Goal: Information Seeking & Learning: Learn about a topic

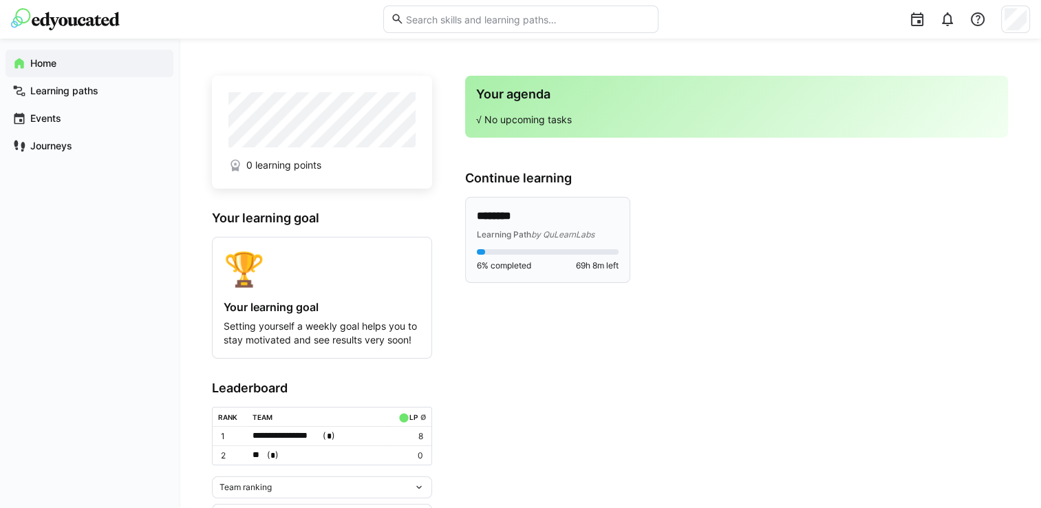
click at [539, 219] on p "********" at bounding box center [548, 216] width 142 height 16
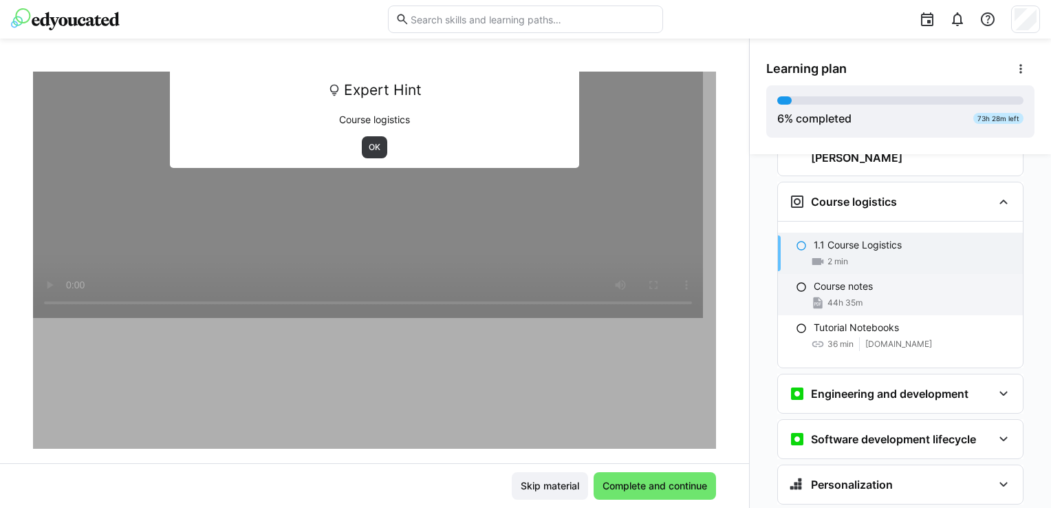
scroll to position [168, 0]
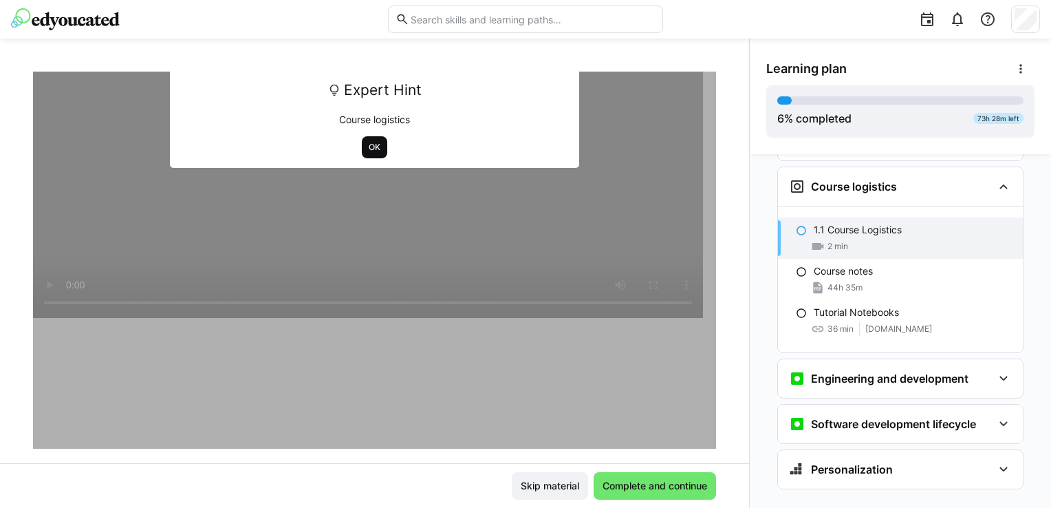
click at [367, 142] on span "OK" at bounding box center [374, 147] width 14 height 11
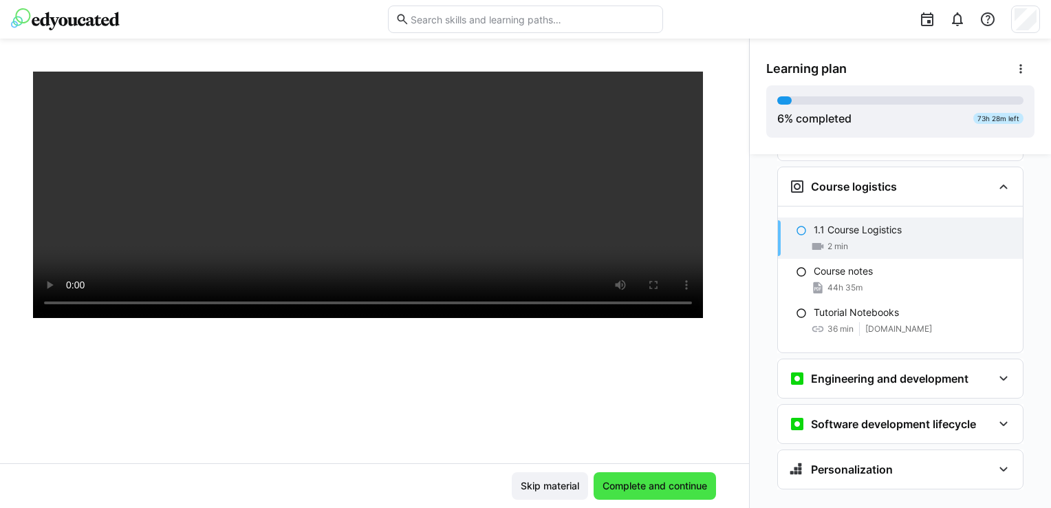
click at [641, 485] on span "Complete and continue" at bounding box center [655, 486] width 109 height 14
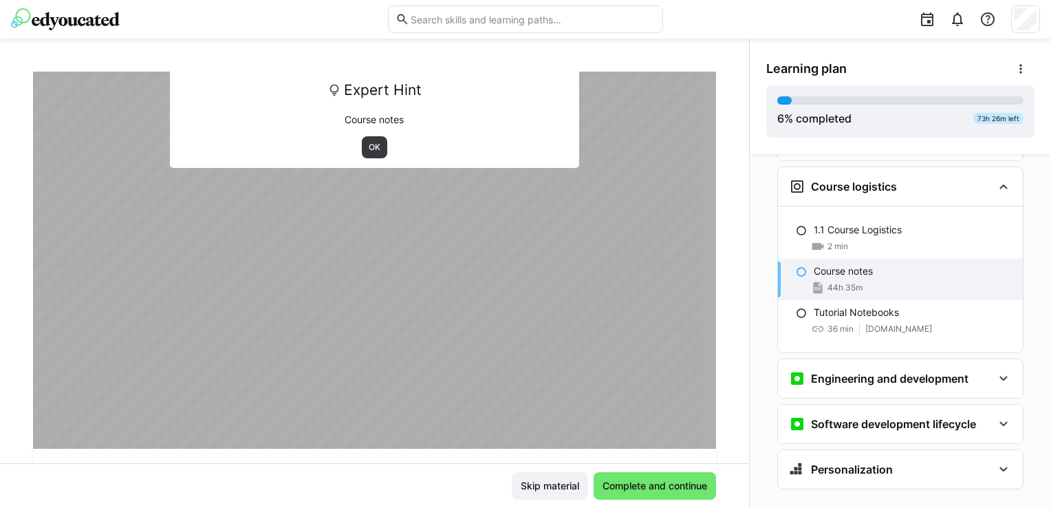
scroll to position [0, 0]
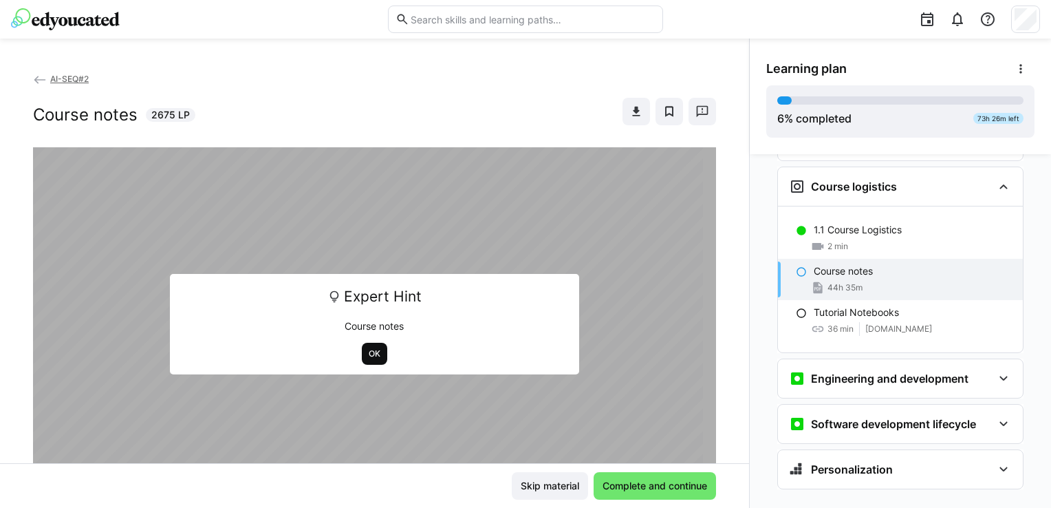
click at [367, 354] on span "OK" at bounding box center [374, 353] width 14 height 11
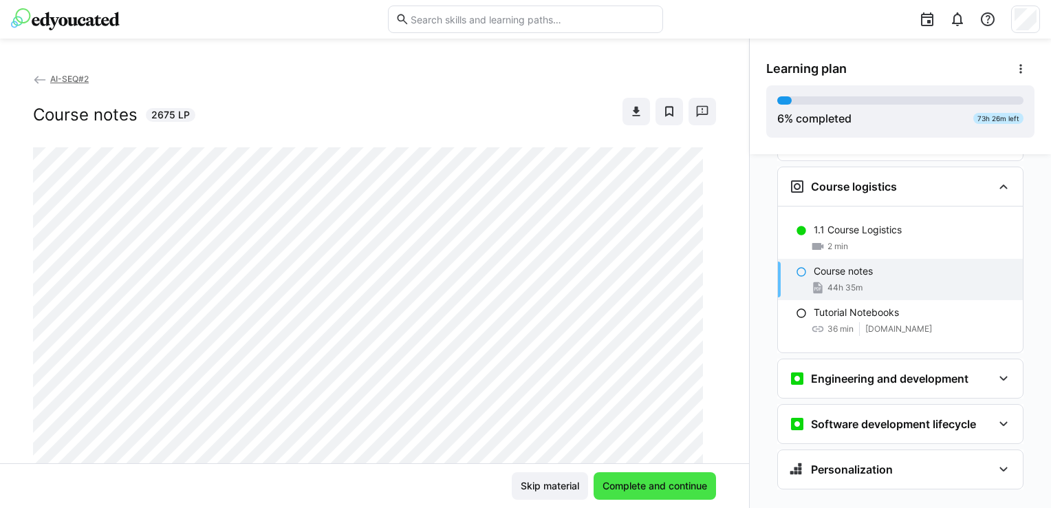
click at [680, 495] on span "Complete and continue" at bounding box center [655, 486] width 122 height 28
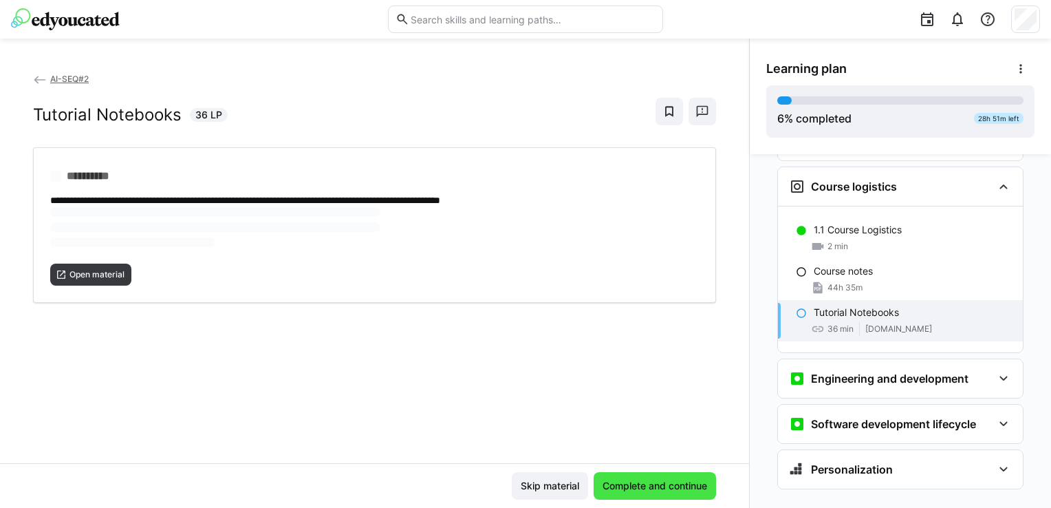
click at [921, 217] on div "1.1 Course Logistics 2 min" at bounding box center [900, 237] width 245 height 41
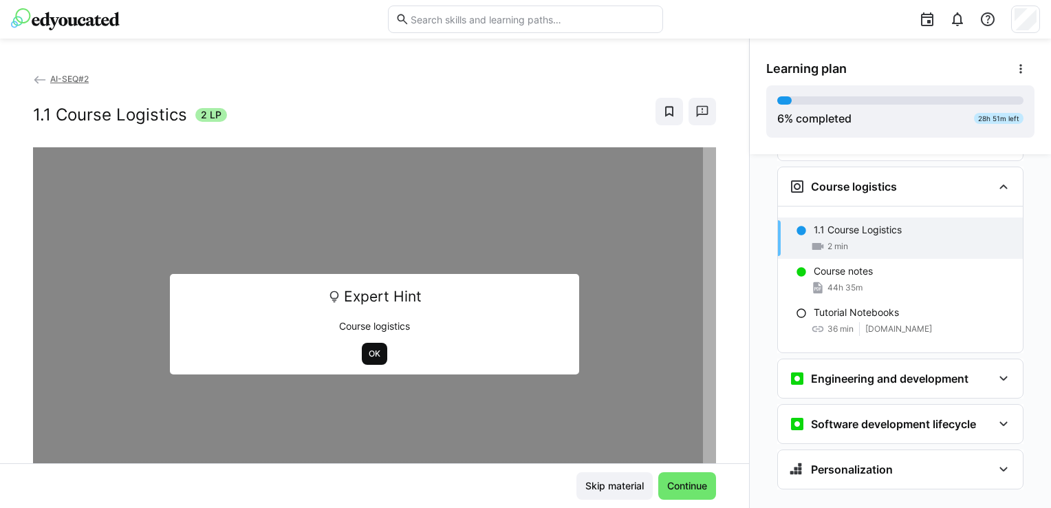
click at [370, 358] on span "OK" at bounding box center [374, 353] width 14 height 11
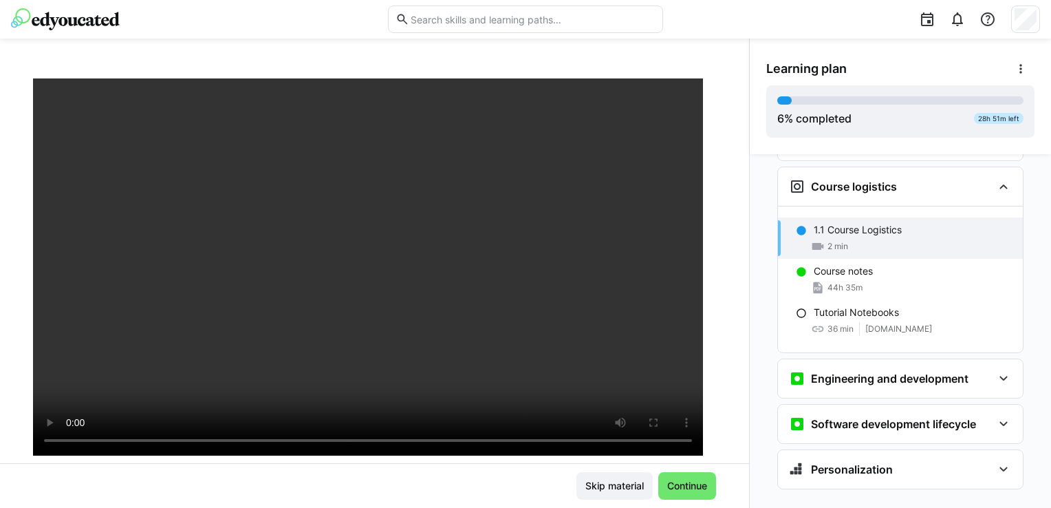
scroll to position [69, 0]
click at [919, 281] on div "44h 35m" at bounding box center [913, 288] width 198 height 14
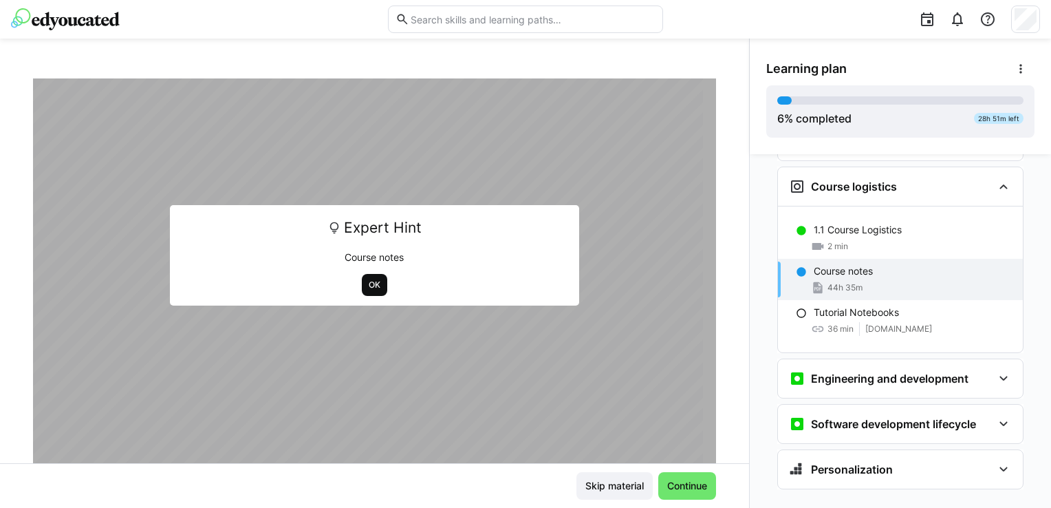
click at [367, 283] on span "OK" at bounding box center [374, 284] width 14 height 11
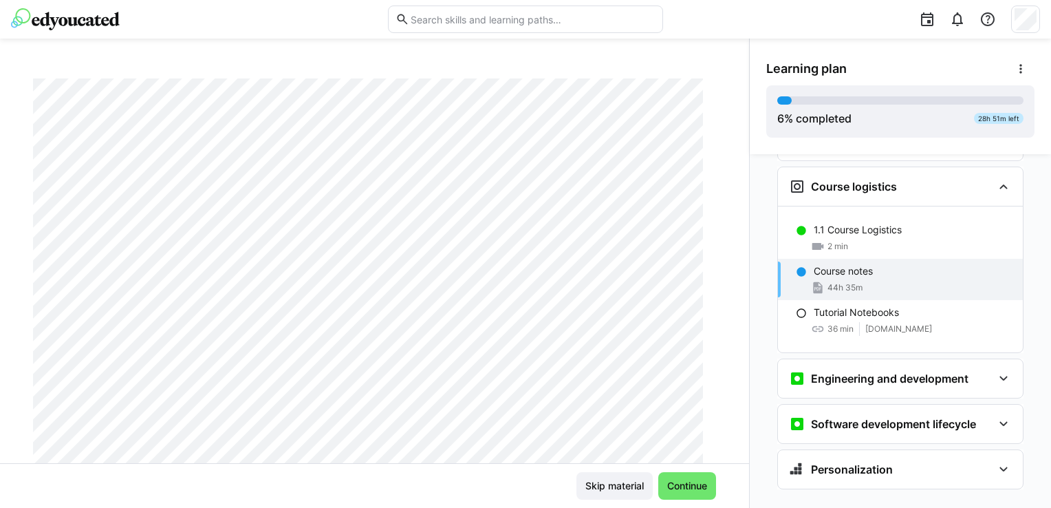
click at [828, 282] on span "44h 35m" at bounding box center [845, 287] width 35 height 11
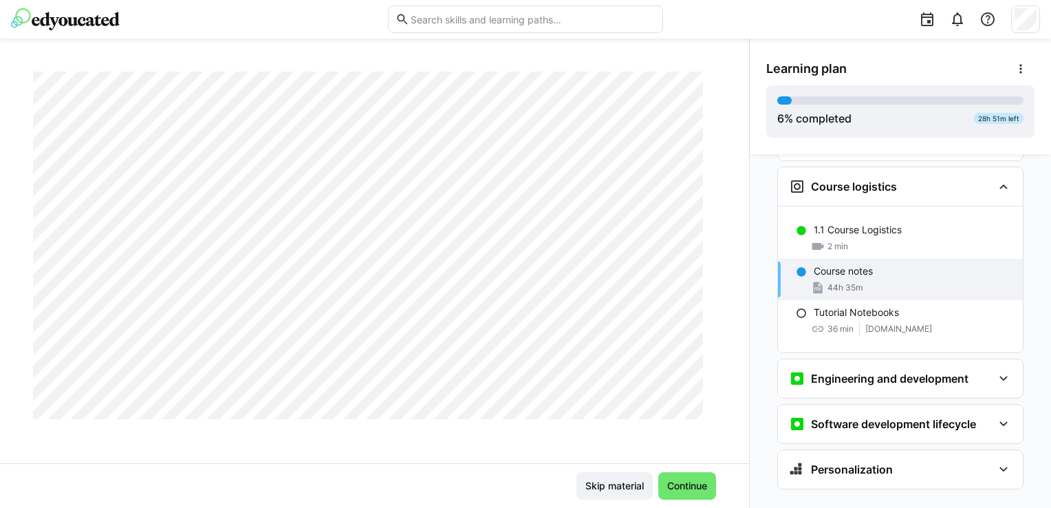
scroll to position [4059, 0]
click at [819, 281] on div "44h 35m" at bounding box center [837, 288] width 52 height 14
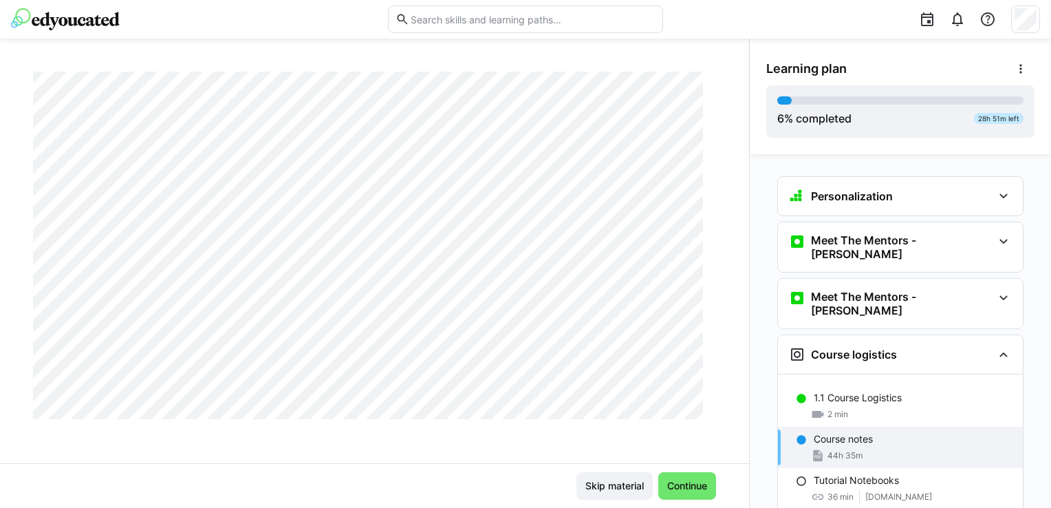
scroll to position [3991, 0]
click at [689, 485] on span "Continue" at bounding box center [687, 486] width 44 height 14
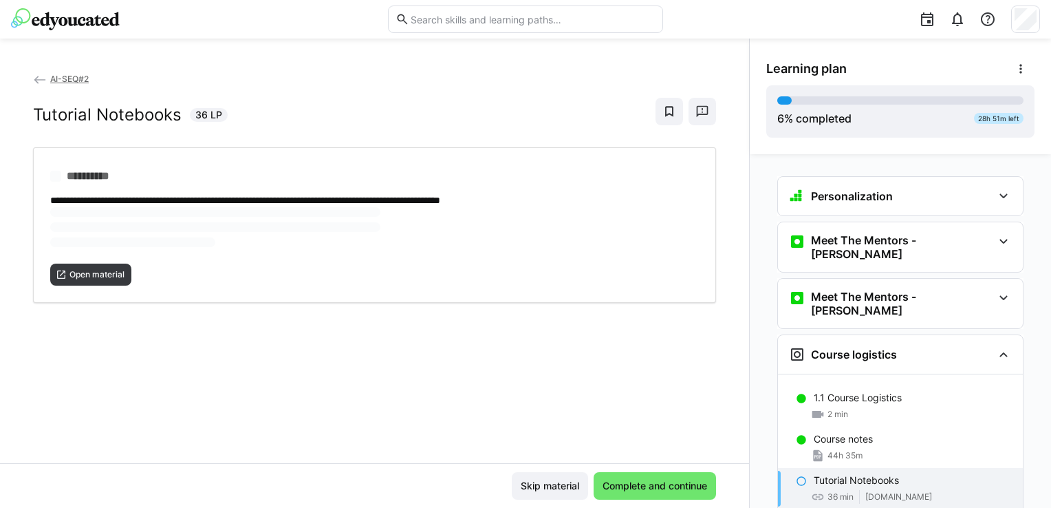
scroll to position [0, 0]
click at [102, 230] on span "Open material" at bounding box center [97, 229] width 58 height 11
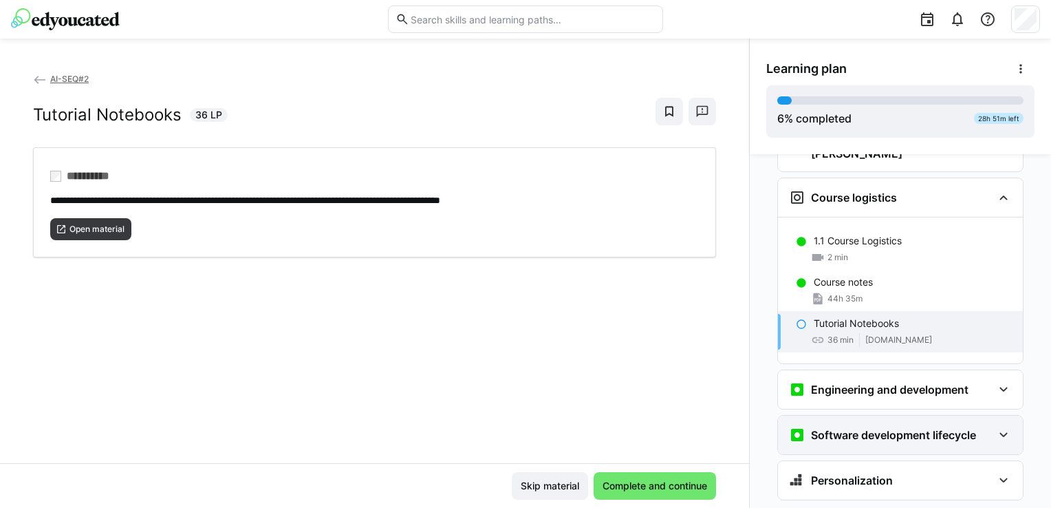
scroll to position [168, 0]
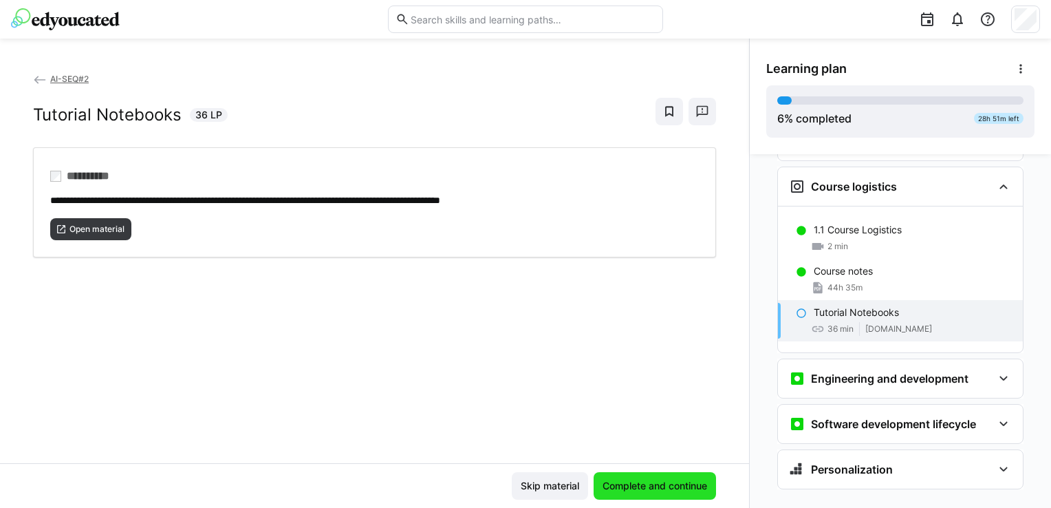
click at [685, 483] on span "Complete and continue" at bounding box center [655, 486] width 109 height 14
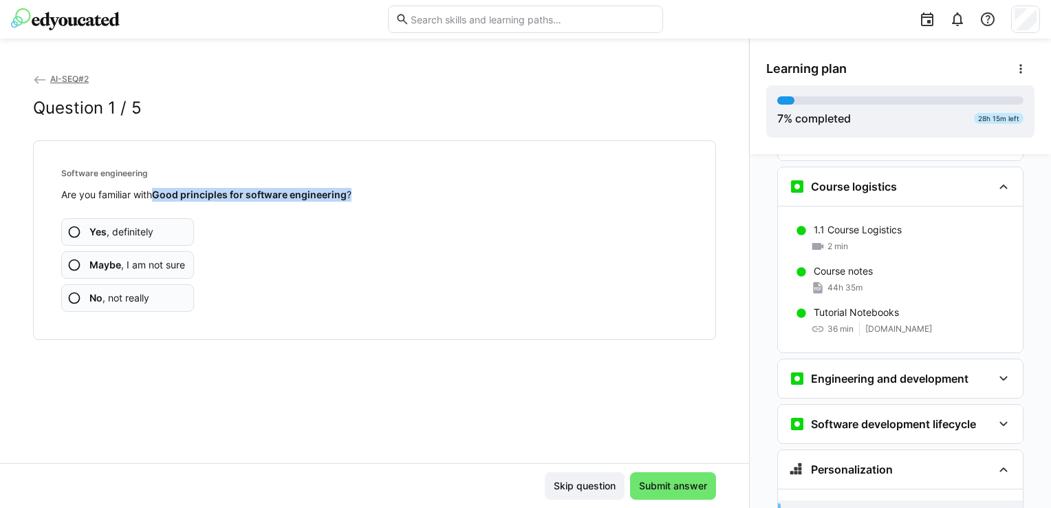
drag, startPoint x: 158, startPoint y: 193, endPoint x: 356, endPoint y: 194, distance: 198.8
click at [356, 194] on div "Software engineering Are you familiar with Good principles for software enginee…" at bounding box center [375, 240] width 660 height 176
copy span "Good principles for software engineering ?"
click at [153, 221] on app-assessment-question-radio "Yes , definitely" at bounding box center [127, 232] width 133 height 28
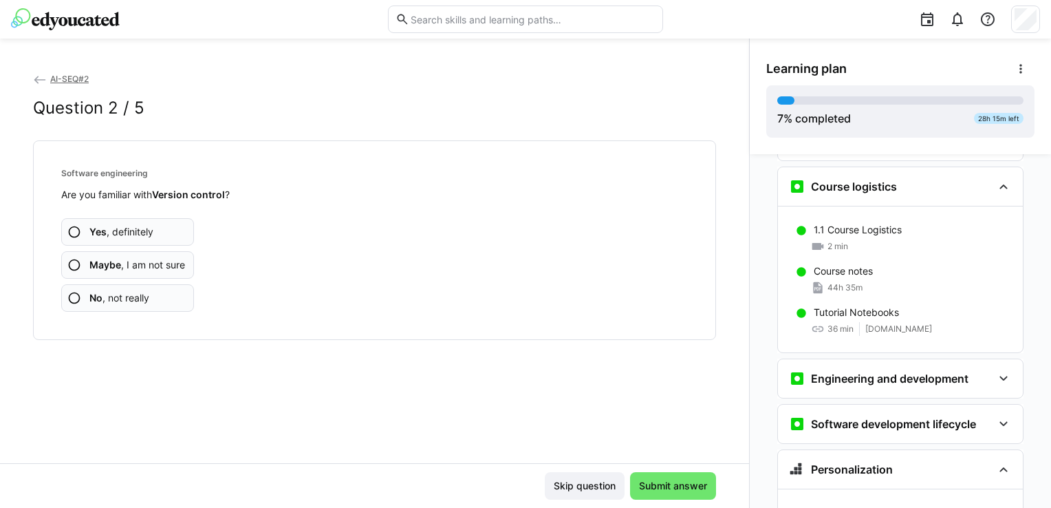
click at [135, 231] on span "Yes , definitely" at bounding box center [121, 232] width 64 height 14
click at [184, 232] on app-assessment-question-radio "Yes , definitely" at bounding box center [127, 232] width 133 height 28
click at [684, 492] on span "Submit answer" at bounding box center [673, 486] width 72 height 14
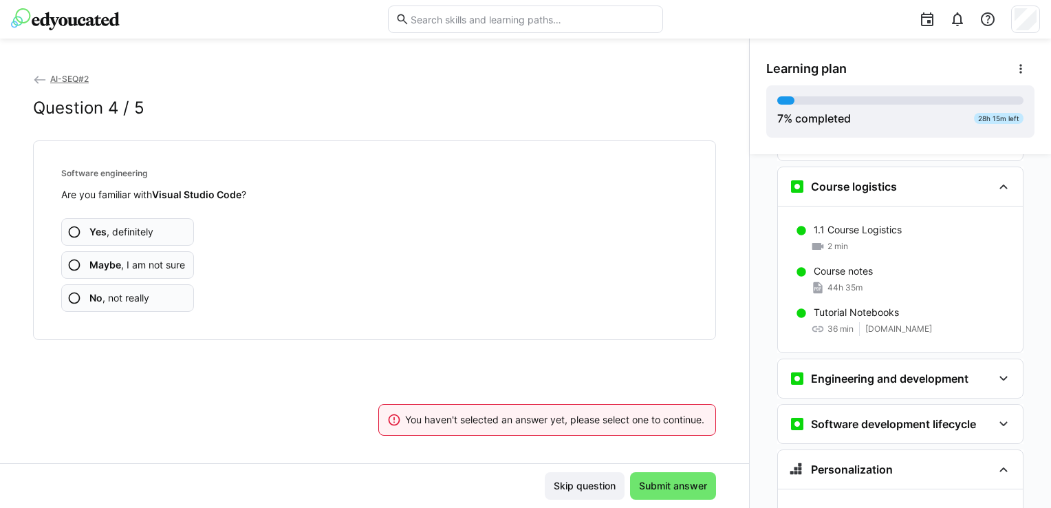
click at [140, 230] on span "Yes , definitely" at bounding box center [121, 232] width 64 height 14
click at [151, 228] on span "Yes , definitely" at bounding box center [121, 232] width 64 height 14
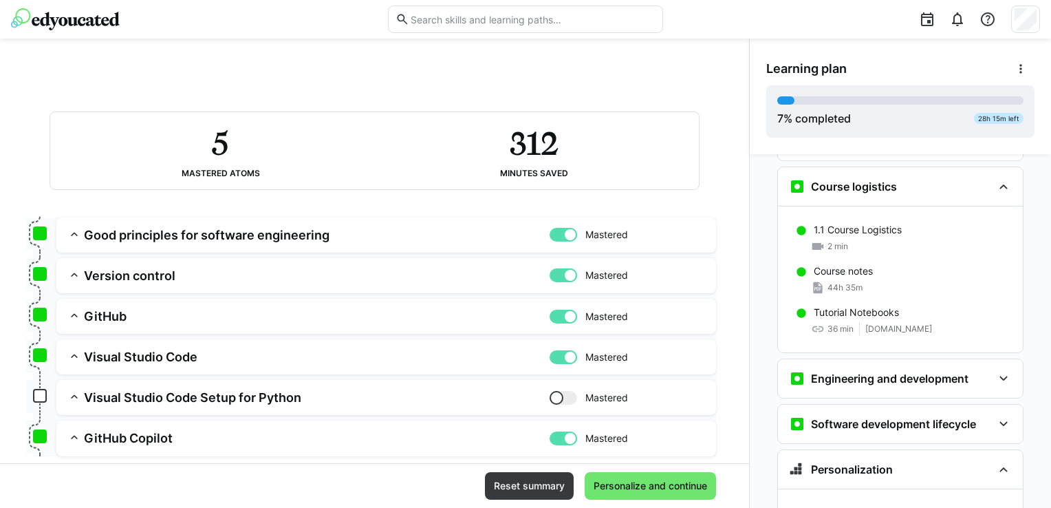
scroll to position [69, 0]
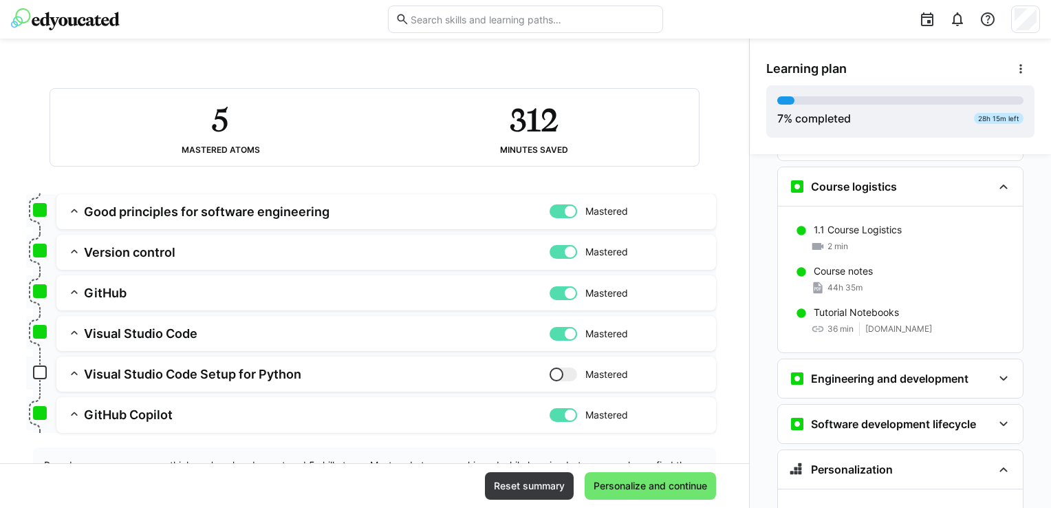
click at [76, 206] on eds-icon at bounding box center [74, 211] width 14 height 14
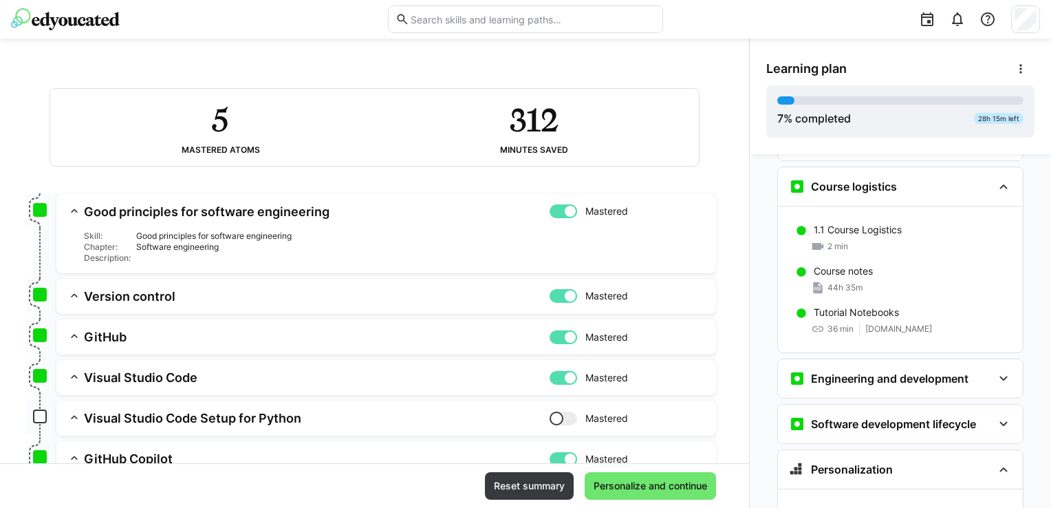
click at [72, 294] on eds-icon at bounding box center [74, 295] width 14 height 14
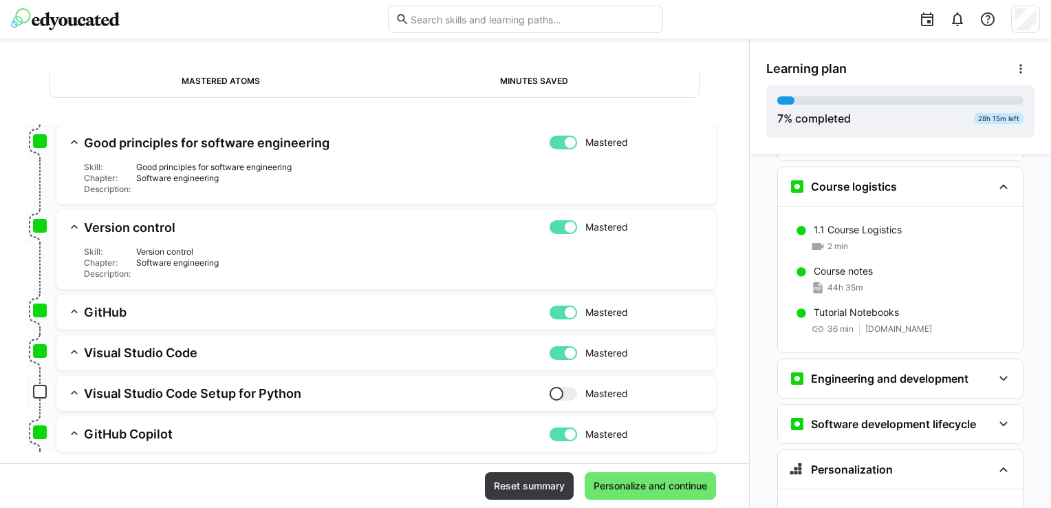
scroll to position [206, 0]
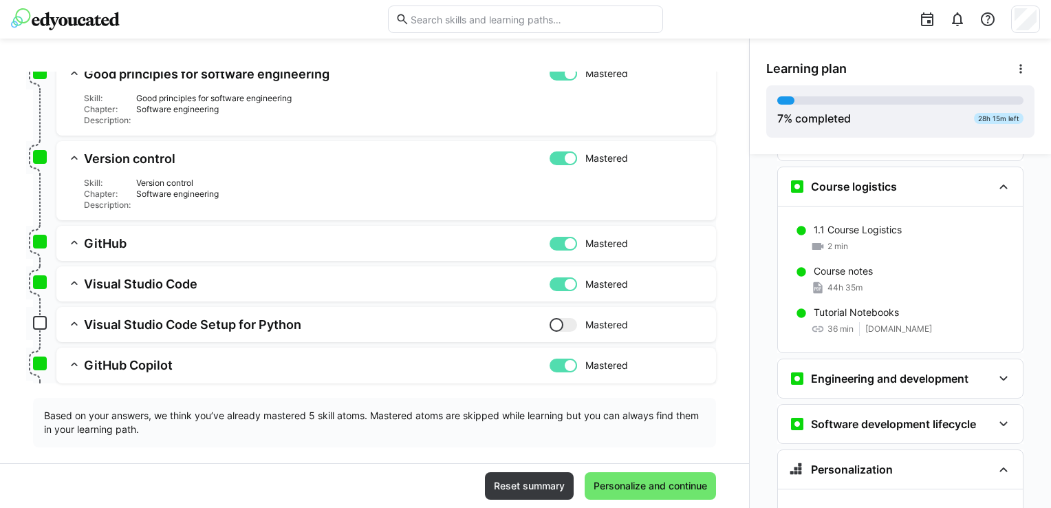
click at [79, 326] on eds-icon at bounding box center [74, 323] width 14 height 14
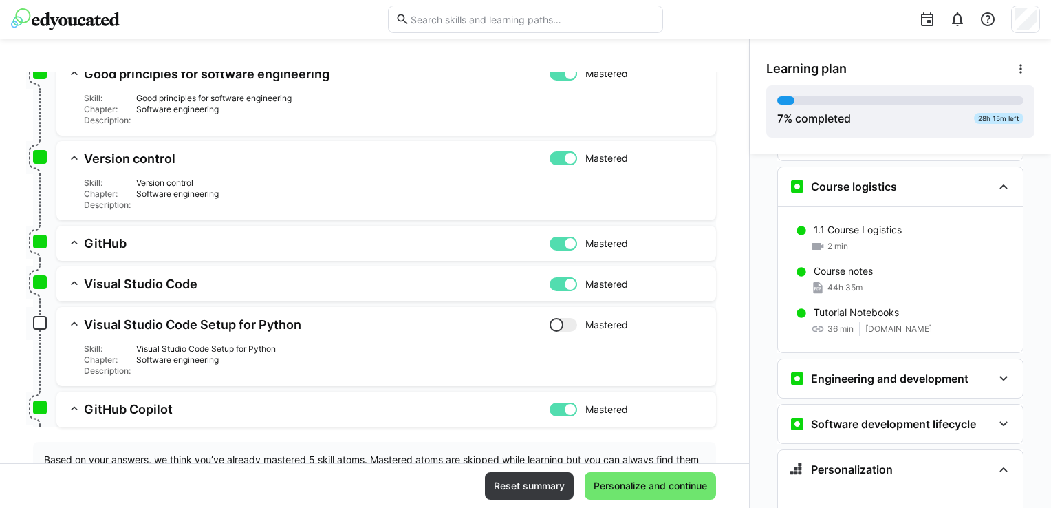
click at [153, 363] on div "Software engineering" at bounding box center [420, 359] width 569 height 11
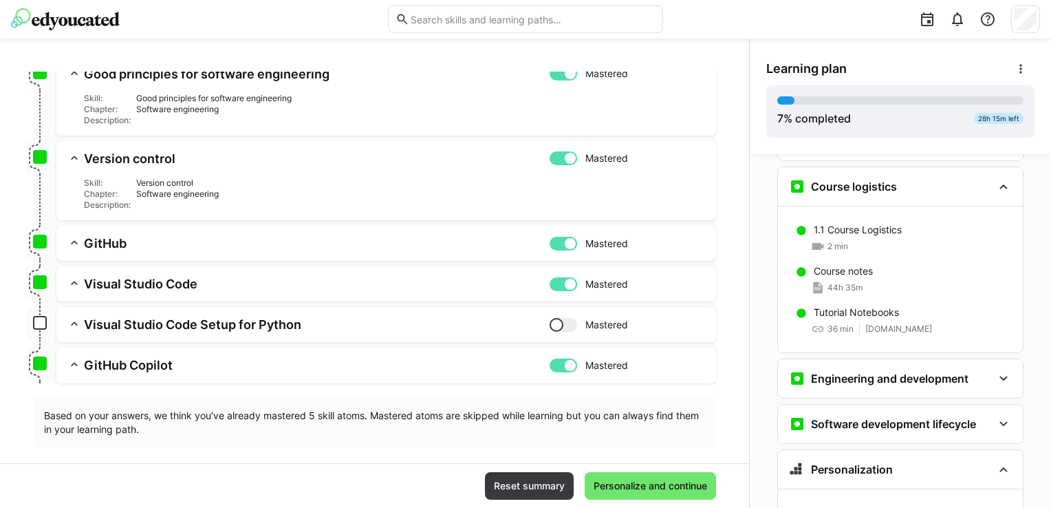
click at [74, 325] on eds-icon at bounding box center [74, 323] width 14 height 14
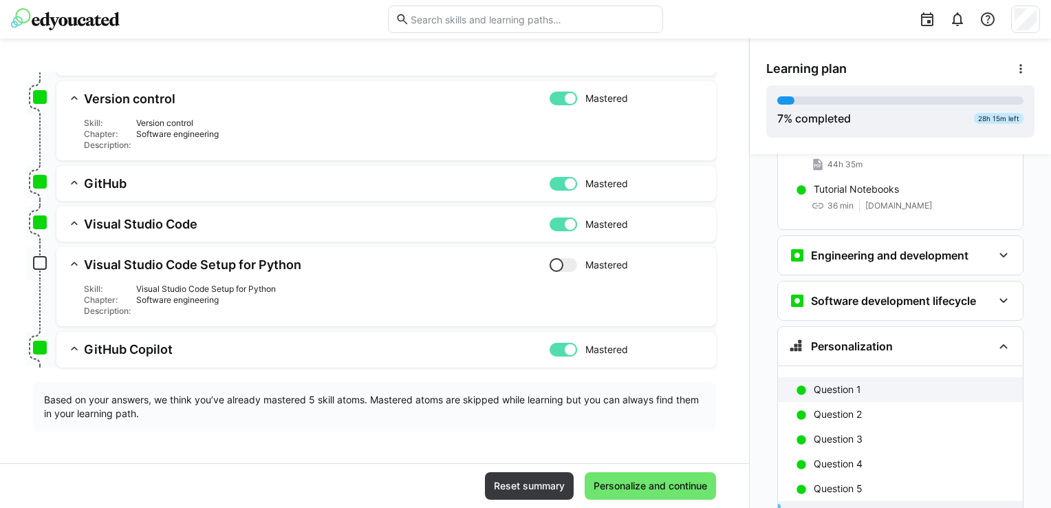
scroll to position [339, 0]
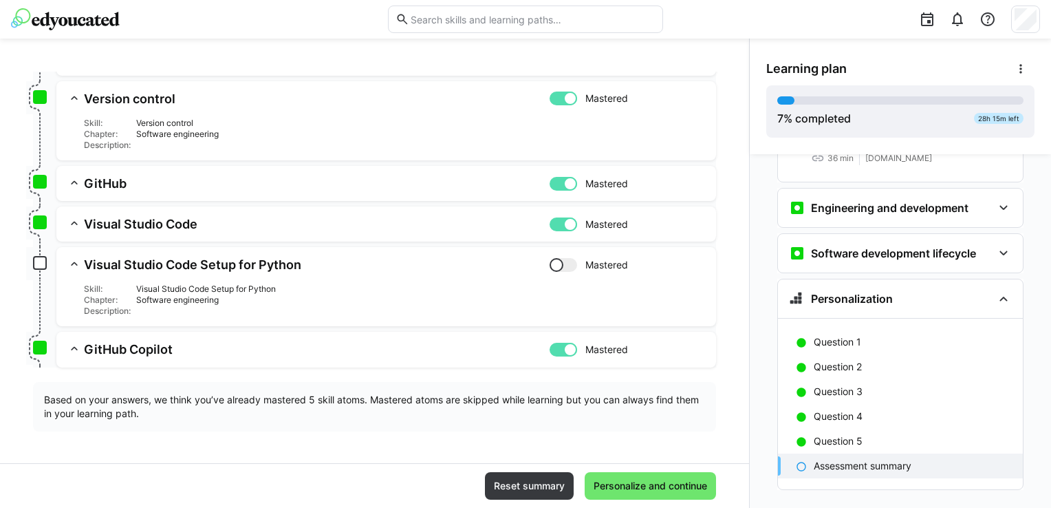
click at [118, 263] on h3 "Visual Studio Code Setup for Python" at bounding box center [317, 265] width 466 height 16
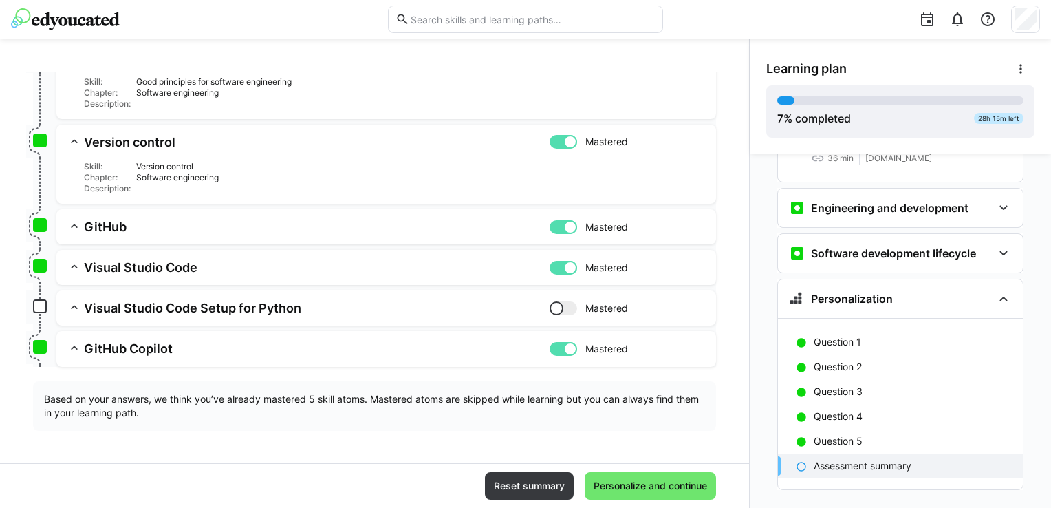
scroll to position [222, 0]
click at [565, 266] on div at bounding box center [571, 268] width 14 height 14
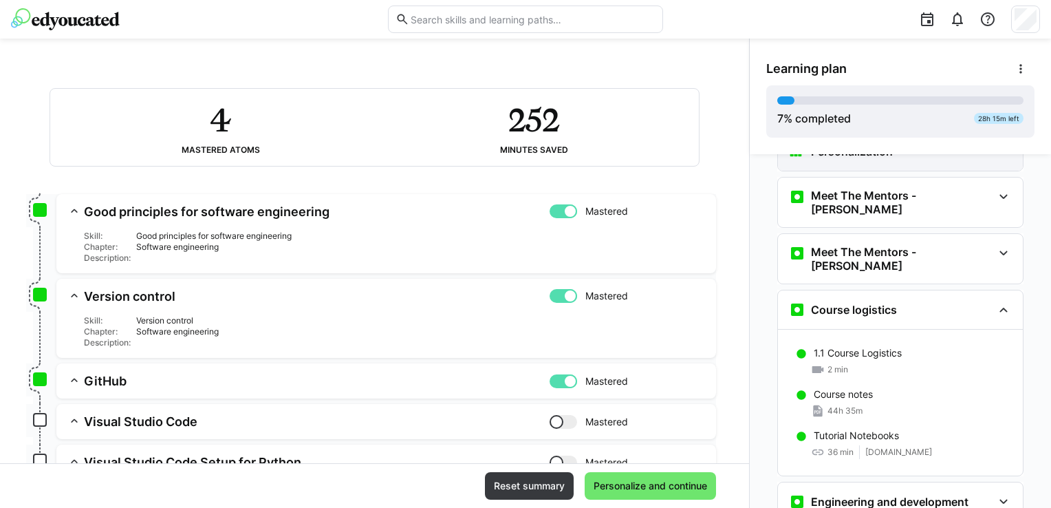
scroll to position [69, 0]
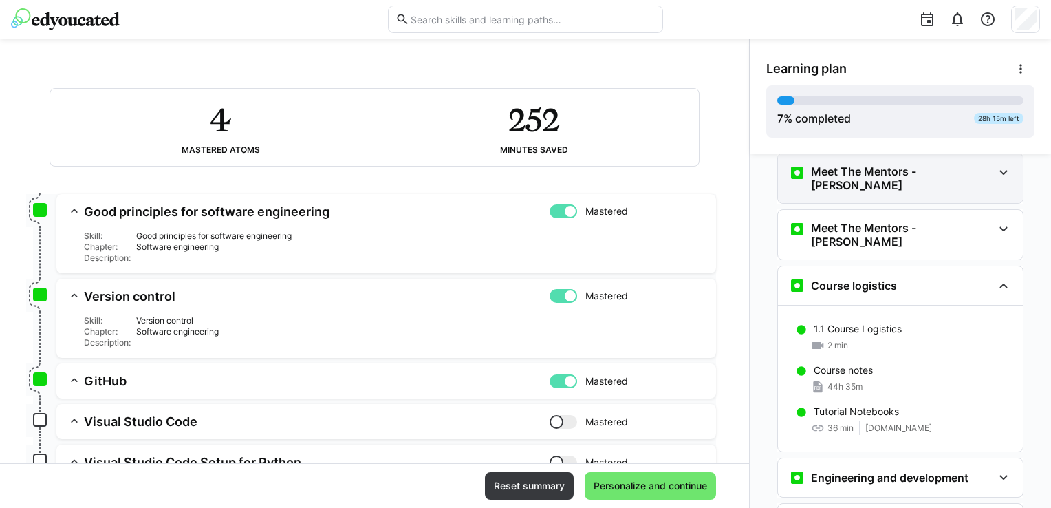
click at [912, 180] on div "Meet The Mentors - [PERSON_NAME]" at bounding box center [891, 178] width 204 height 28
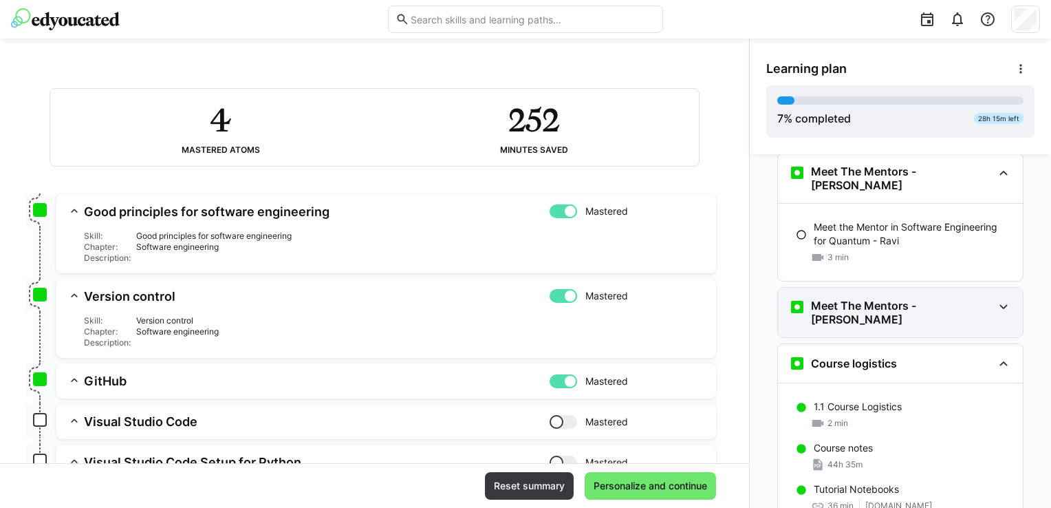
click at [958, 299] on div "Meet The Mentors - [PERSON_NAME]" at bounding box center [891, 313] width 204 height 28
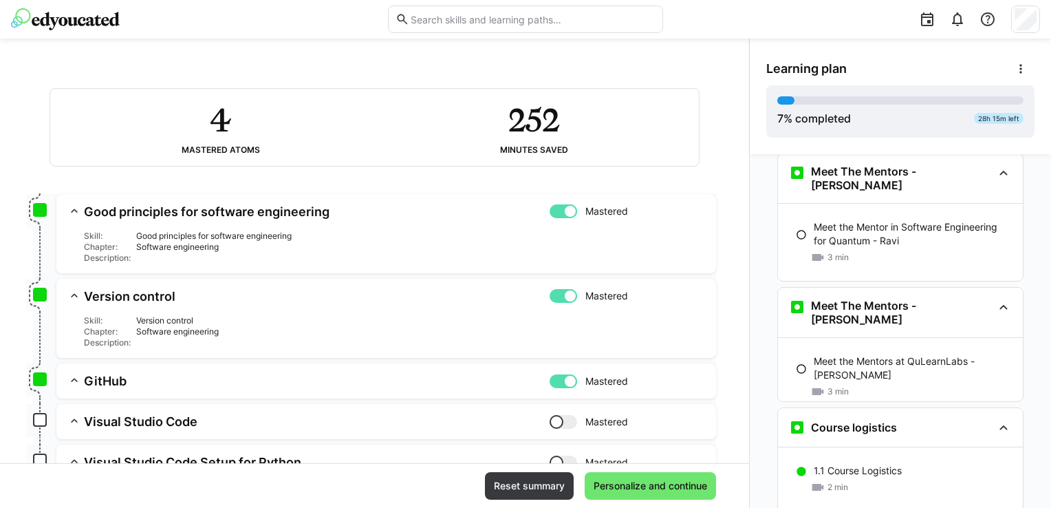
scroll to position [138, 0]
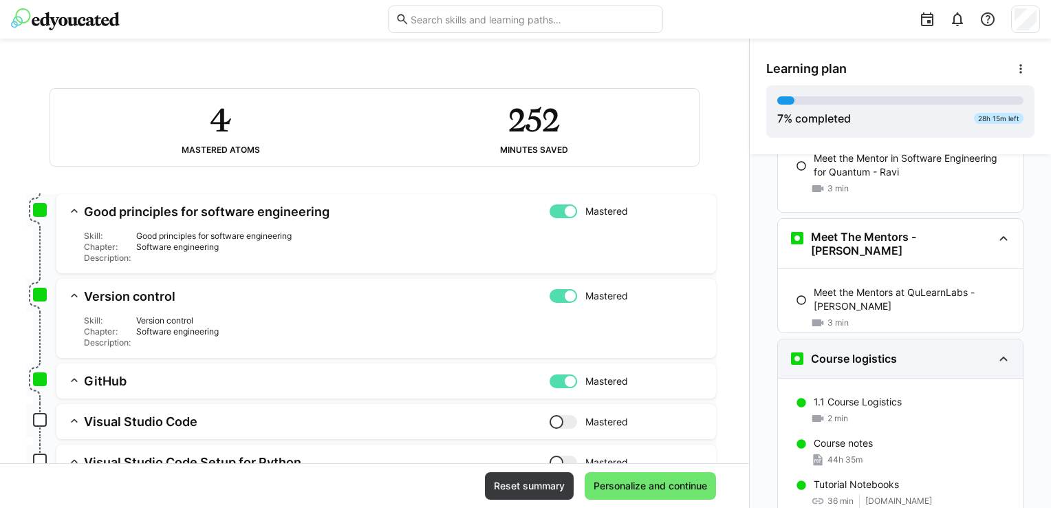
click at [902, 350] on div "Course logistics" at bounding box center [891, 358] width 204 height 17
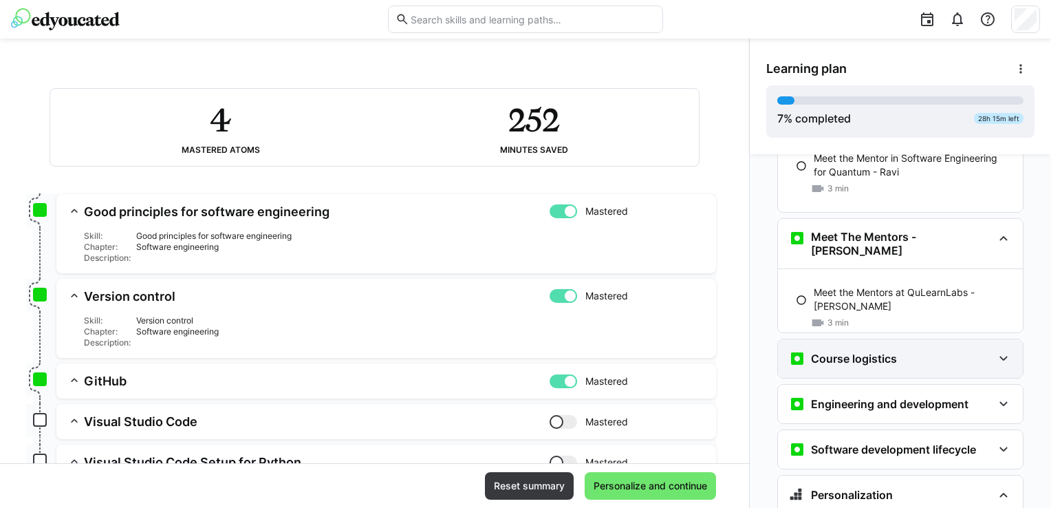
click at [902, 350] on div "Course logistics" at bounding box center [891, 358] width 204 height 17
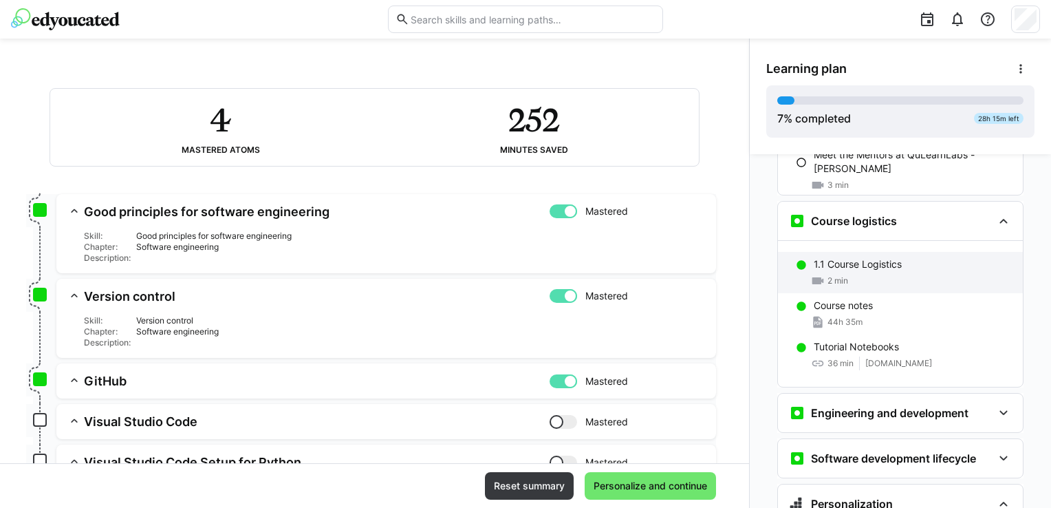
scroll to position [344, 0]
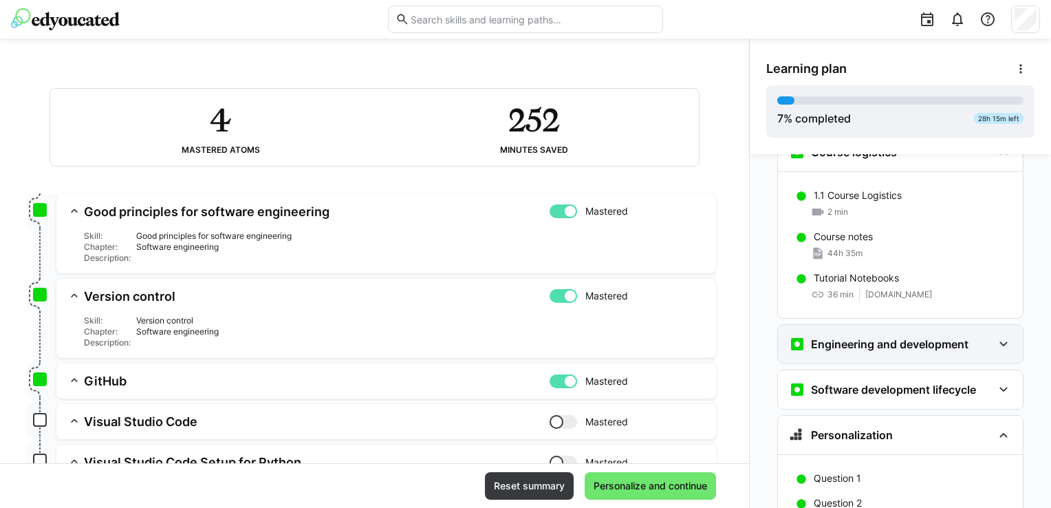
click at [897, 337] on h3 "Engineering and development" at bounding box center [890, 344] width 158 height 14
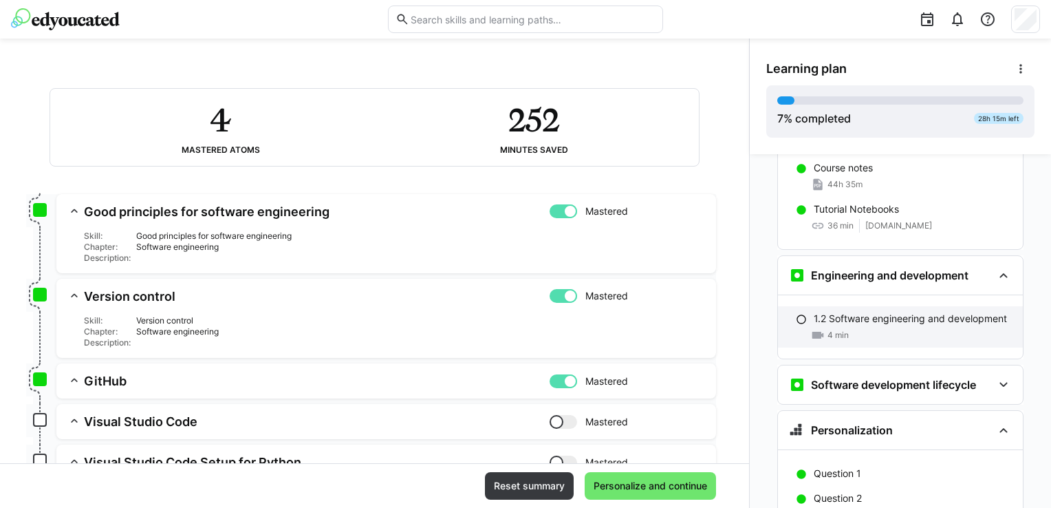
click at [896, 328] on div "4 min" at bounding box center [913, 335] width 198 height 14
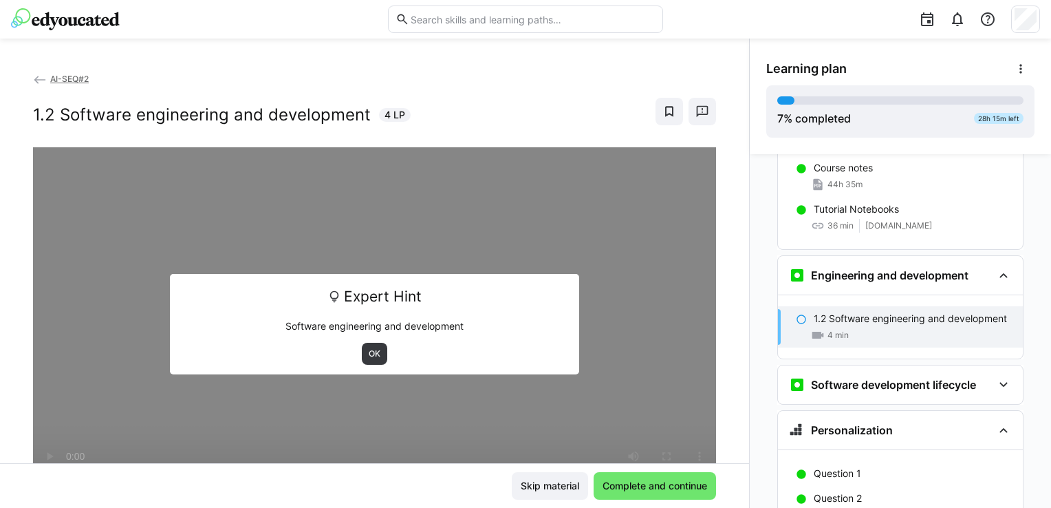
scroll to position [491, 0]
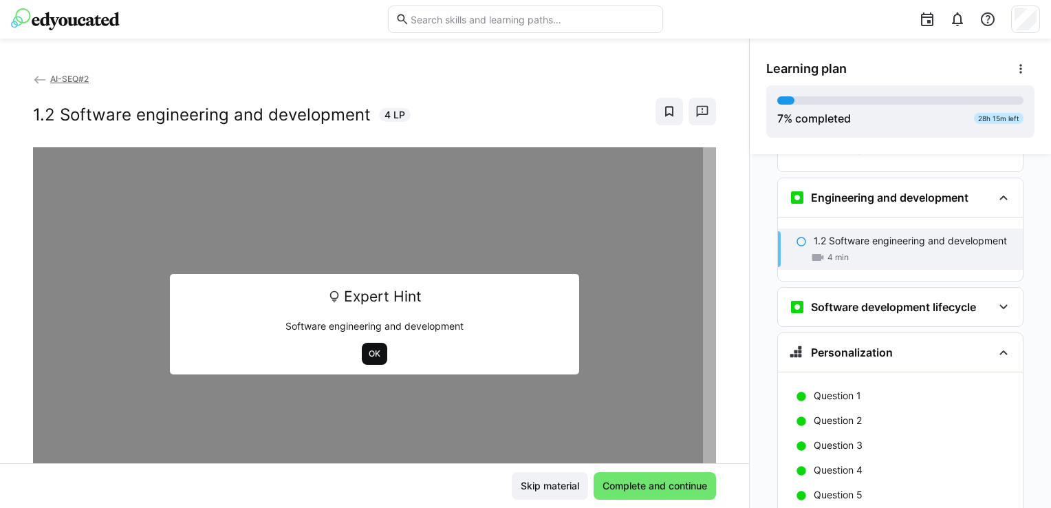
click at [364, 361] on span "OK" at bounding box center [374, 354] width 25 height 22
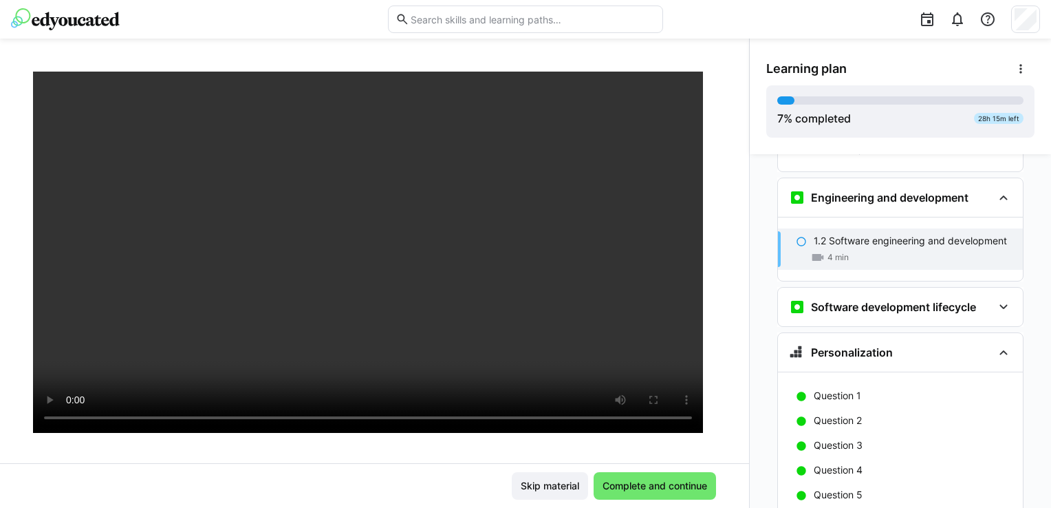
scroll to position [69, 0]
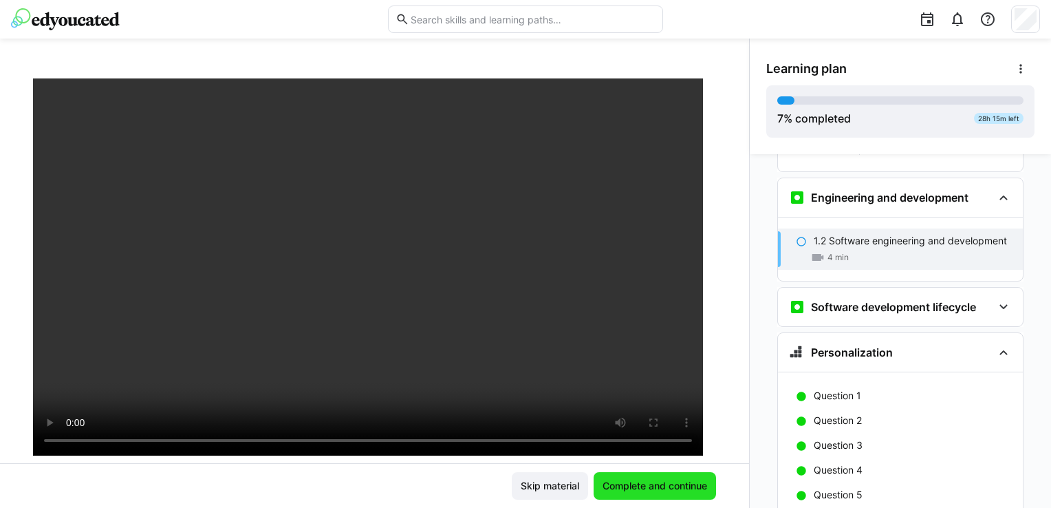
click at [647, 486] on span "Complete and continue" at bounding box center [655, 486] width 109 height 14
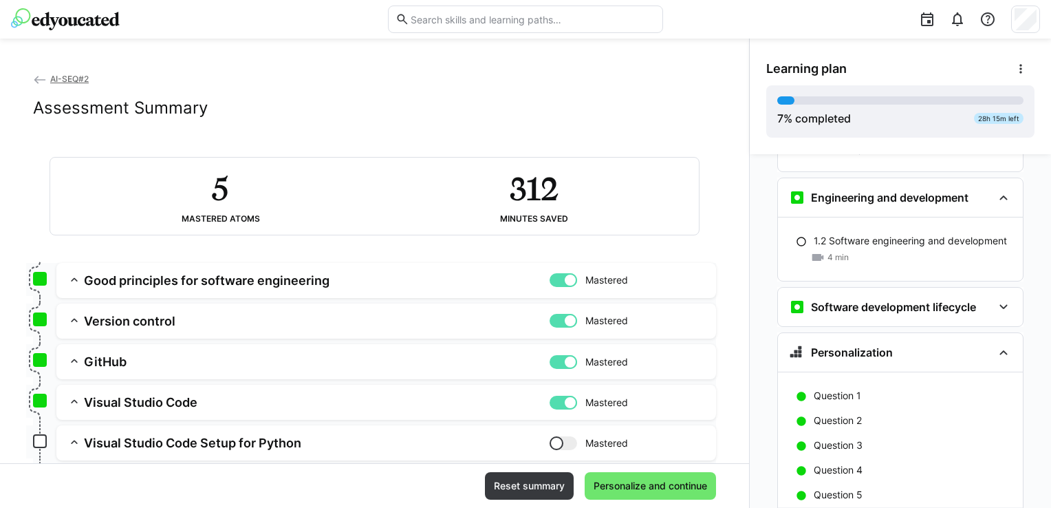
scroll to position [545, 0]
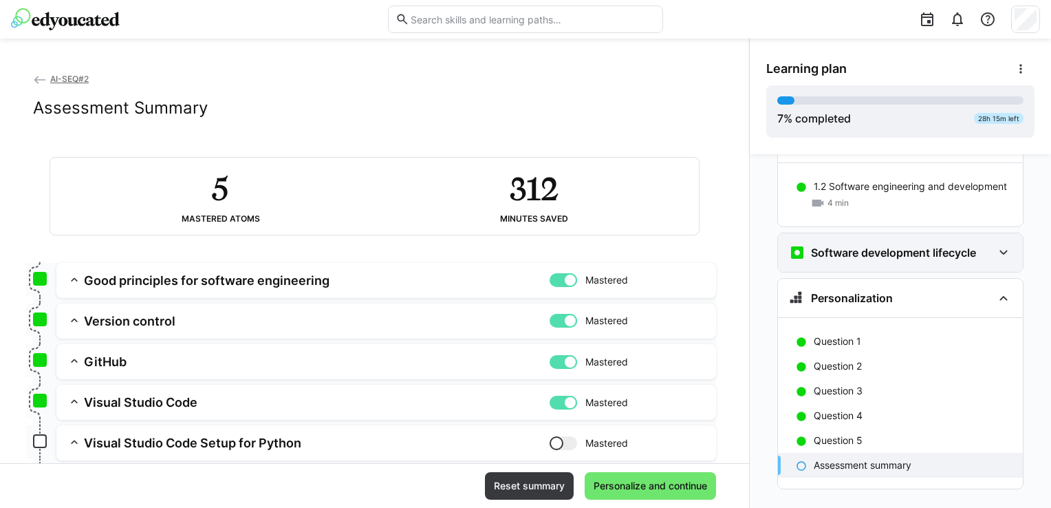
click at [875, 246] on h3 "Software development lifecycle" at bounding box center [893, 253] width 165 height 14
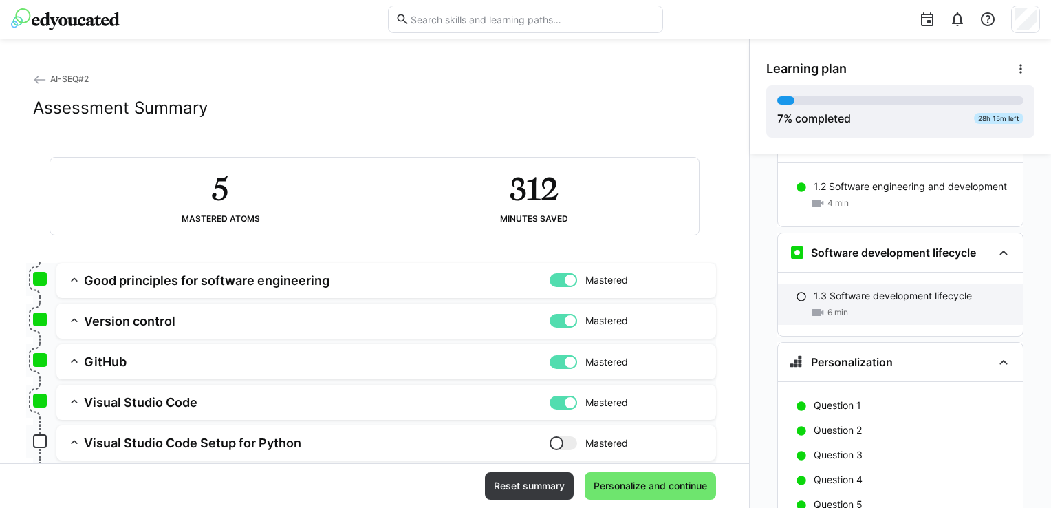
click at [863, 305] on div "6 min" at bounding box center [913, 312] width 198 height 14
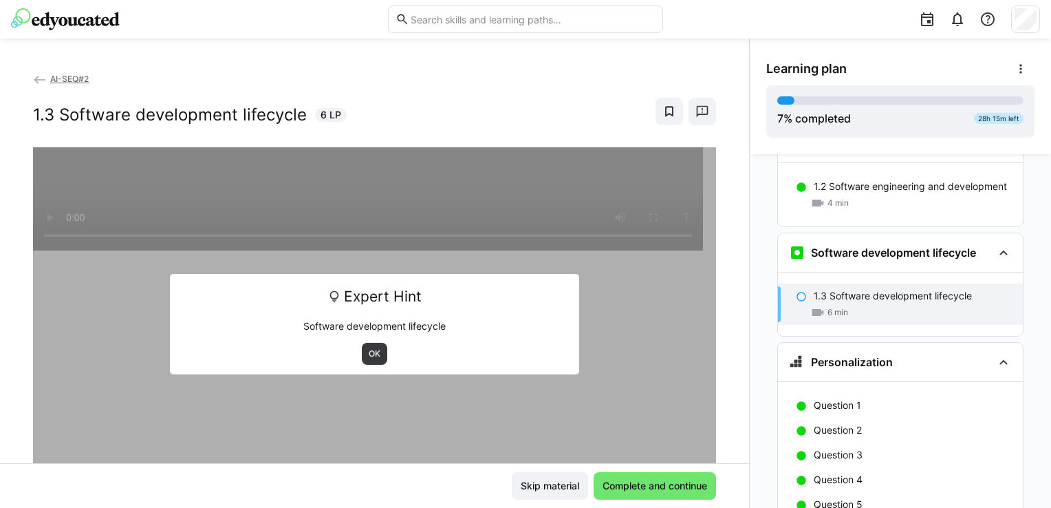
scroll to position [600, 0]
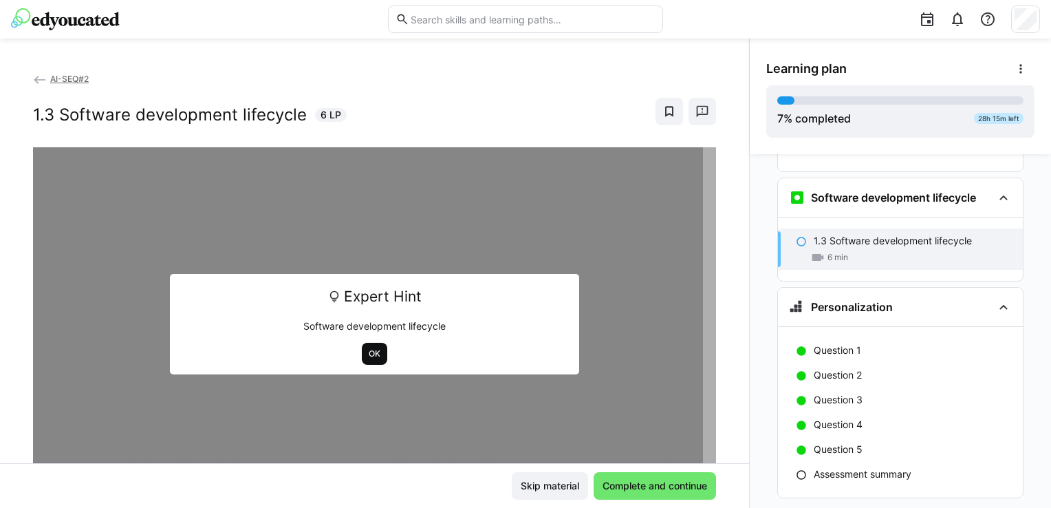
click at [368, 356] on span "OK" at bounding box center [374, 353] width 14 height 11
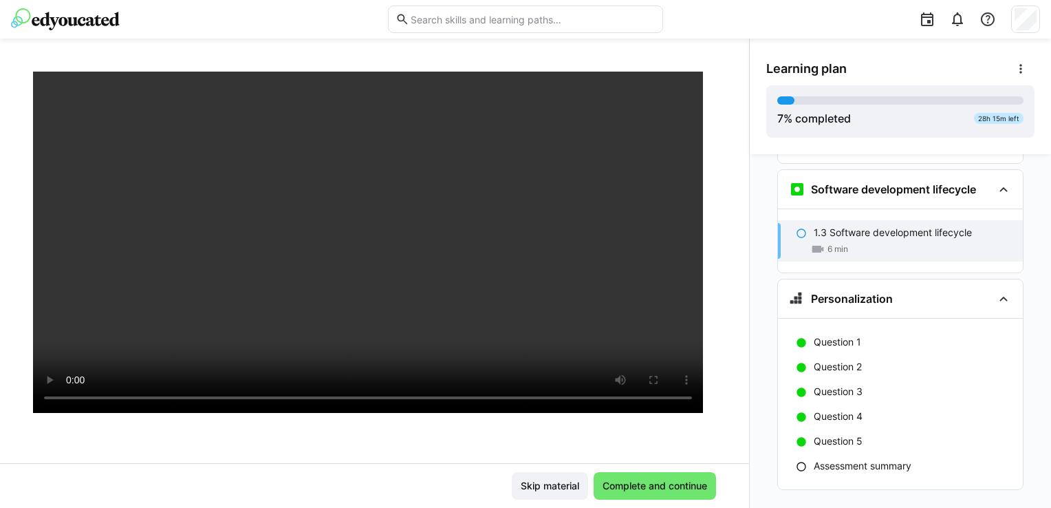
scroll to position [97, 0]
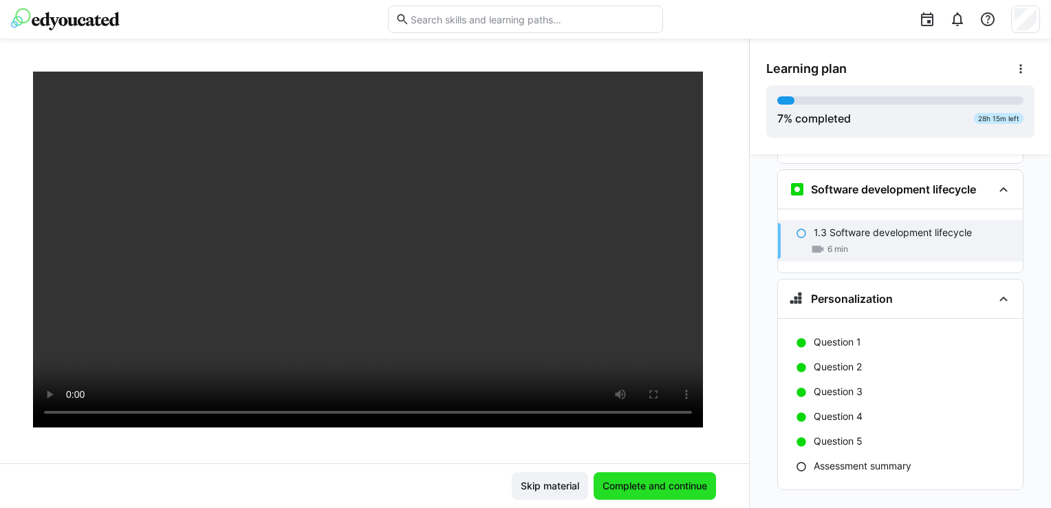
click at [643, 474] on span "Complete and continue" at bounding box center [655, 486] width 122 height 28
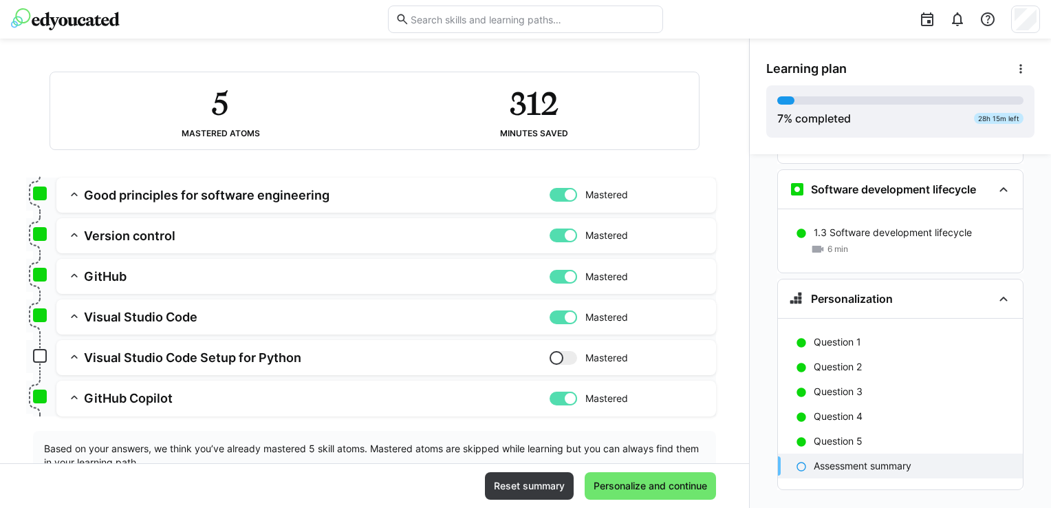
scroll to position [134, 0]
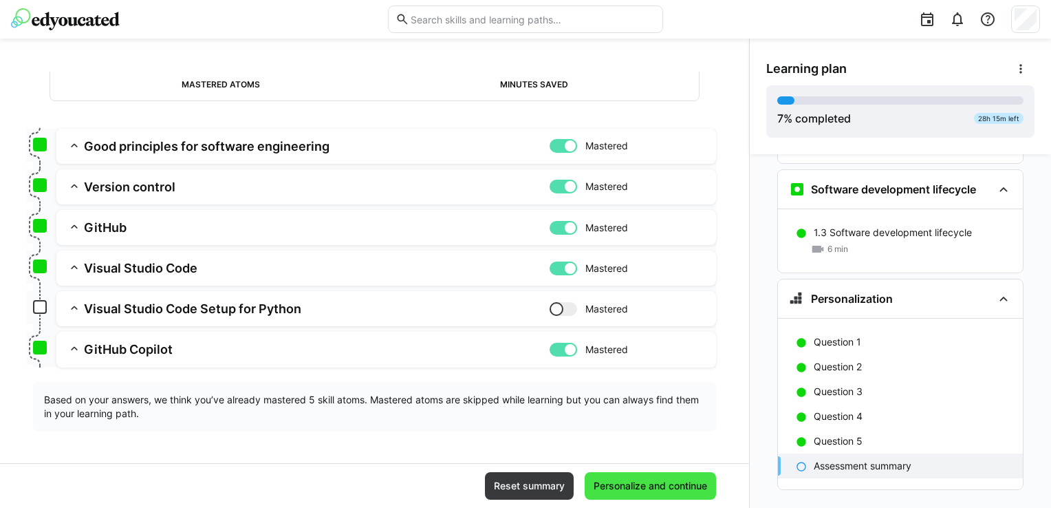
click at [687, 480] on span "Personalize and continue" at bounding box center [651, 486] width 118 height 14
click at [550, 269] on div at bounding box center [564, 268] width 28 height 14
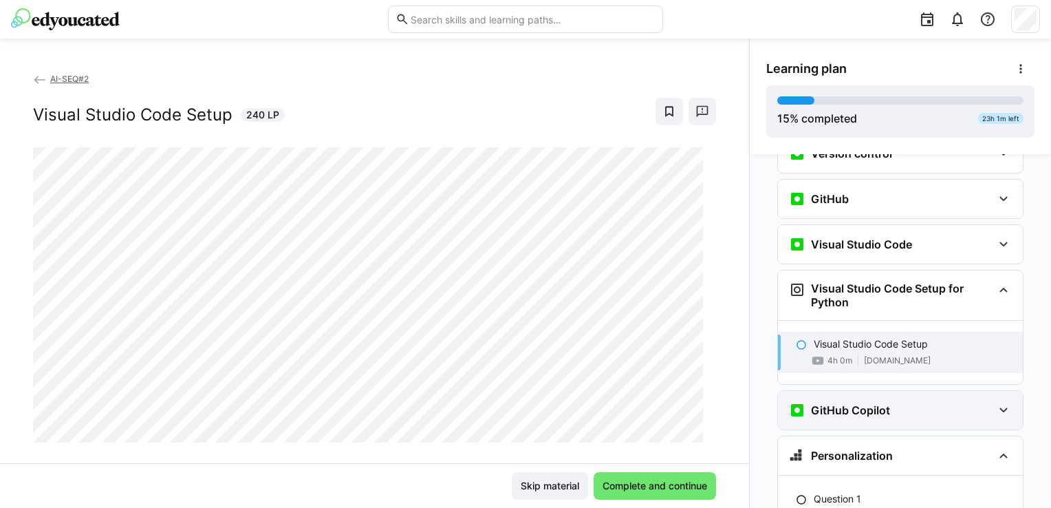
scroll to position [804, 0]
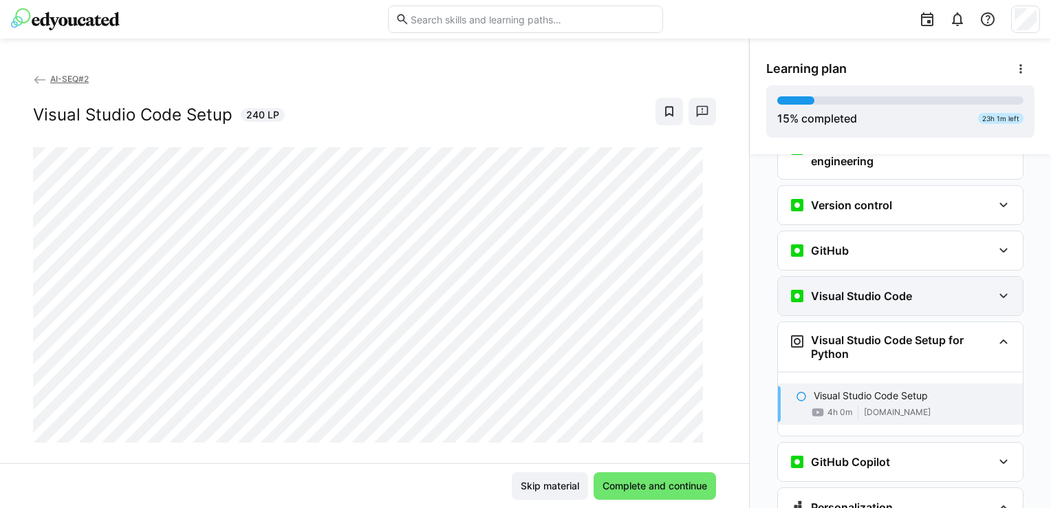
click at [878, 289] on h3 "Visual Studio Code" at bounding box center [861, 296] width 101 height 14
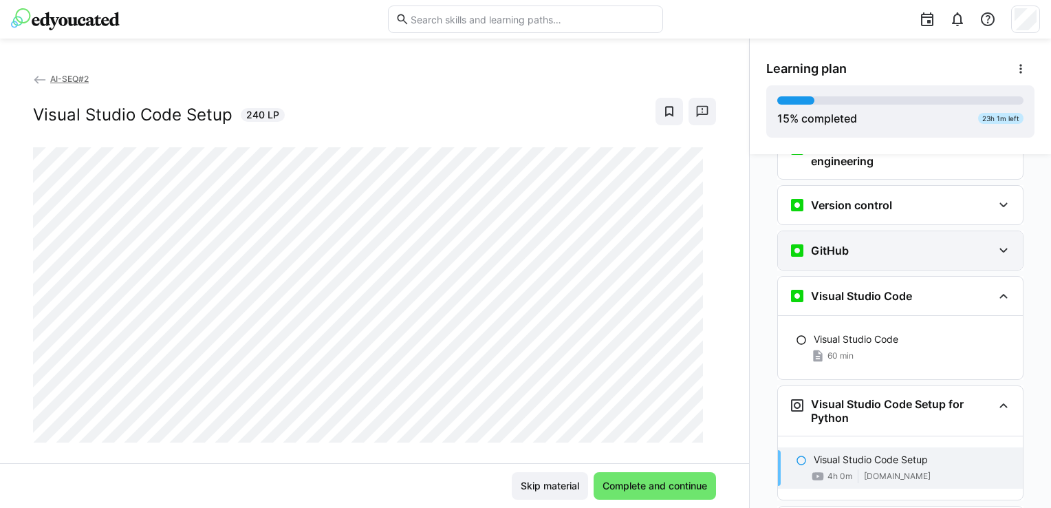
click at [883, 242] on div "GitHub" at bounding box center [891, 250] width 204 height 17
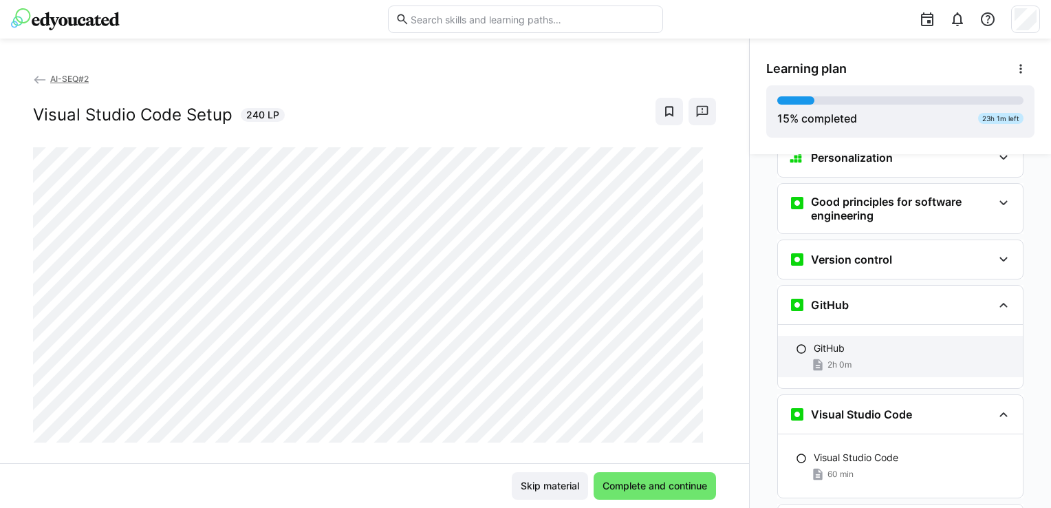
scroll to position [726, 0]
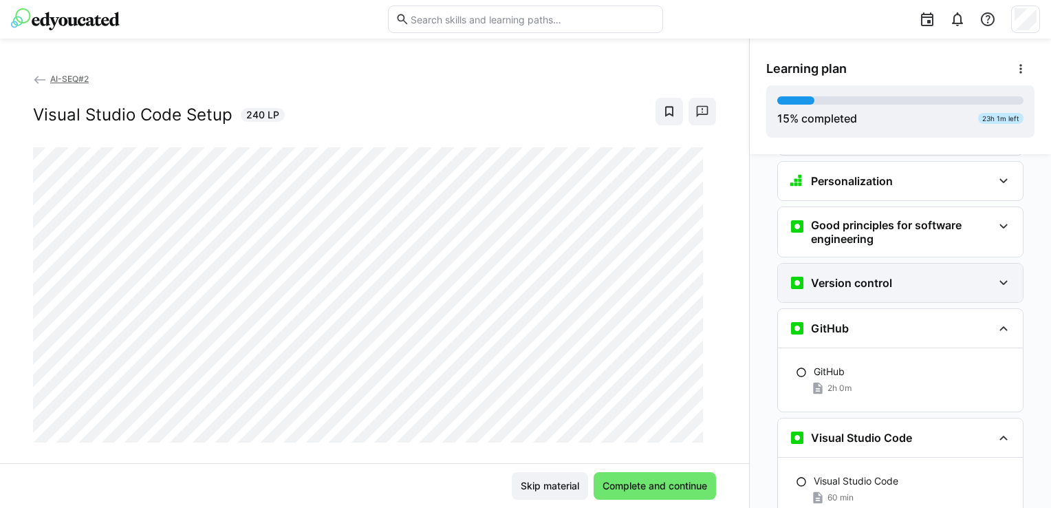
click at [873, 264] on div "Version control" at bounding box center [900, 283] width 245 height 39
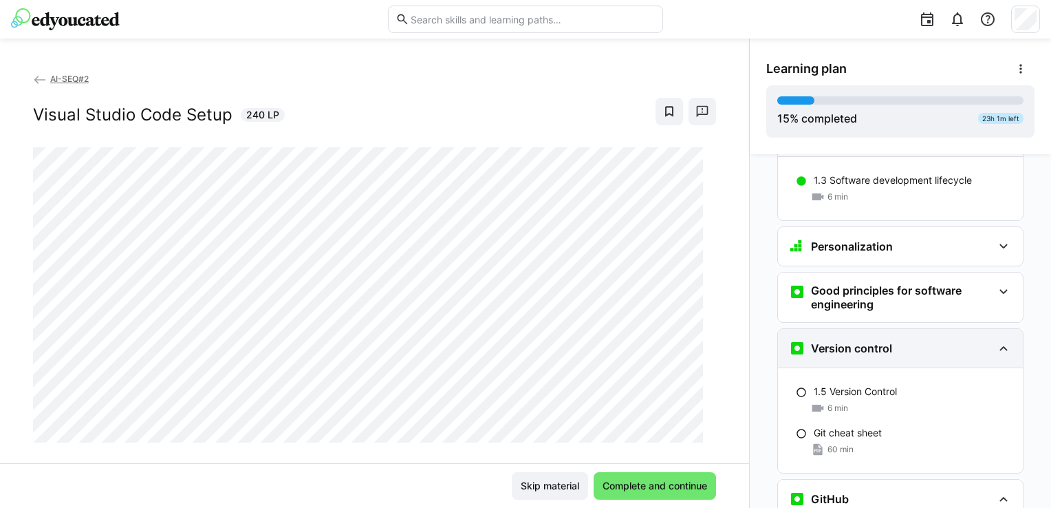
scroll to position [657, 0]
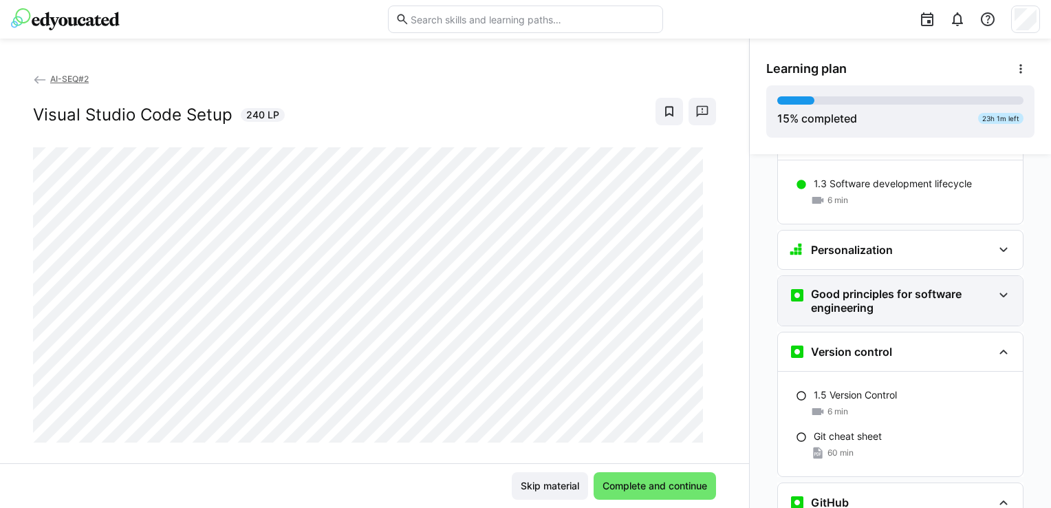
click at [881, 287] on h3 "Good principles for software engineering" at bounding box center [902, 301] width 182 height 28
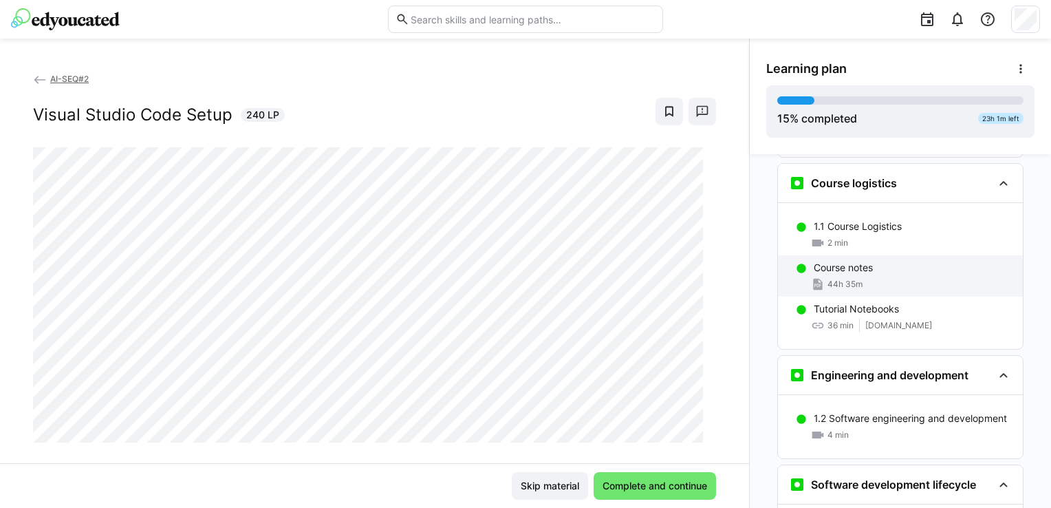
click at [893, 255] on div "Course notes 44h 35m" at bounding box center [900, 275] width 245 height 41
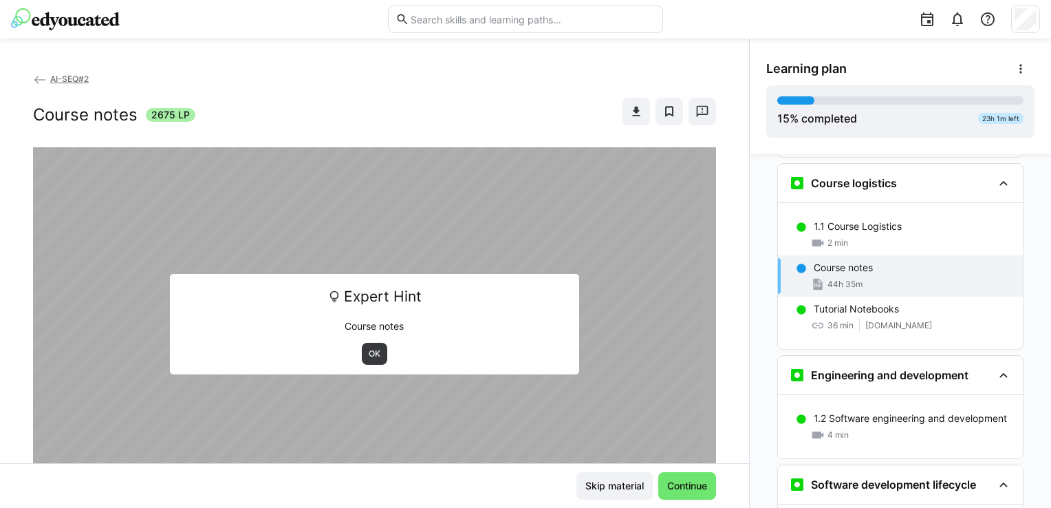
scroll to position [299, 0]
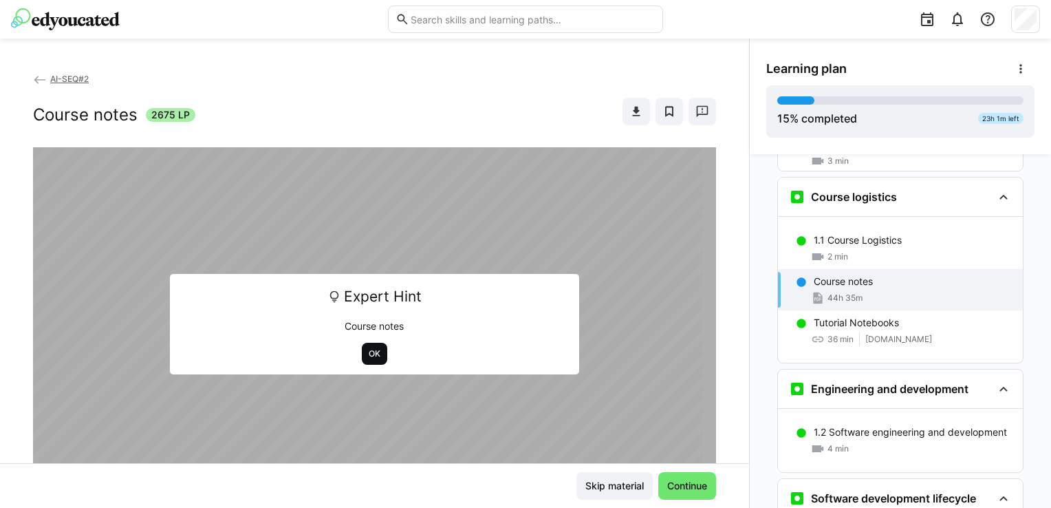
click at [374, 359] on span "OK" at bounding box center [374, 354] width 25 height 22
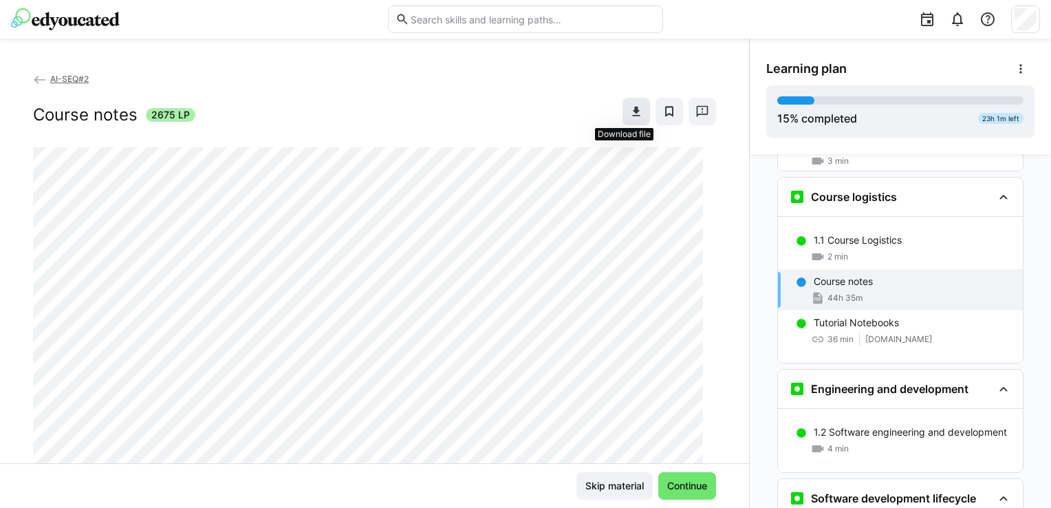
click at [623, 102] on span at bounding box center [637, 112] width 28 height 28
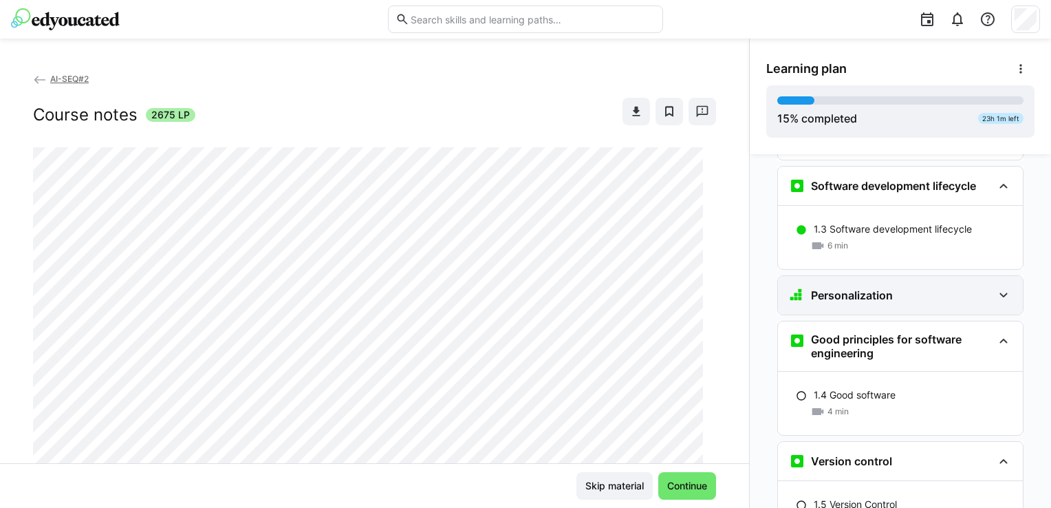
scroll to position [643, 0]
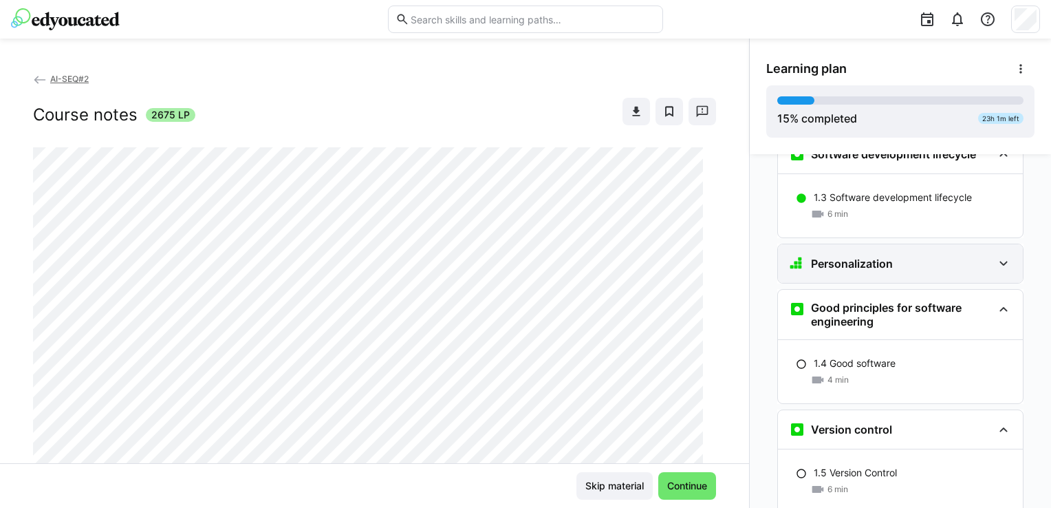
click at [905, 255] on div "Personalization" at bounding box center [891, 263] width 204 height 17
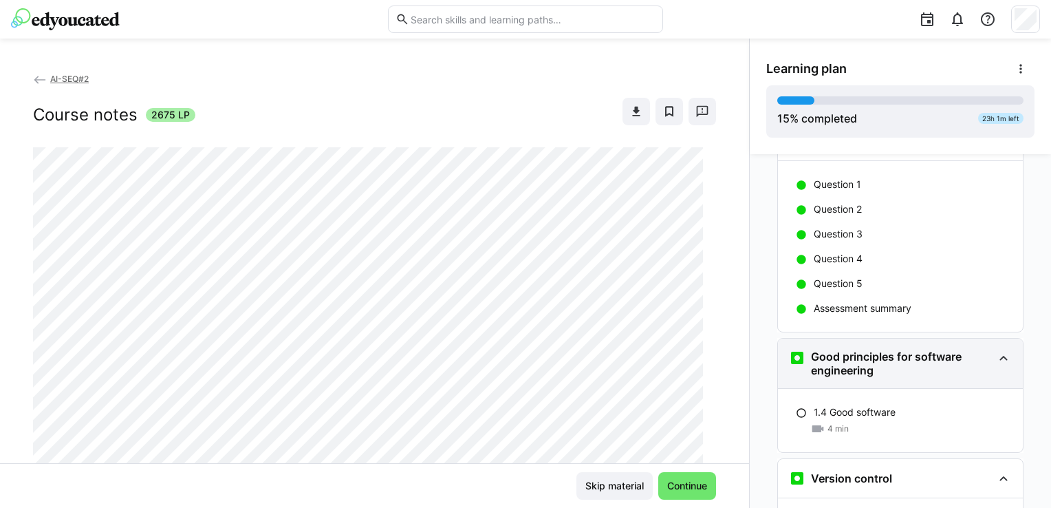
scroll to position [781, 0]
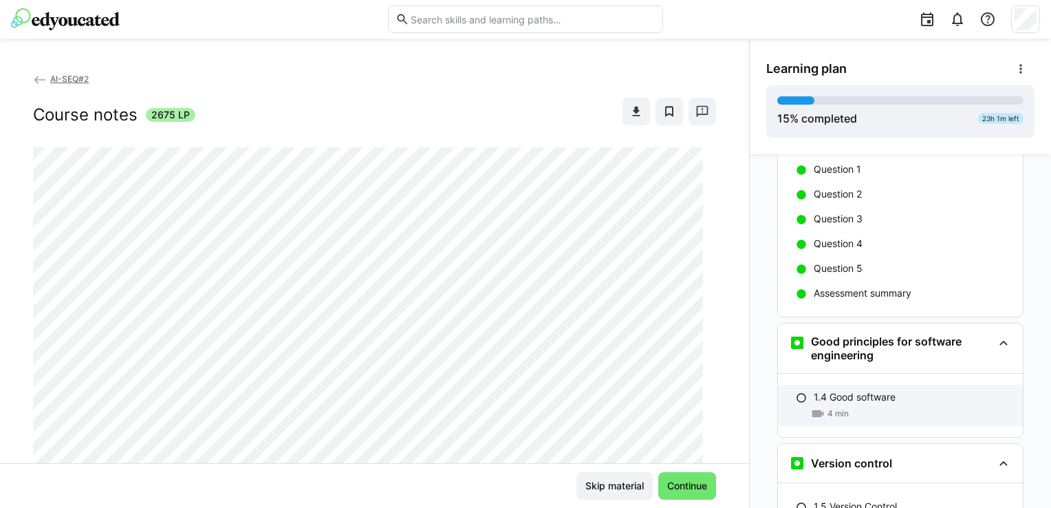
click at [930, 407] on div "4 min" at bounding box center [913, 414] width 198 height 14
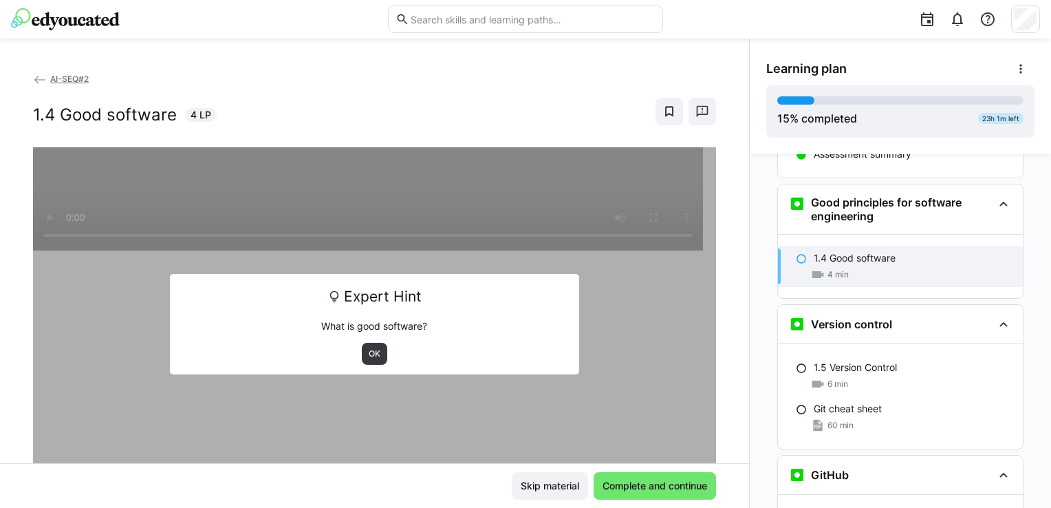
scroll to position [925, 0]
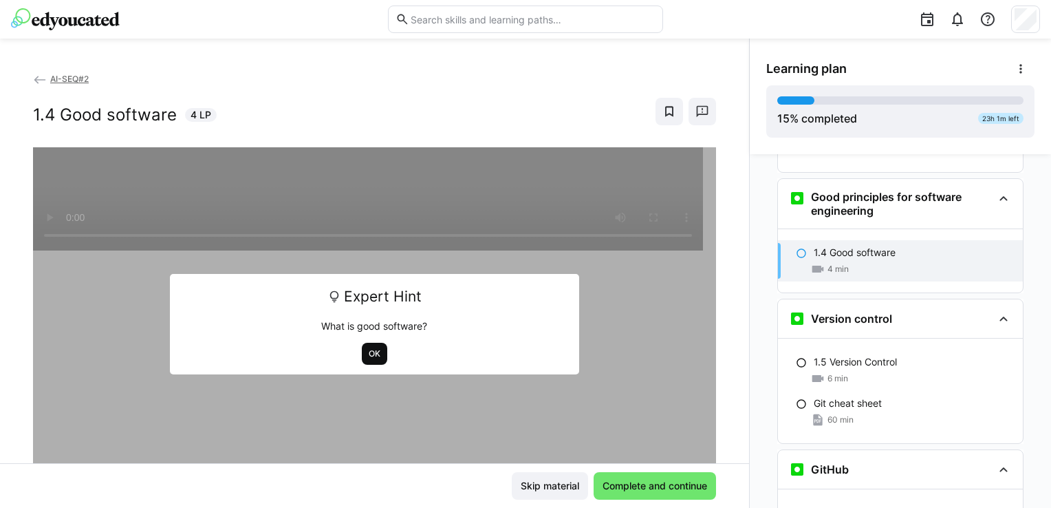
click at [367, 355] on span "OK" at bounding box center [374, 353] width 14 height 11
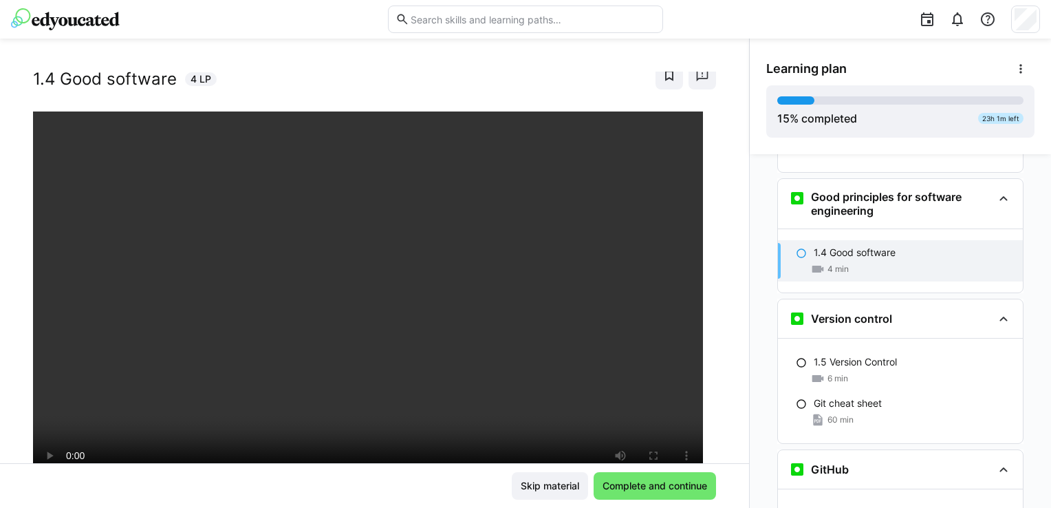
scroll to position [69, 0]
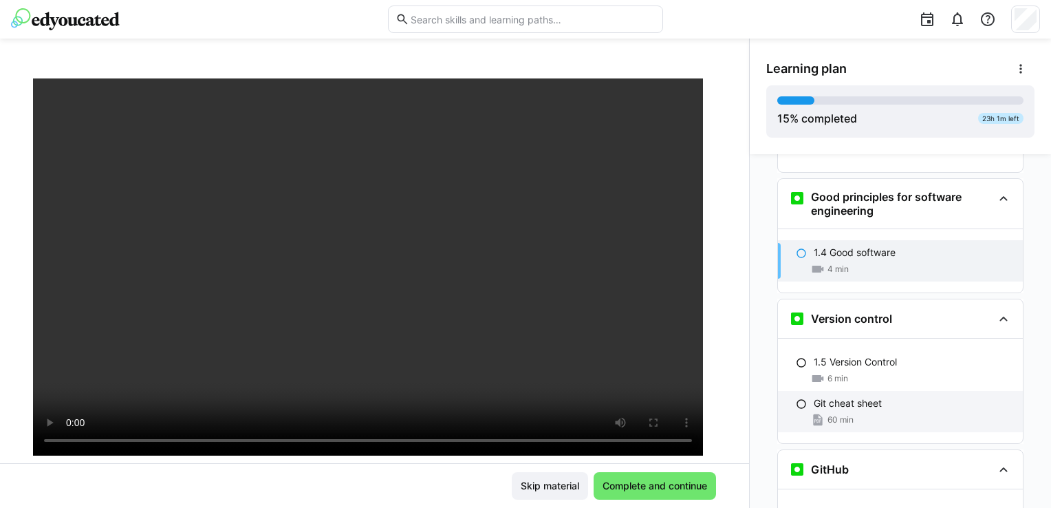
click at [943, 391] on div "Git cheat sheet 60 min" at bounding box center [900, 411] width 245 height 41
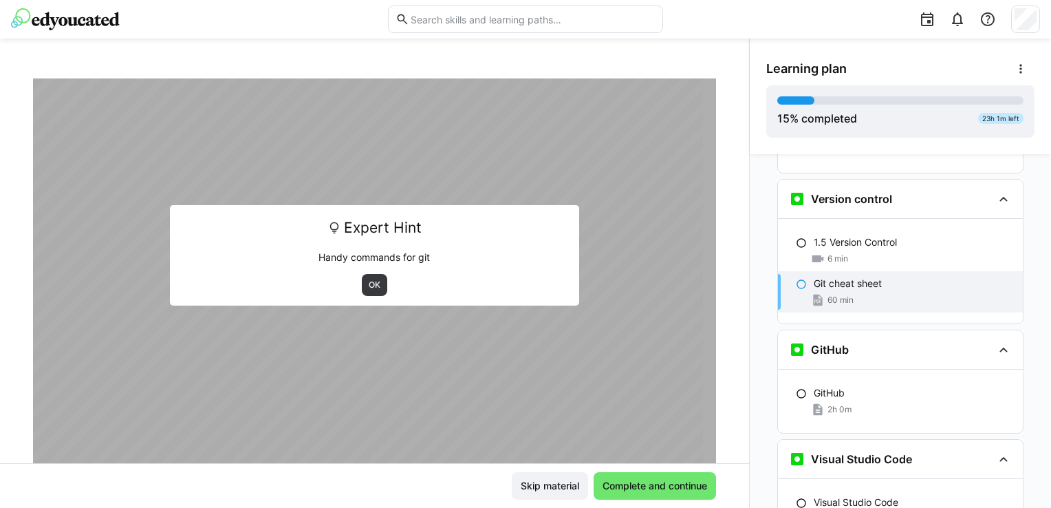
scroll to position [1046, 0]
click at [376, 279] on span "OK" at bounding box center [374, 285] width 25 height 22
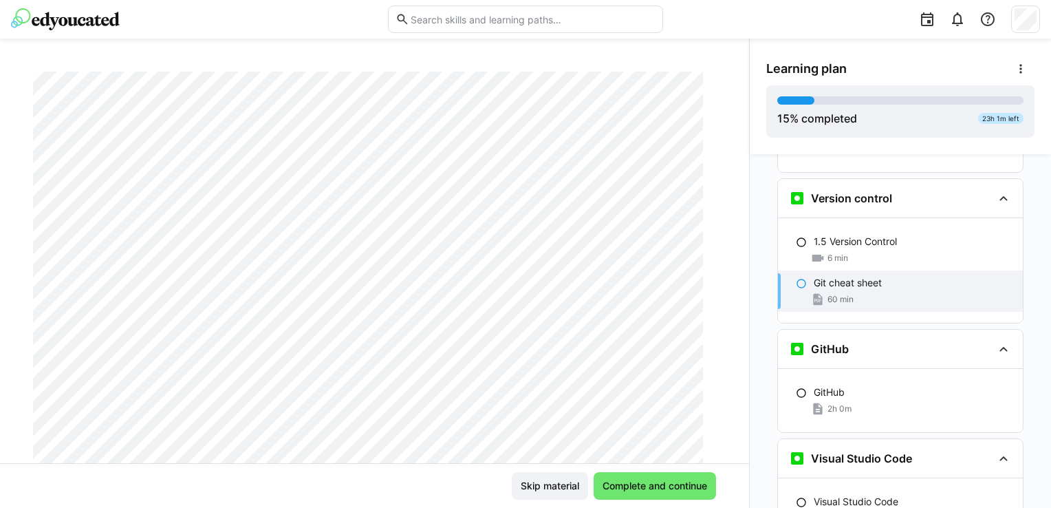
scroll to position [206, 0]
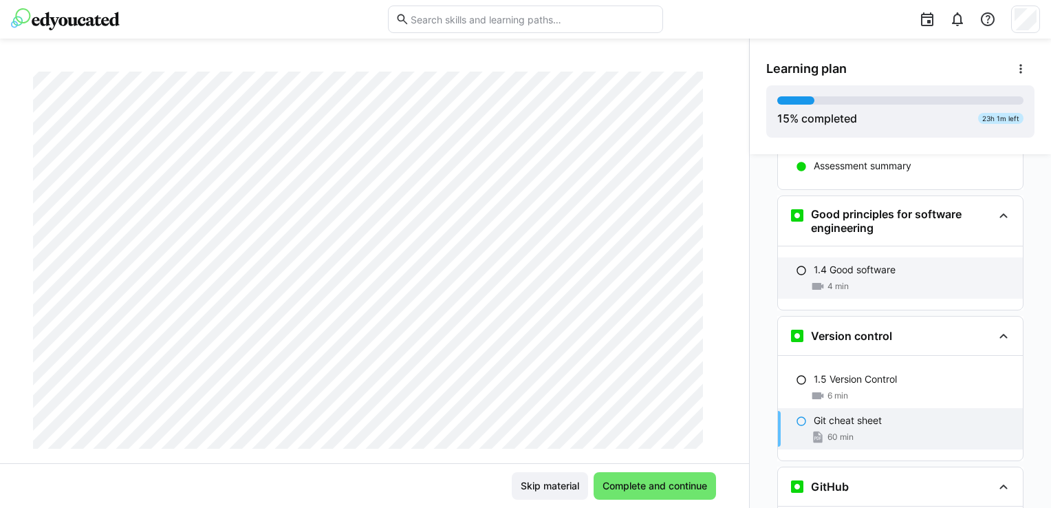
click at [914, 263] on div "1.4 Good software" at bounding box center [913, 270] width 198 height 14
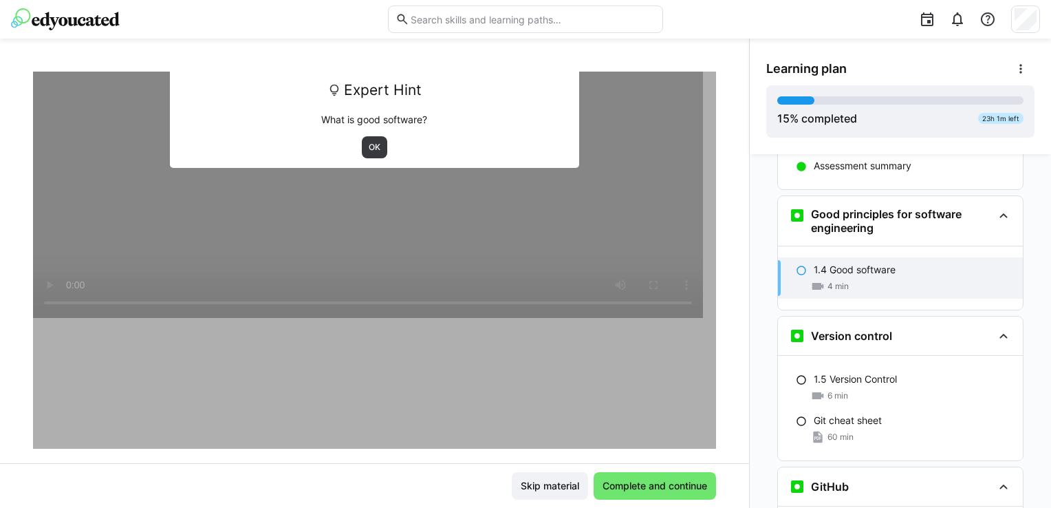
scroll to position [925, 0]
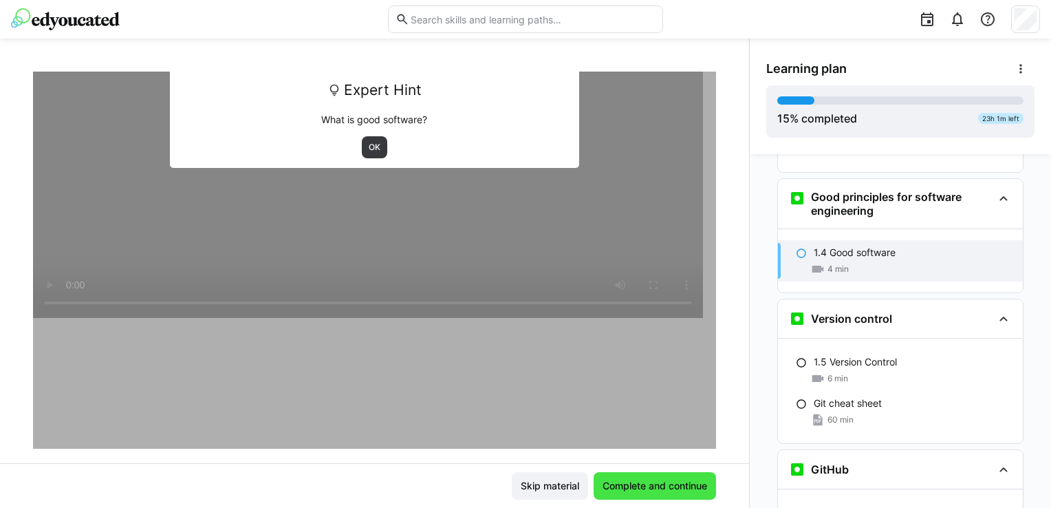
click at [665, 491] on span "Complete and continue" at bounding box center [655, 486] width 109 height 14
click at [367, 146] on span "OK" at bounding box center [374, 147] width 14 height 11
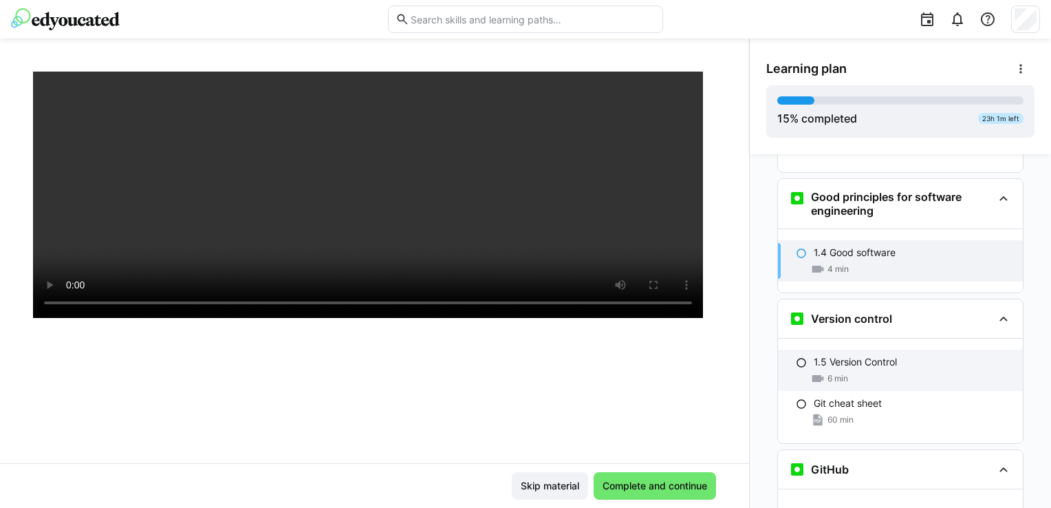
scroll to position [235, 0]
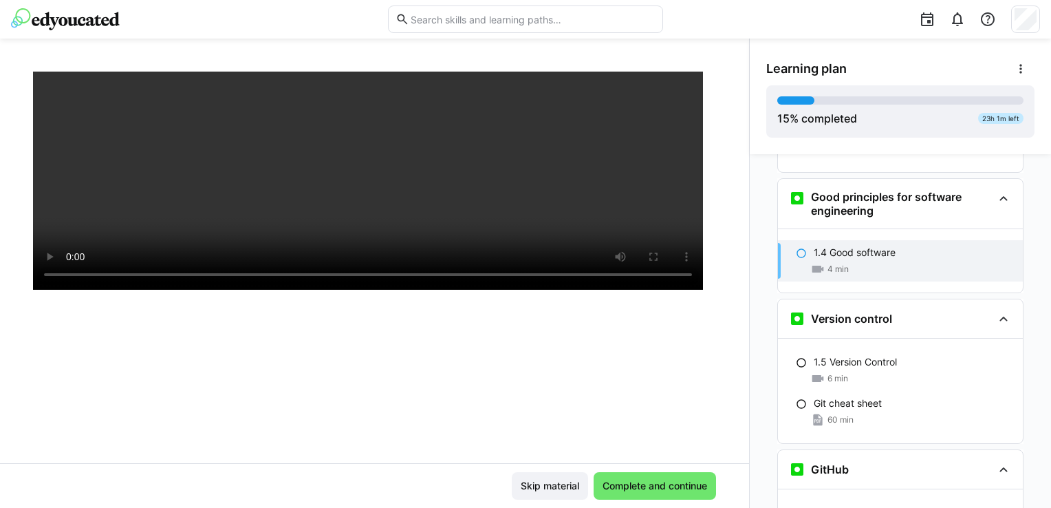
click at [835, 246] on p "1.4 Good software" at bounding box center [855, 253] width 82 height 14
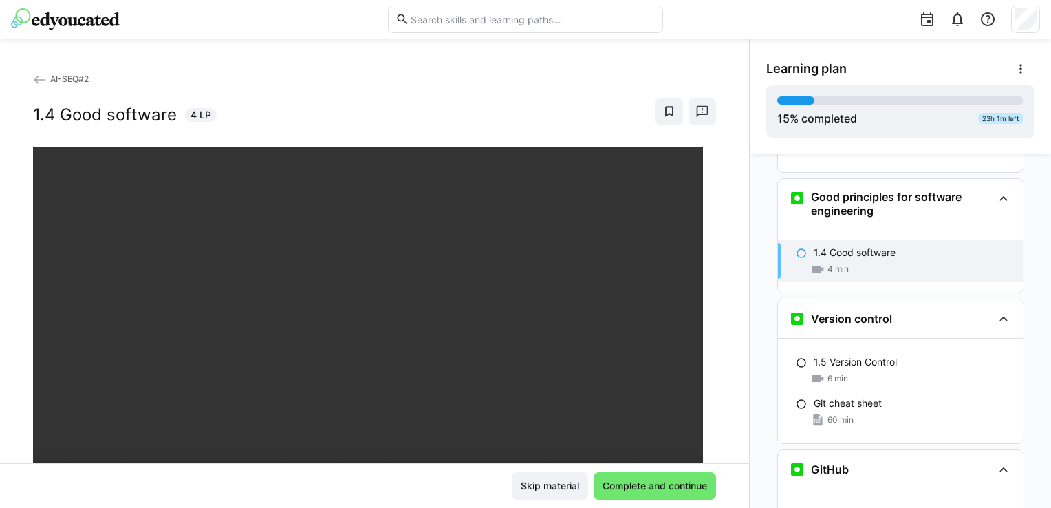
scroll to position [69, 0]
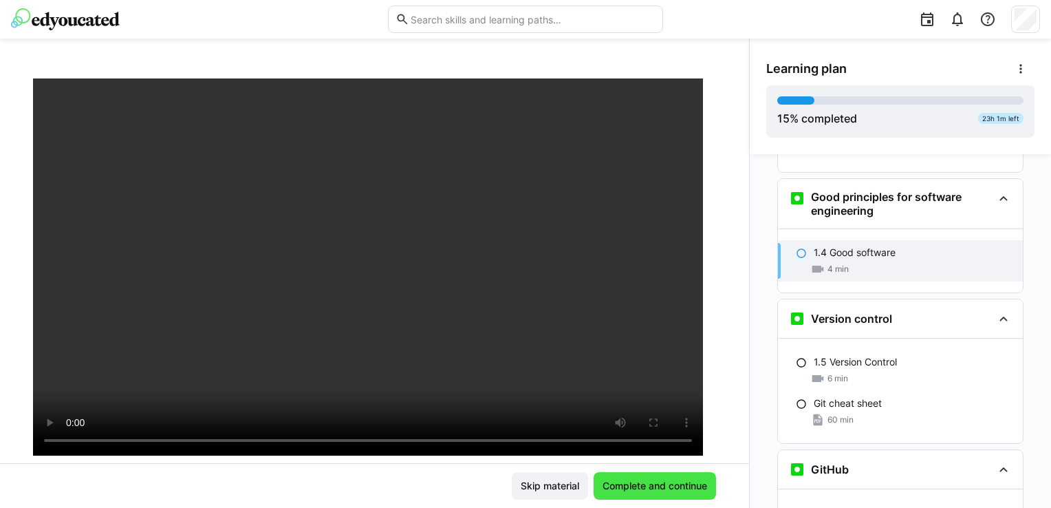
click at [612, 480] on span "Complete and continue" at bounding box center [655, 486] width 109 height 14
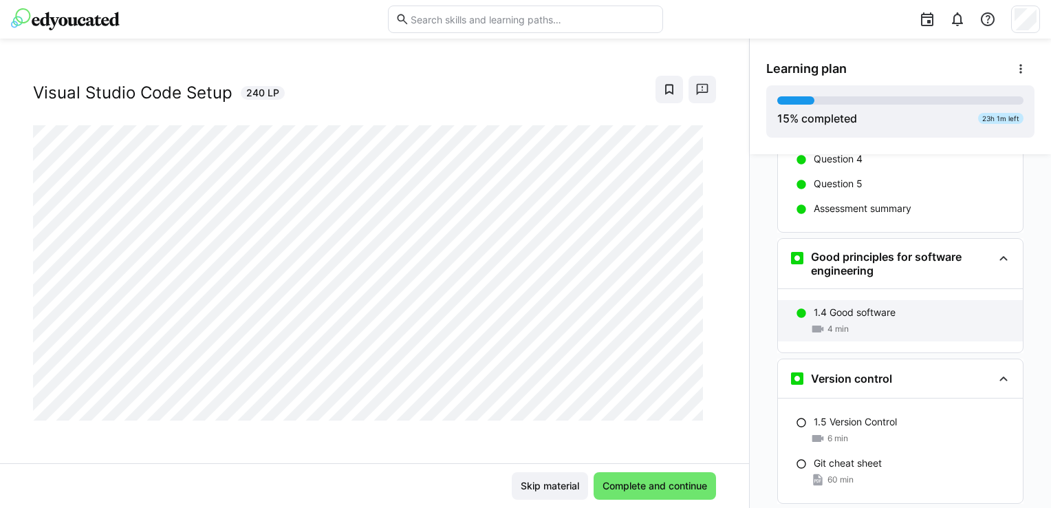
scroll to position [864, 0]
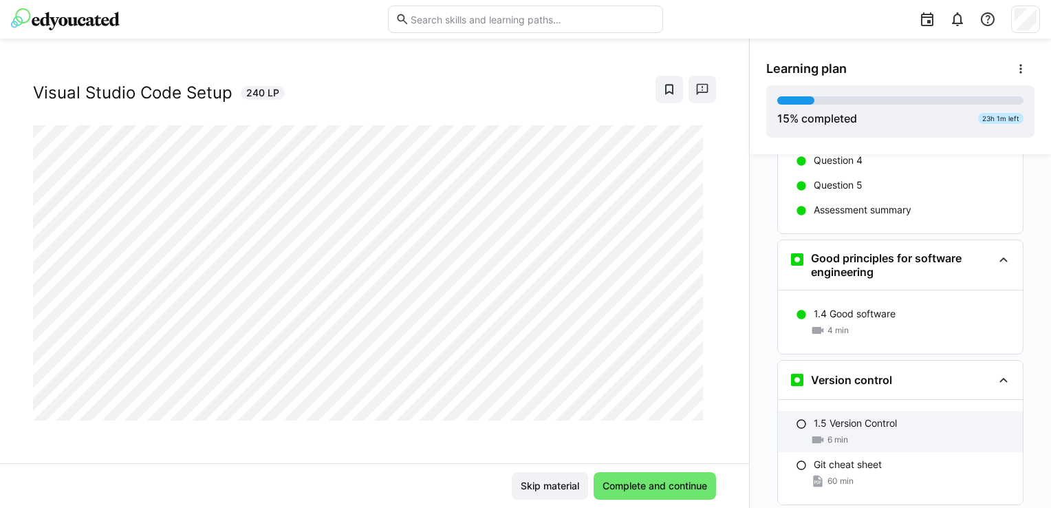
click at [899, 433] on div "6 min" at bounding box center [913, 440] width 198 height 14
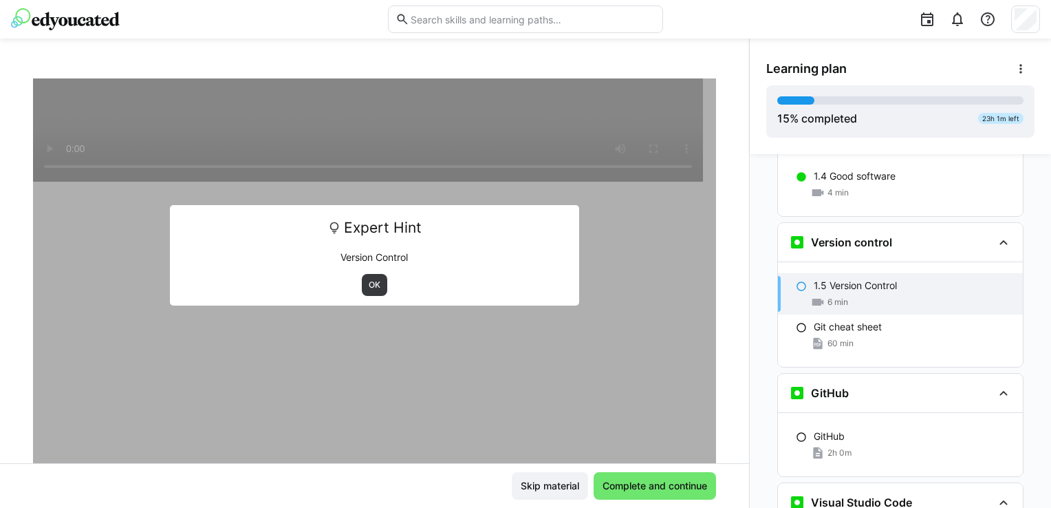
scroll to position [1046, 0]
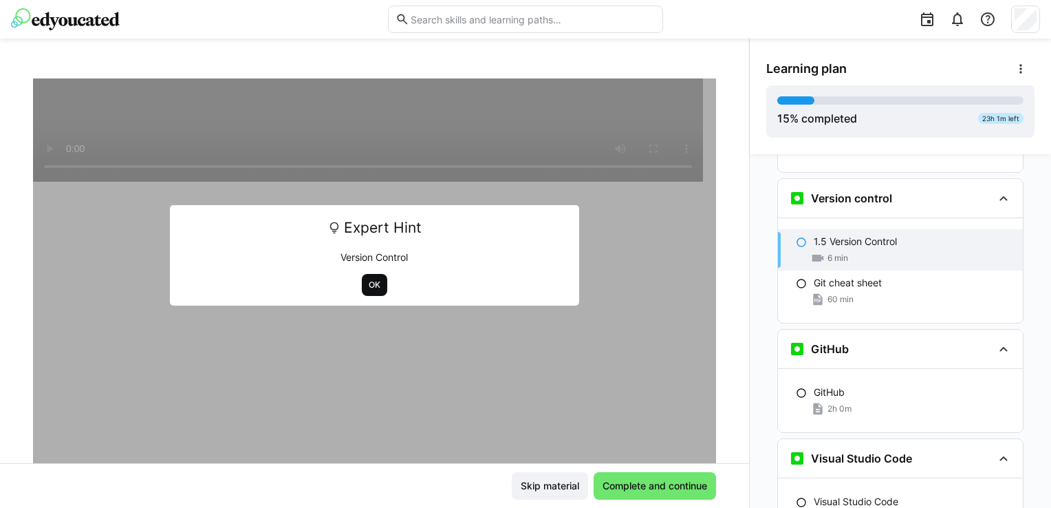
click at [367, 288] on span "OK" at bounding box center [374, 284] width 14 height 11
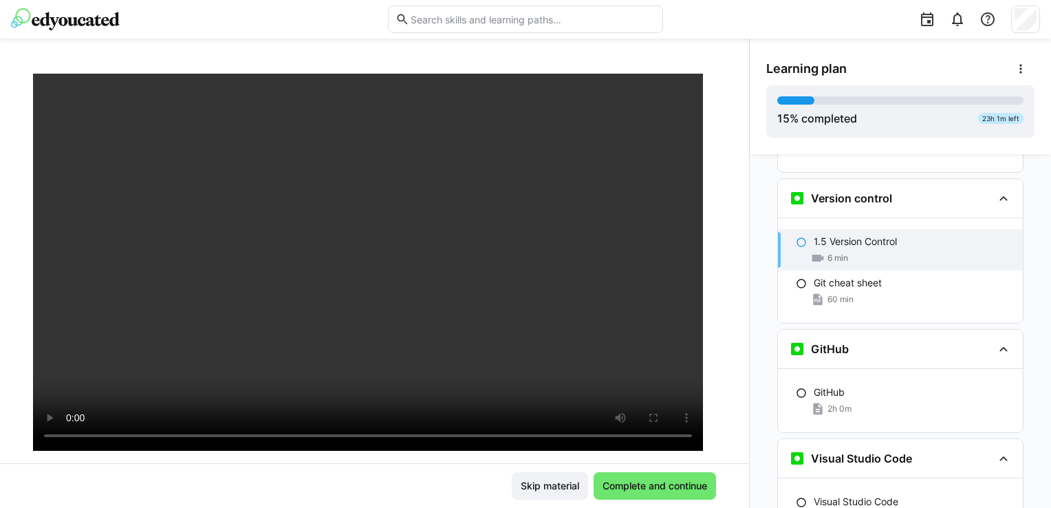
scroll to position [97, 0]
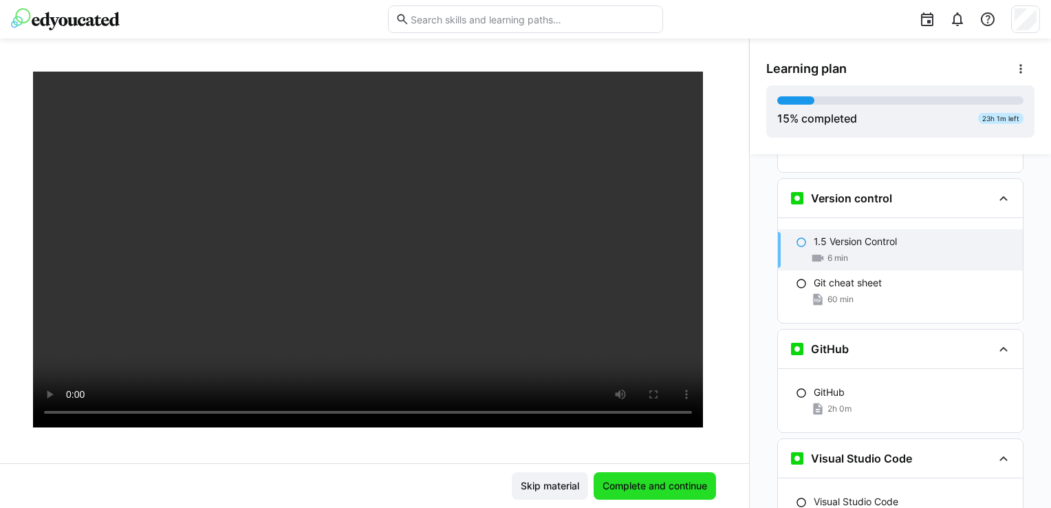
click at [615, 486] on span "Complete and continue" at bounding box center [655, 486] width 109 height 14
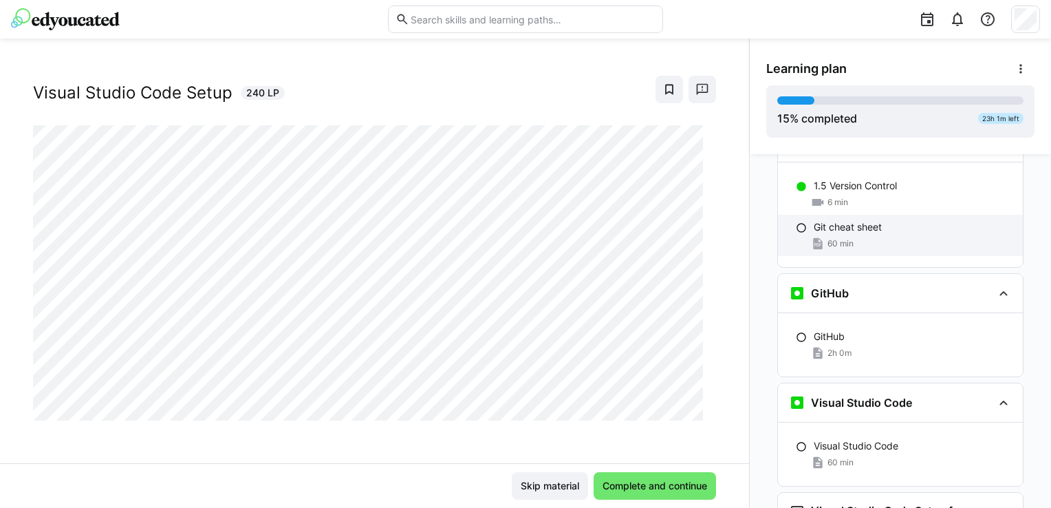
scroll to position [1071, 0]
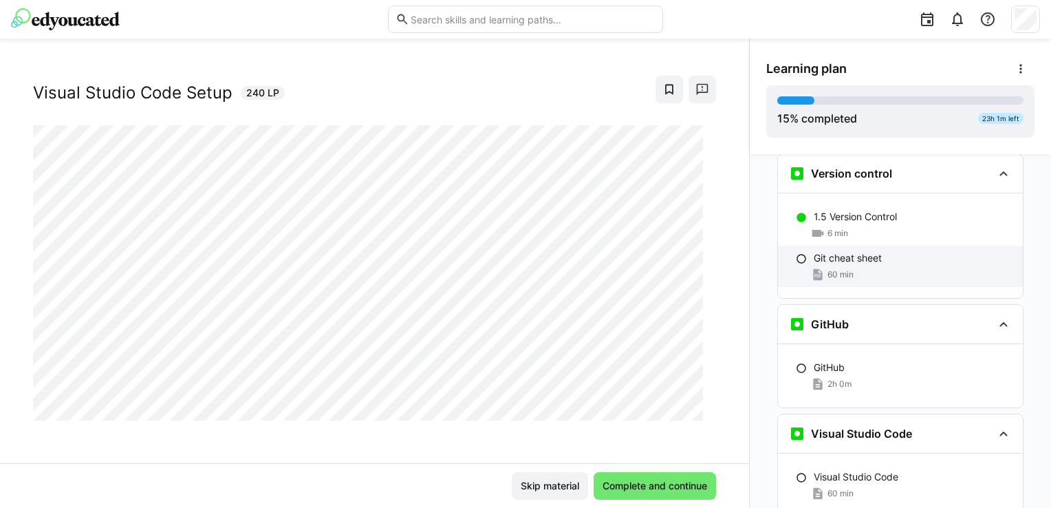
click at [857, 268] on div "60 min" at bounding box center [913, 275] width 198 height 14
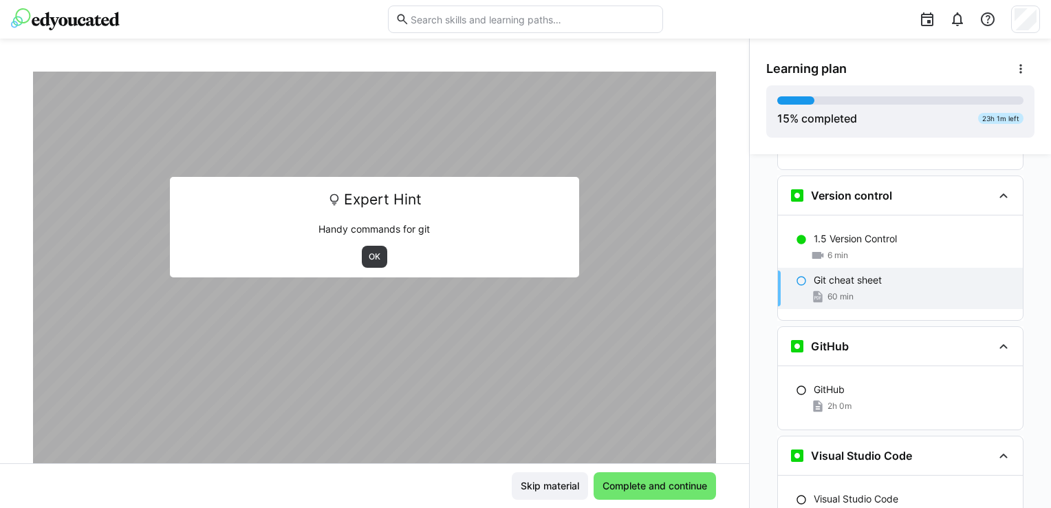
scroll to position [1046, 0]
click at [380, 259] on span "OK" at bounding box center [374, 257] width 25 height 22
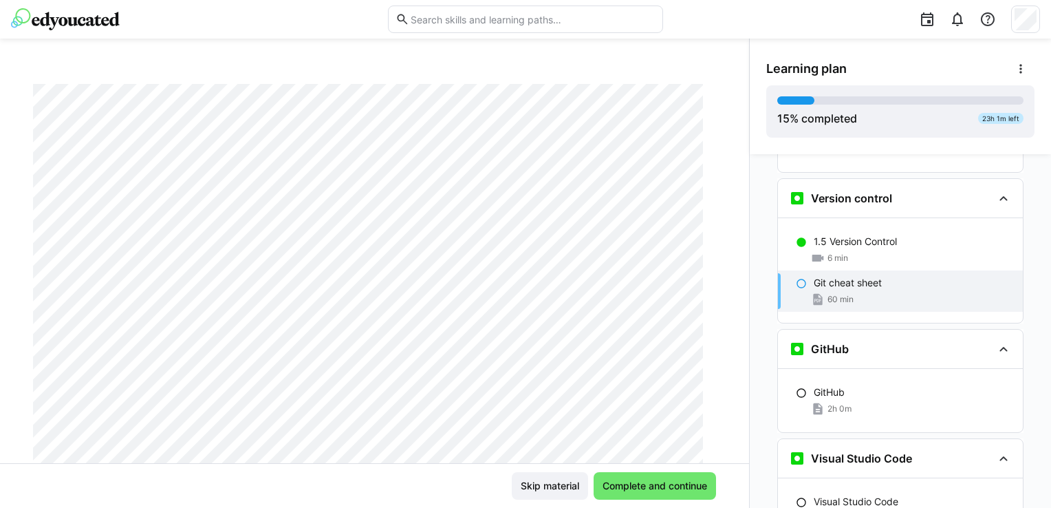
scroll to position [0, 0]
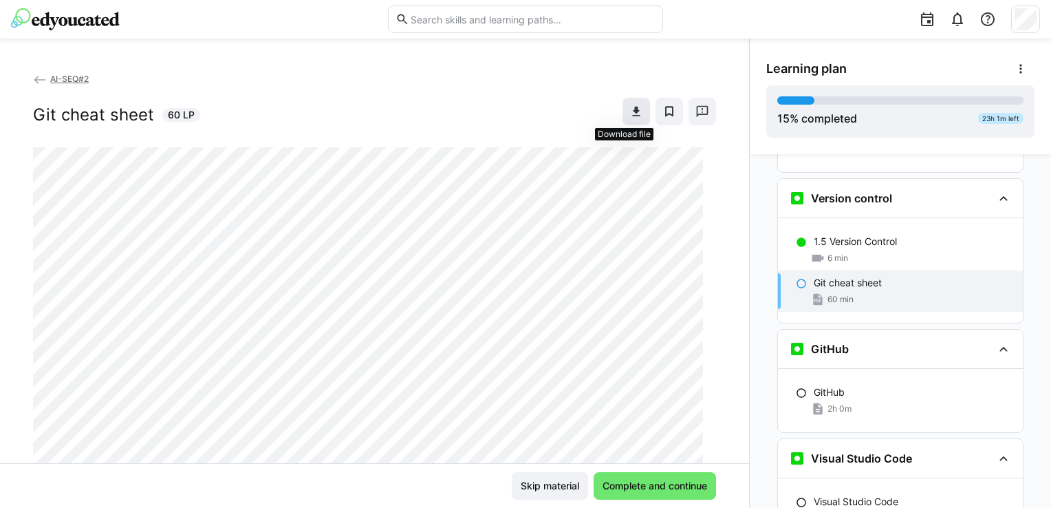
click at [630, 118] on eds-icon at bounding box center [637, 112] width 14 height 14
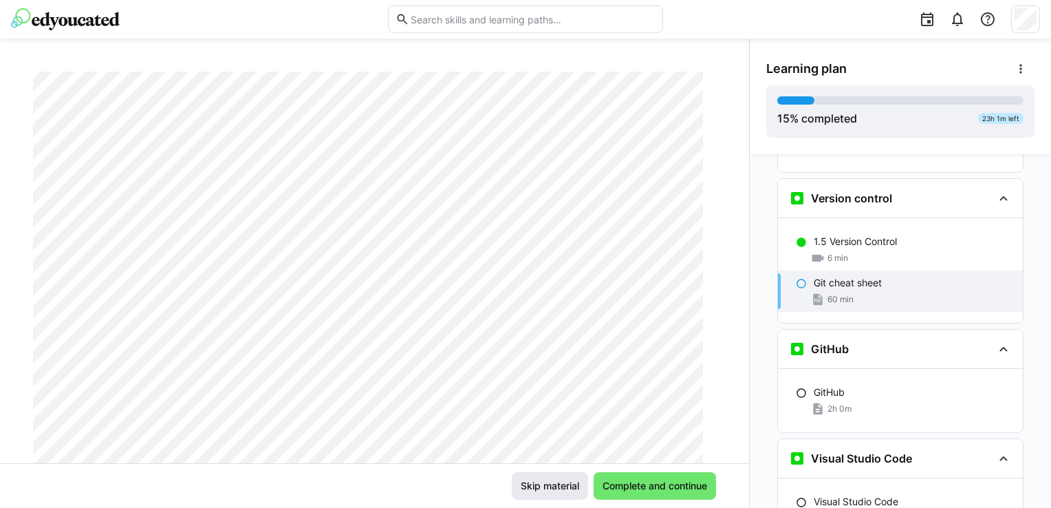
scroll to position [138, 0]
click at [652, 491] on span "Complete and continue" at bounding box center [655, 486] width 109 height 14
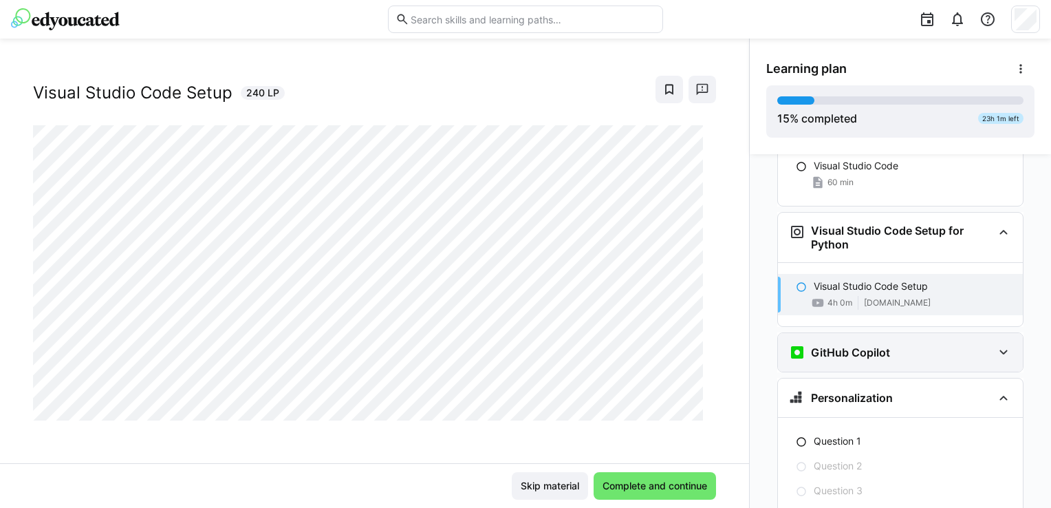
scroll to position [1479, 0]
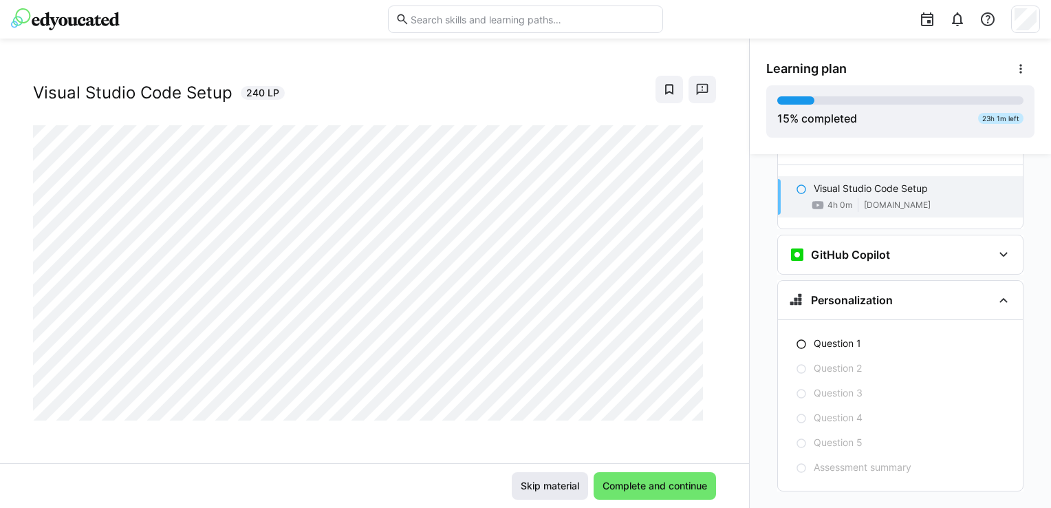
click at [545, 488] on span "Skip material" at bounding box center [550, 486] width 63 height 14
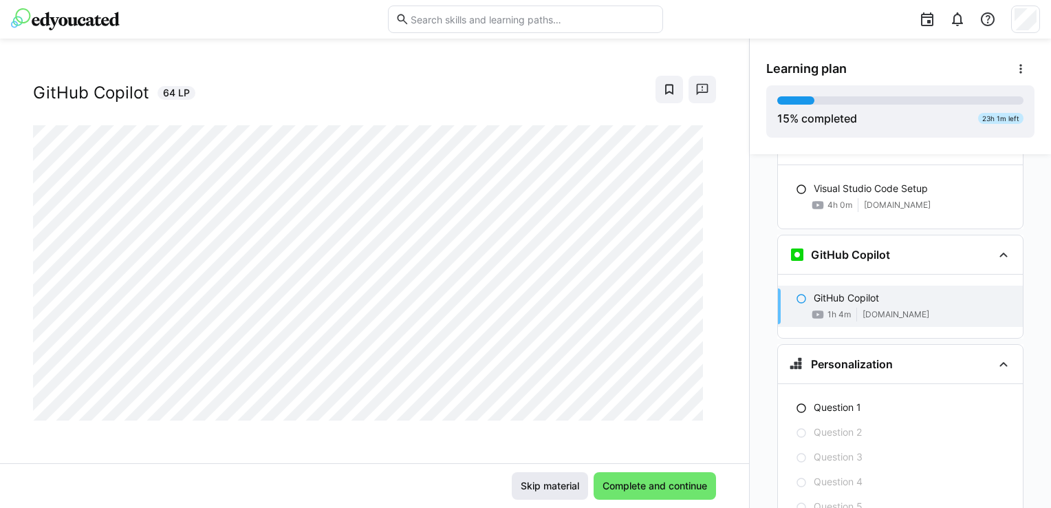
click at [539, 489] on span "Skip material" at bounding box center [550, 486] width 63 height 14
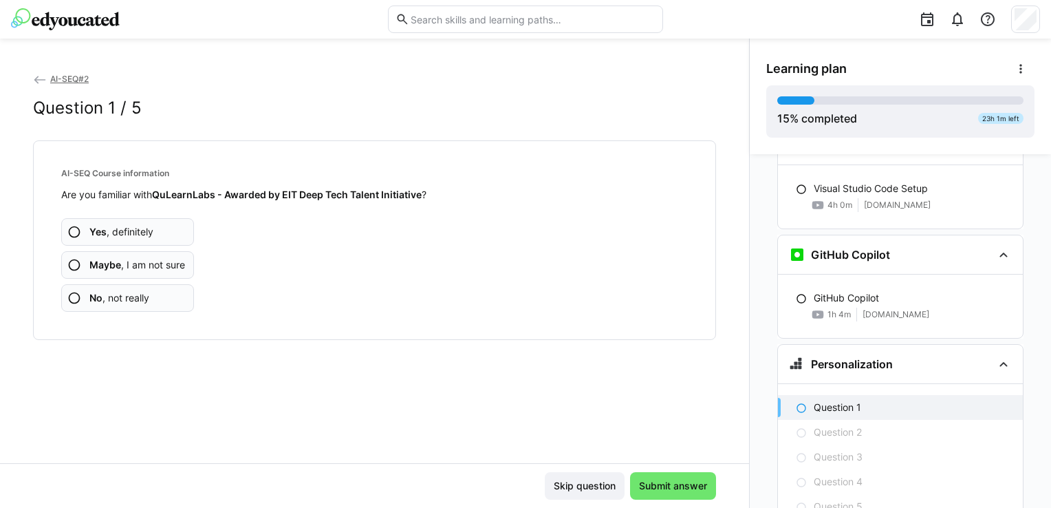
scroll to position [1543, 0]
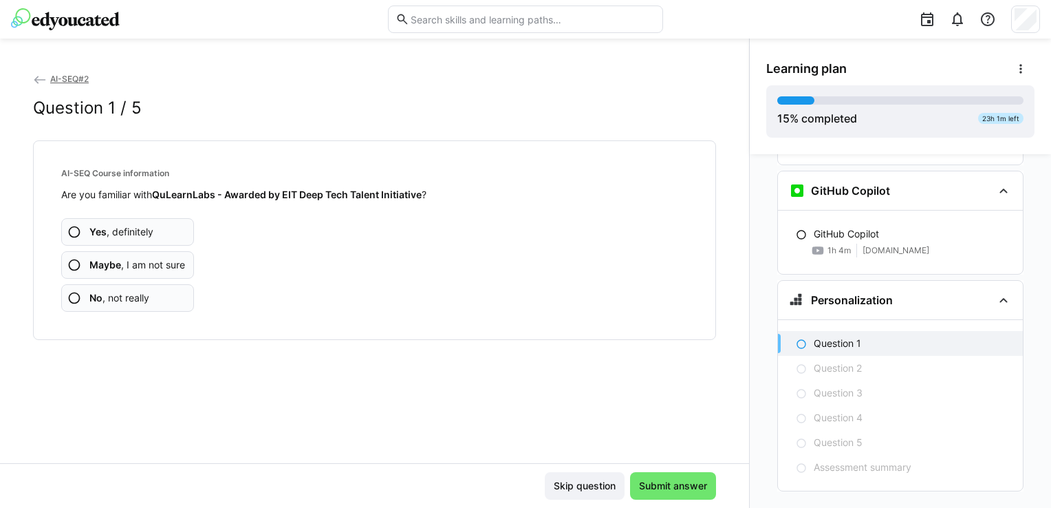
click at [184, 232] on app-assessment-question-radio "Yes , definitely" at bounding box center [127, 232] width 133 height 28
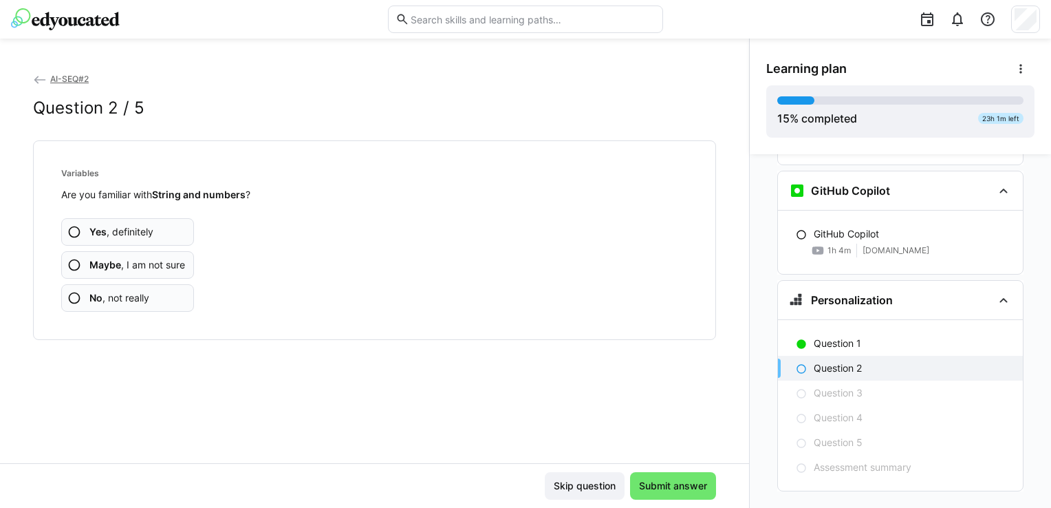
click at [129, 239] on app-assessment-question-radio "Yes , definitely" at bounding box center [127, 232] width 133 height 28
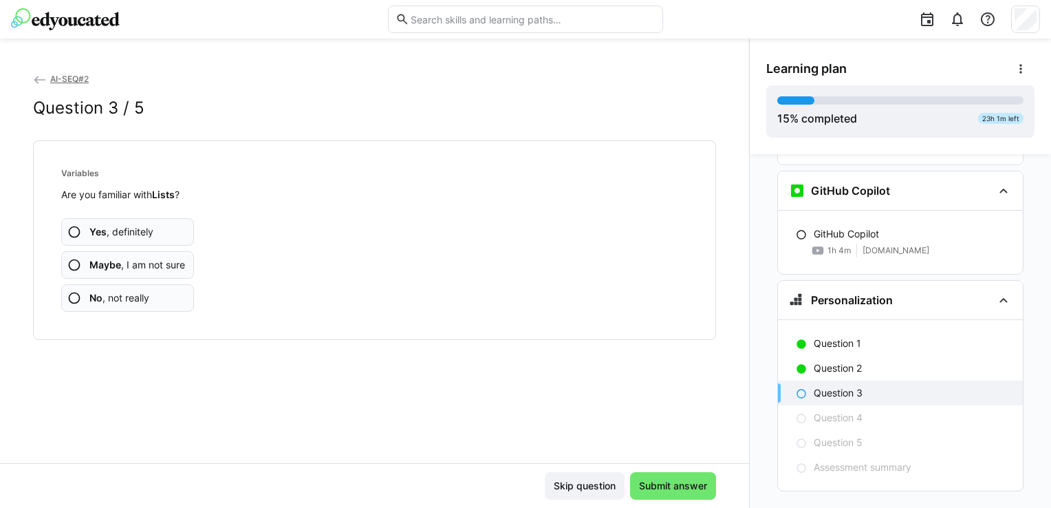
click at [104, 225] on span "Yes , definitely" at bounding box center [121, 232] width 64 height 14
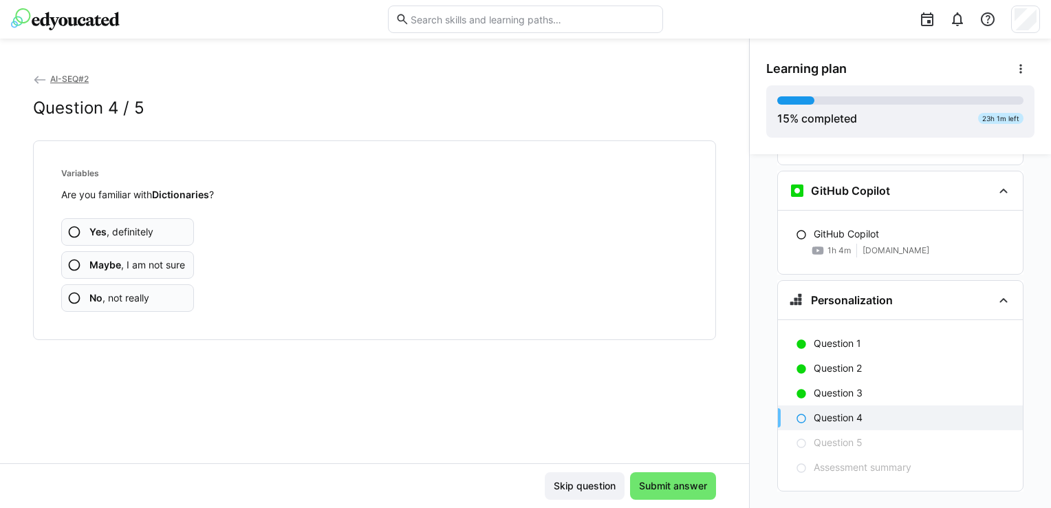
click at [167, 233] on app-assessment-question-radio "Yes , definitely" at bounding box center [127, 232] width 133 height 28
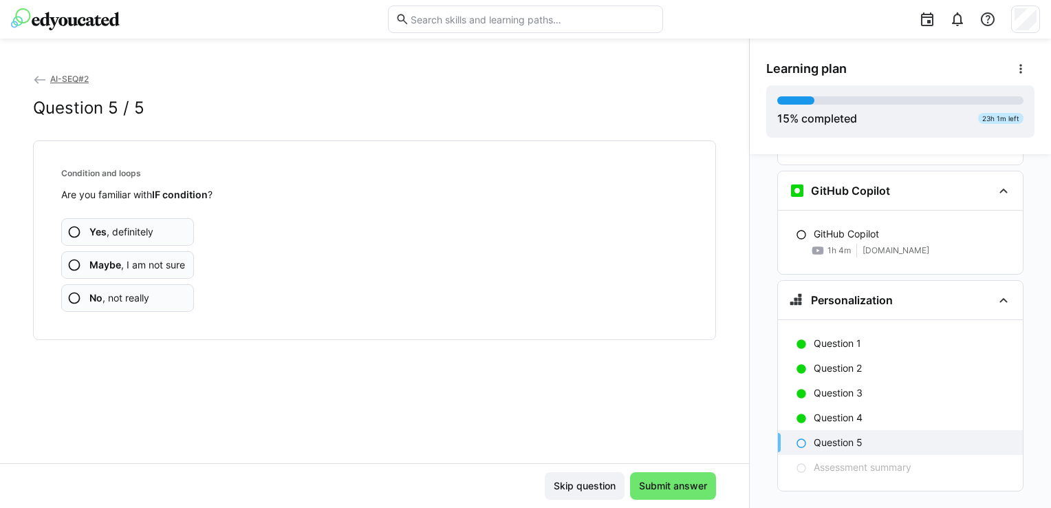
click at [133, 222] on app-assessment-question-radio "Yes , definitely" at bounding box center [127, 232] width 133 height 28
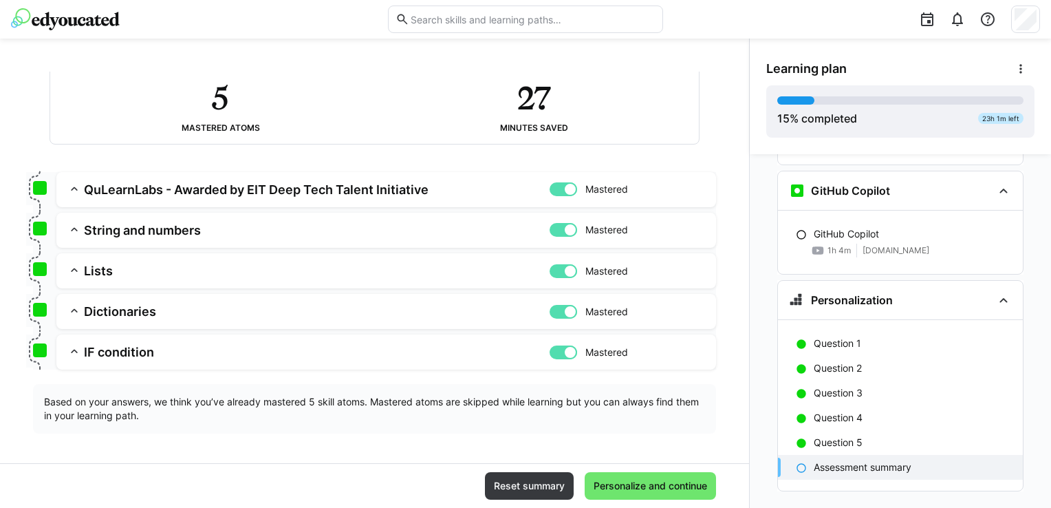
scroll to position [94, 0]
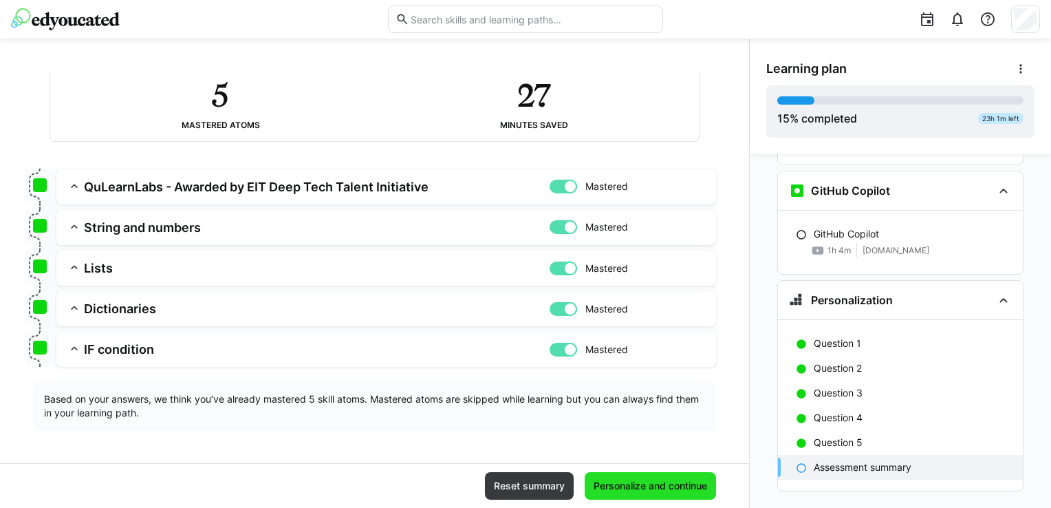
click at [666, 482] on span "Personalize and continue" at bounding box center [651, 486] width 118 height 14
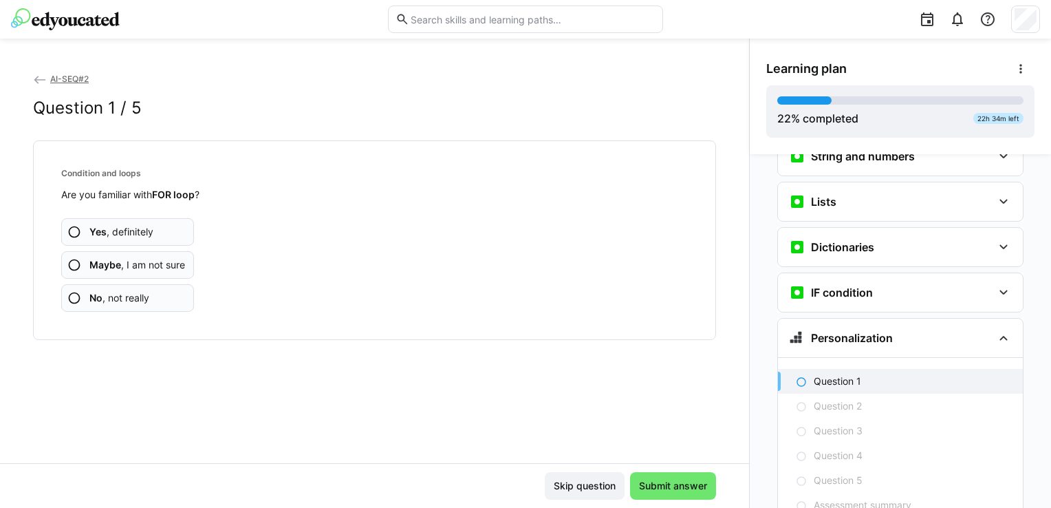
scroll to position [1825, 0]
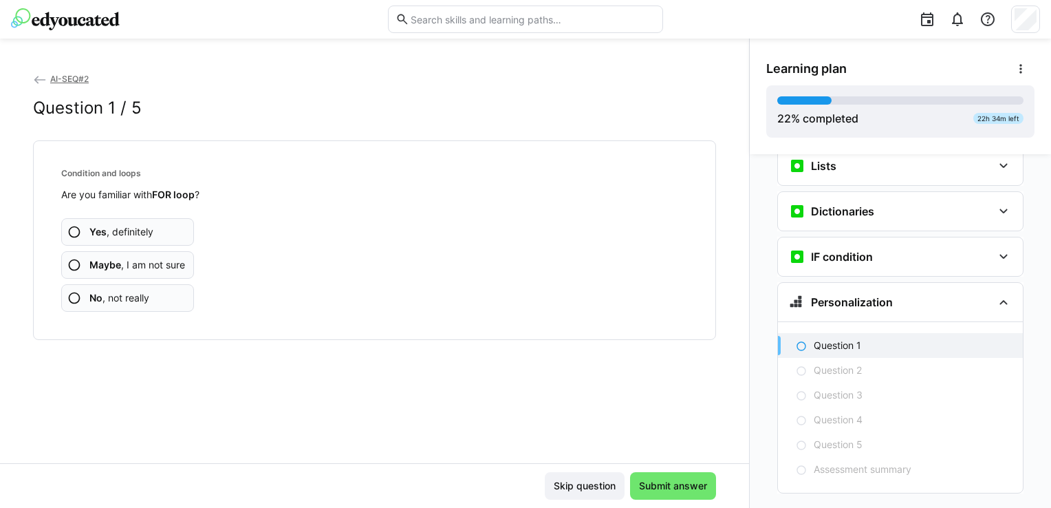
click at [195, 235] on div "Yes , definitely Maybe , I am not sure No , not really" at bounding box center [374, 257] width 627 height 110
click at [117, 229] on span "Yes , definitely" at bounding box center [121, 232] width 64 height 14
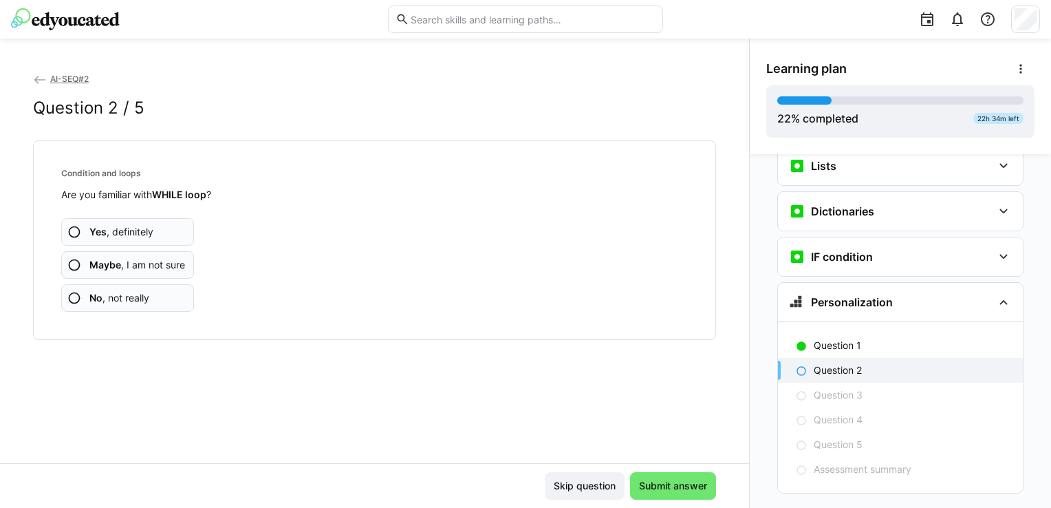
click at [120, 233] on span "Yes , definitely" at bounding box center [121, 232] width 64 height 14
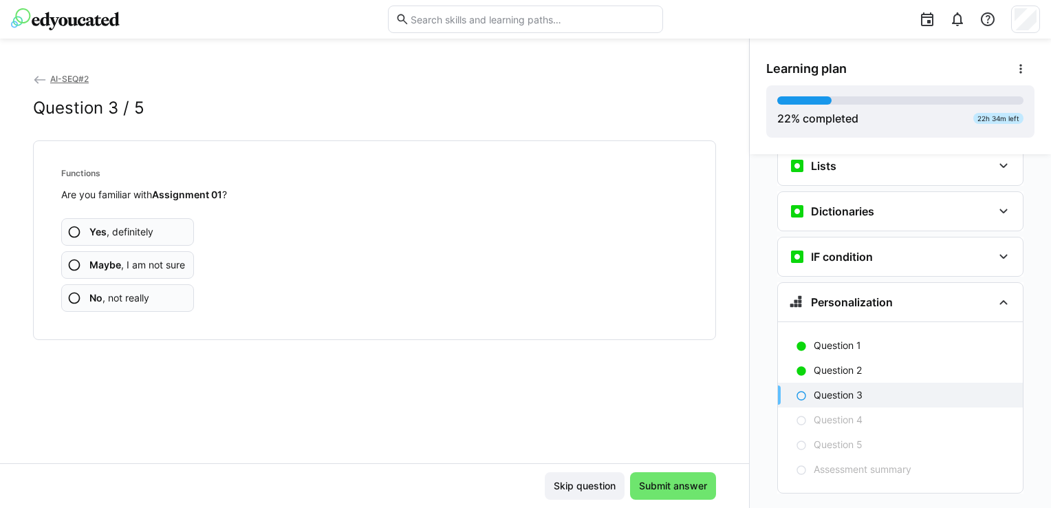
click at [118, 299] on span "No , not really" at bounding box center [119, 298] width 60 height 14
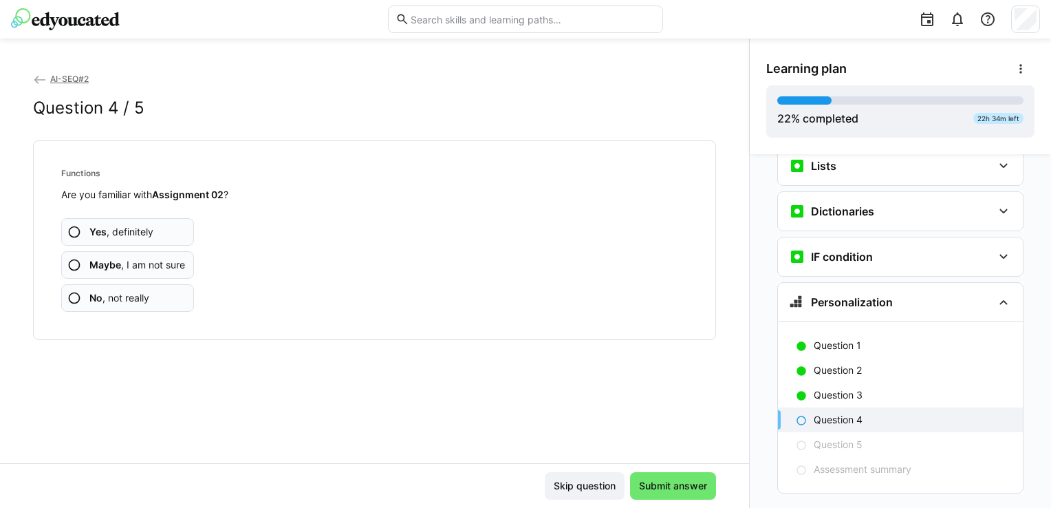
click at [97, 304] on span "No , not really" at bounding box center [119, 298] width 60 height 14
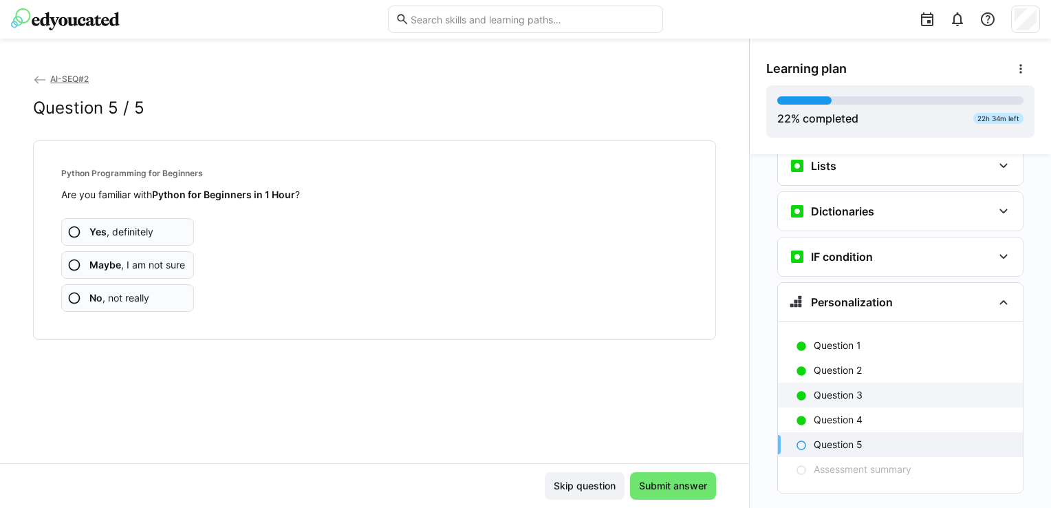
scroll to position [1756, 0]
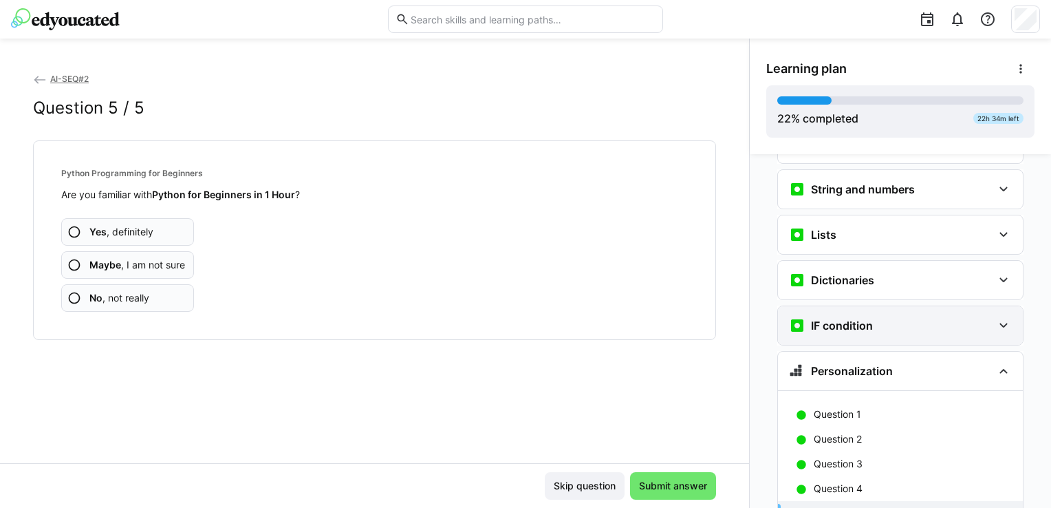
click at [870, 317] on div "IF condition" at bounding box center [891, 325] width 204 height 17
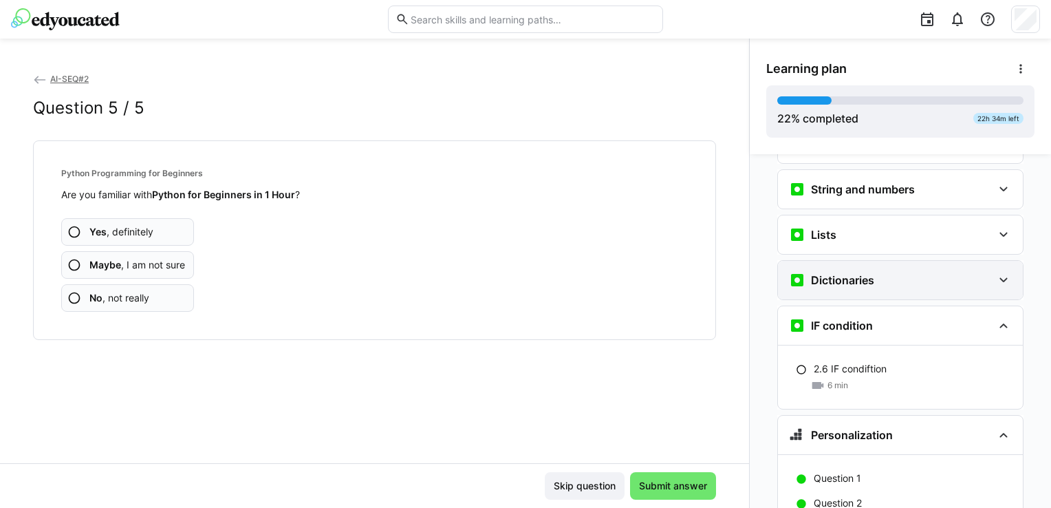
click at [905, 261] on div "Dictionaries" at bounding box center [900, 280] width 245 height 39
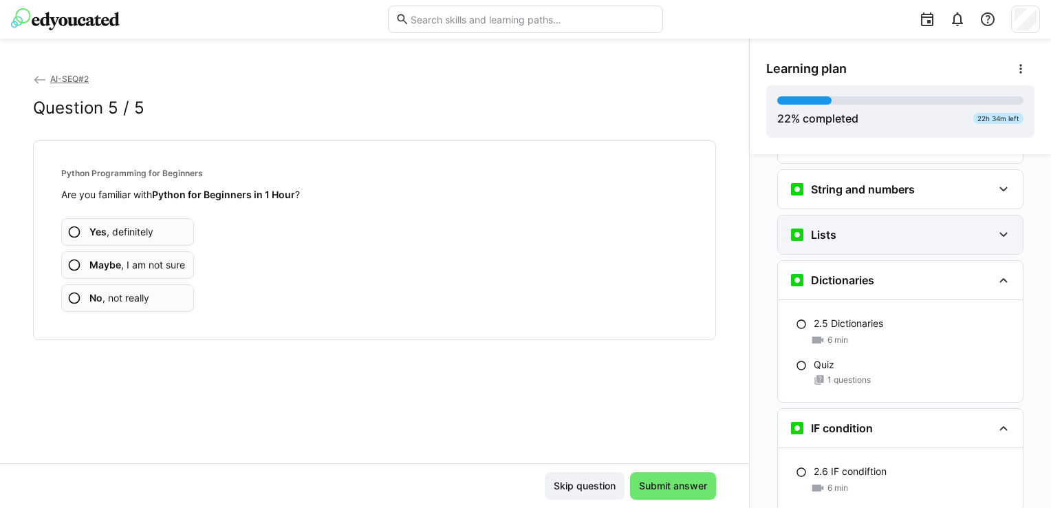
click at [895, 226] on div "Lists" at bounding box center [891, 234] width 204 height 17
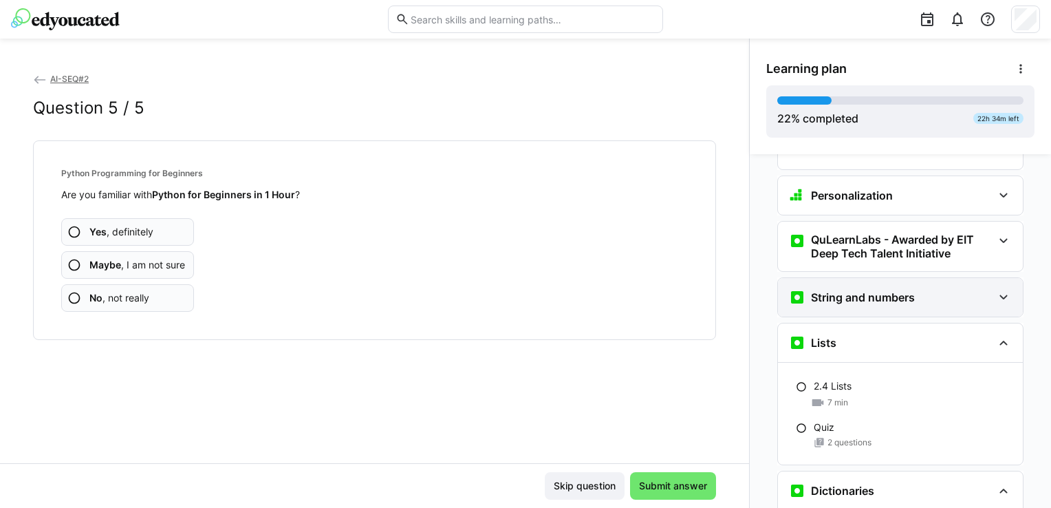
scroll to position [1618, 0]
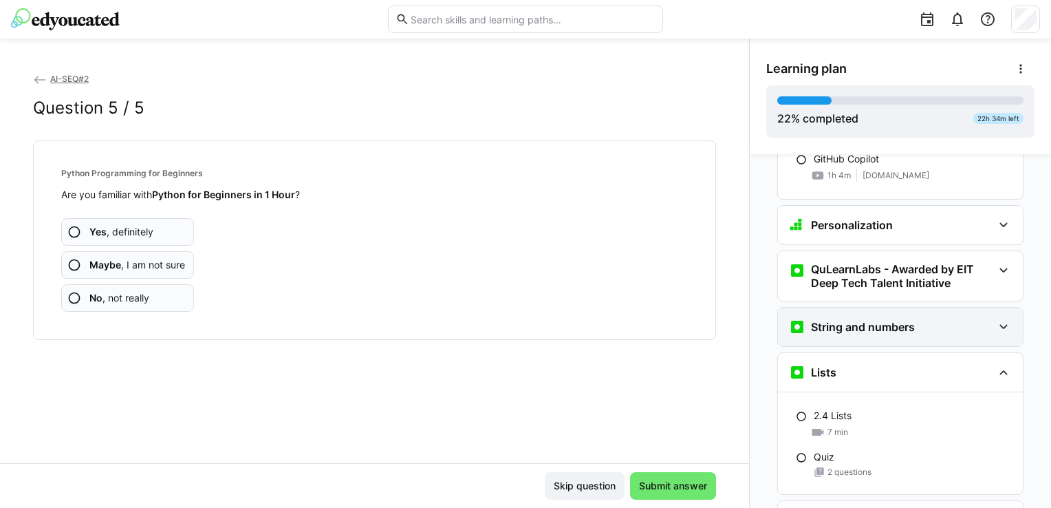
click at [895, 319] on div "String and numbers" at bounding box center [852, 327] width 126 height 17
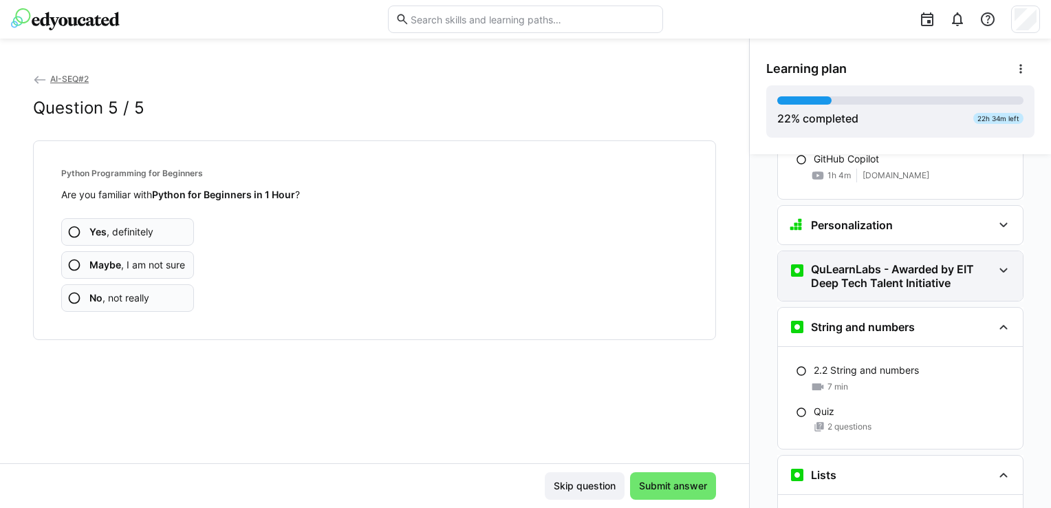
click at [899, 262] on h3 "QuLearnLabs - Awarded by EIT Deep Tech Talent Initiative" at bounding box center [902, 276] width 182 height 28
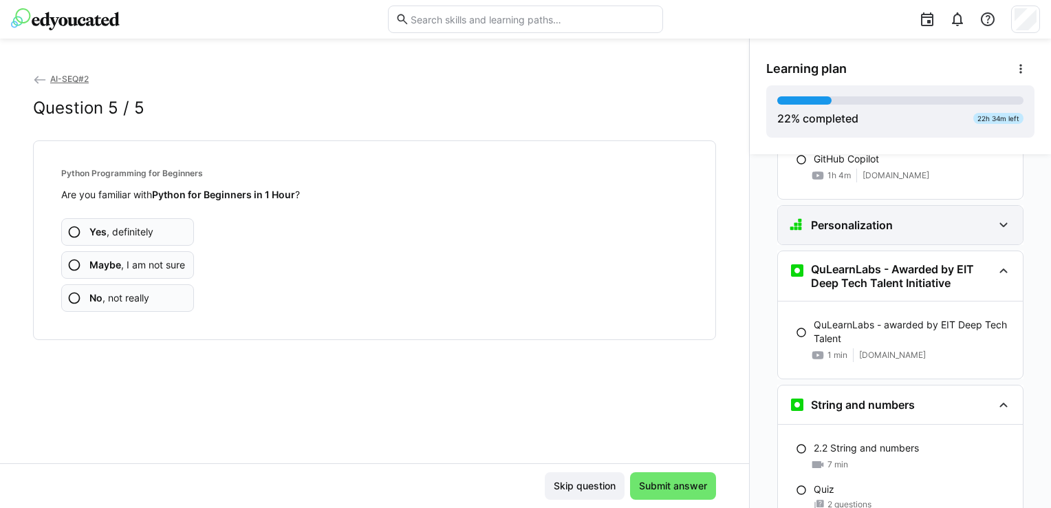
click at [899, 217] on div "Personalization" at bounding box center [891, 225] width 204 height 17
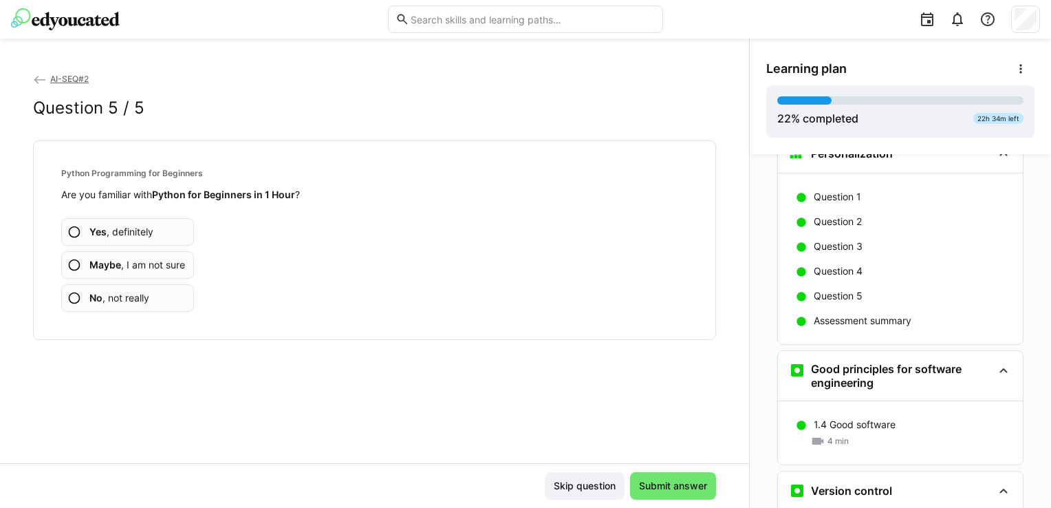
scroll to position [724, 0]
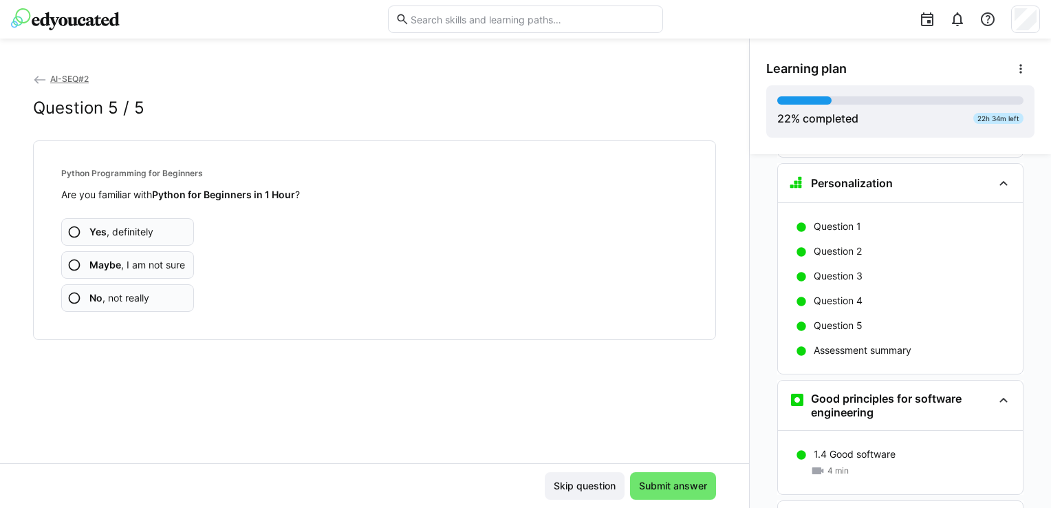
click at [125, 296] on span "No , not really" at bounding box center [119, 298] width 60 height 14
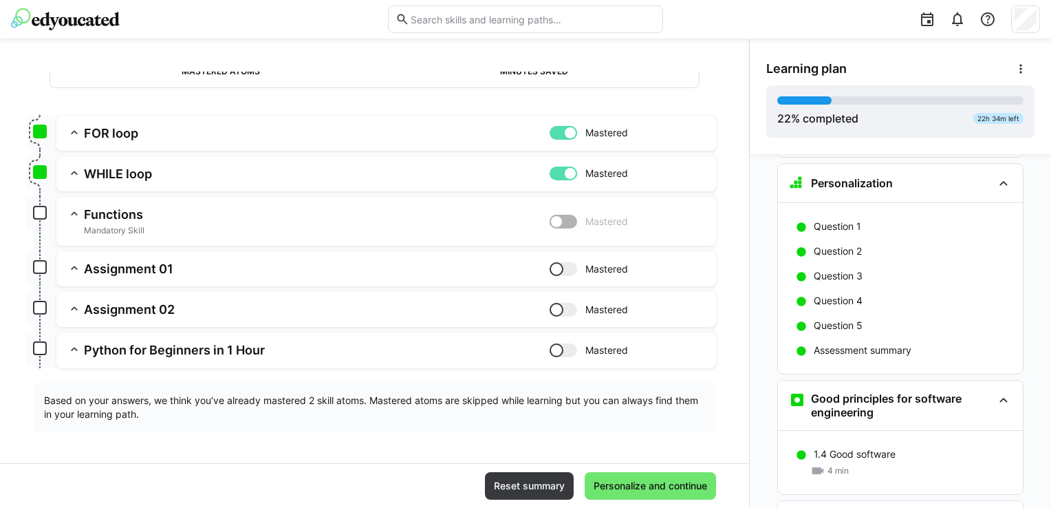
scroll to position [148, 0]
click at [129, 228] on span "Mandatory Skill" at bounding box center [317, 229] width 466 height 11
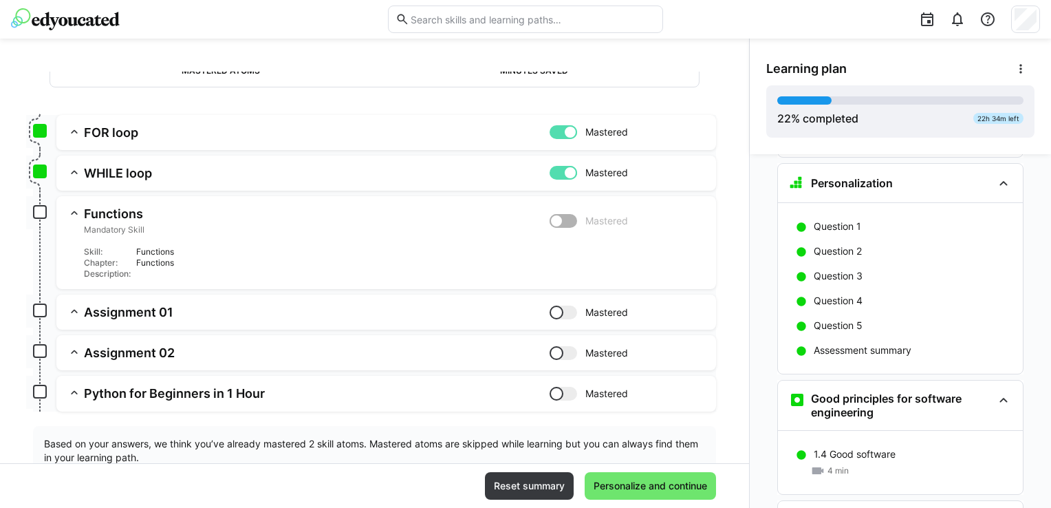
click at [555, 220] on div at bounding box center [564, 221] width 28 height 14
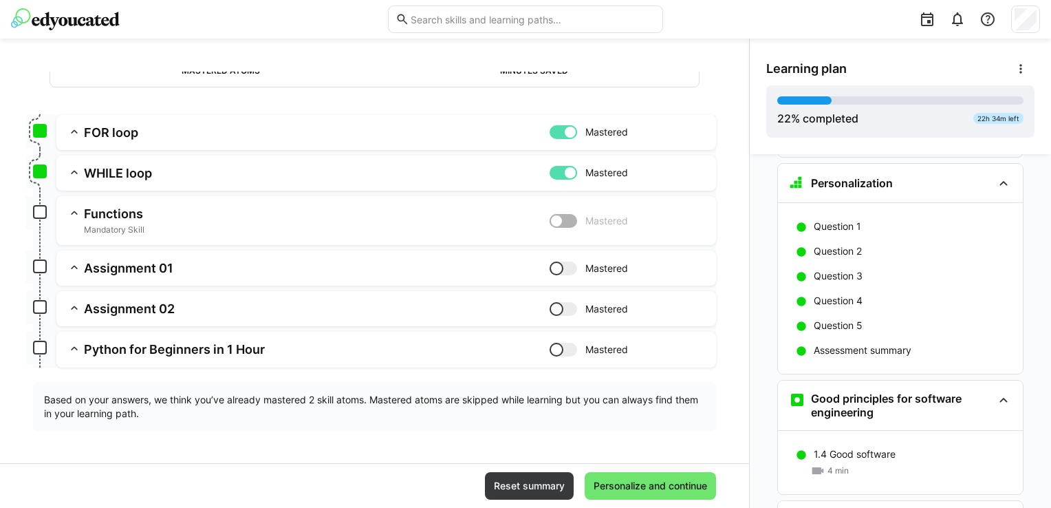
click at [36, 212] on app-box at bounding box center [40, 212] width 14 height 14
click at [108, 219] on h3 "Functions" at bounding box center [317, 214] width 466 height 16
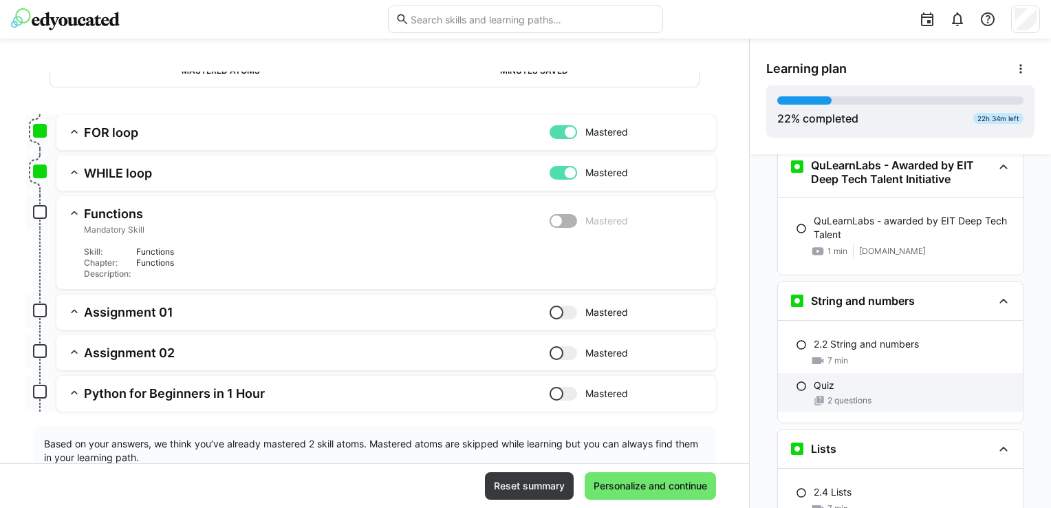
scroll to position [1826, 0]
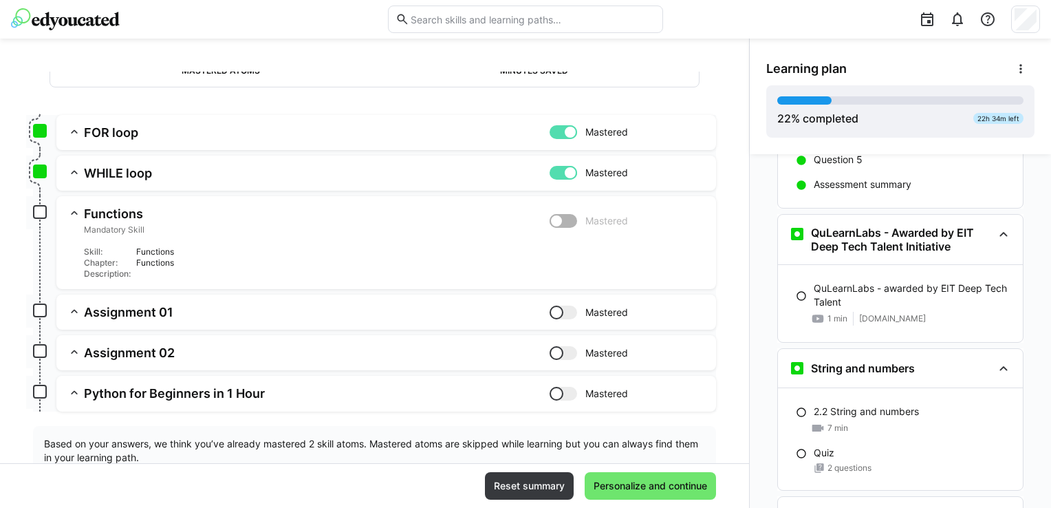
click at [175, 305] on h3 "Assignment 01" at bounding box center [317, 312] width 466 height 16
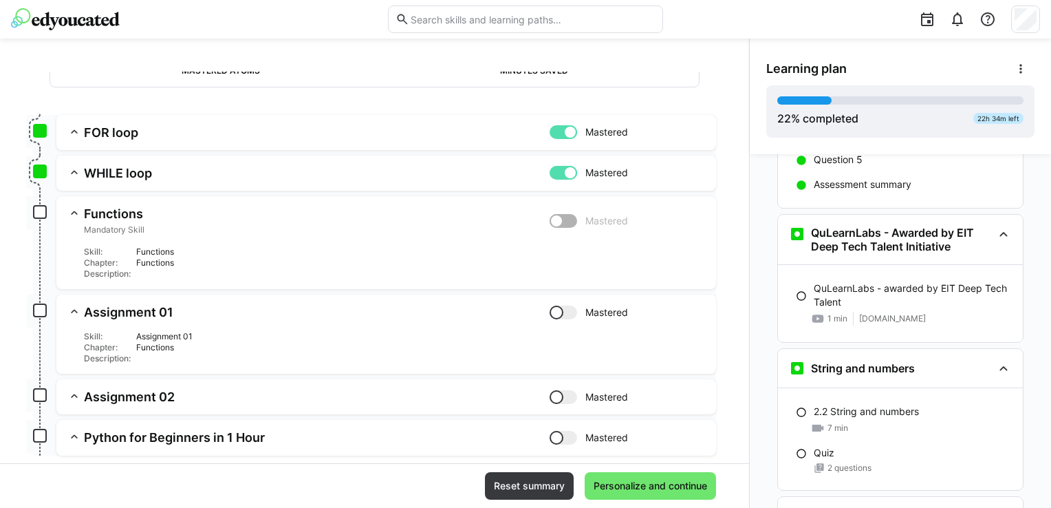
click at [195, 398] on h3 "Assignment 02" at bounding box center [317, 397] width 466 height 16
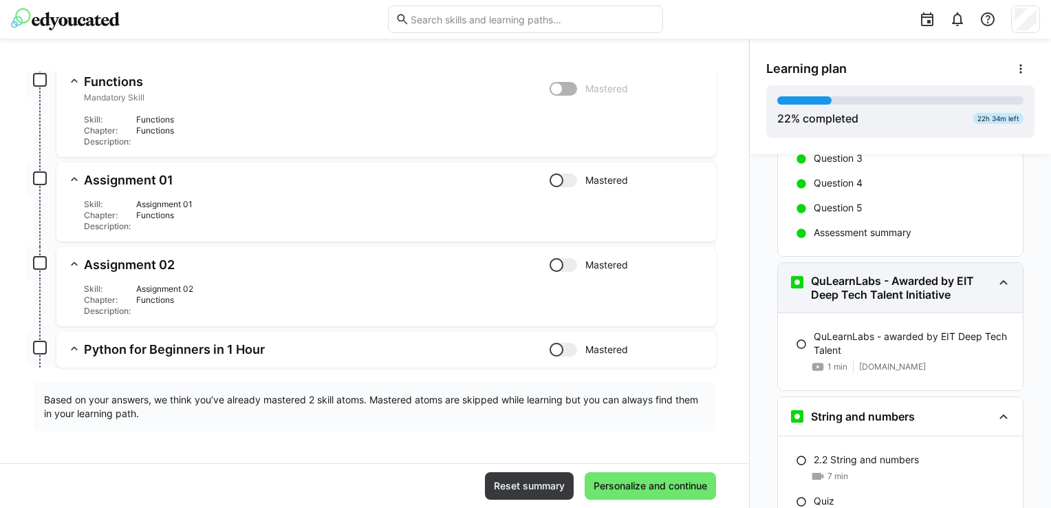
scroll to position [1757, 0]
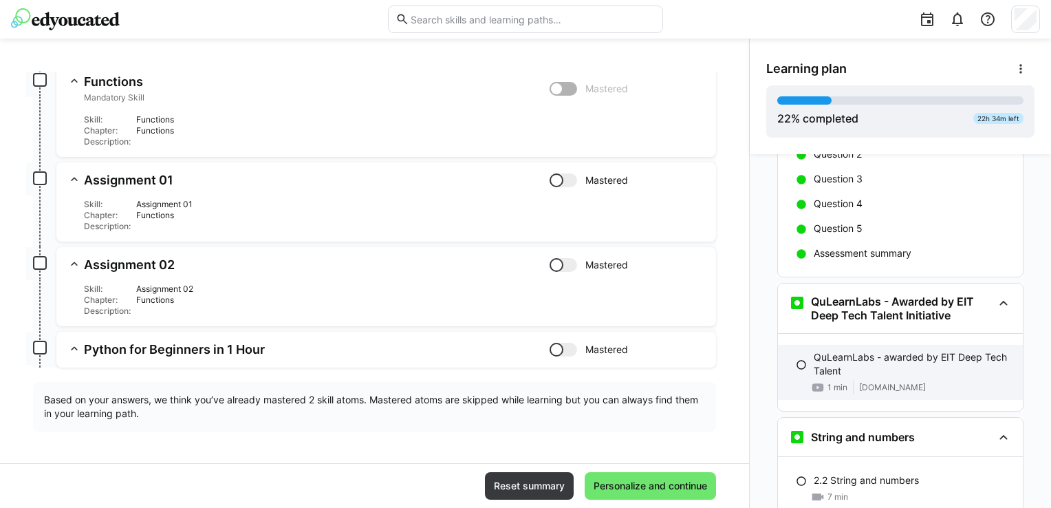
click at [948, 350] on p "QuLearnLabs - awarded by EIT Deep Tech Talent" at bounding box center [913, 364] width 198 height 28
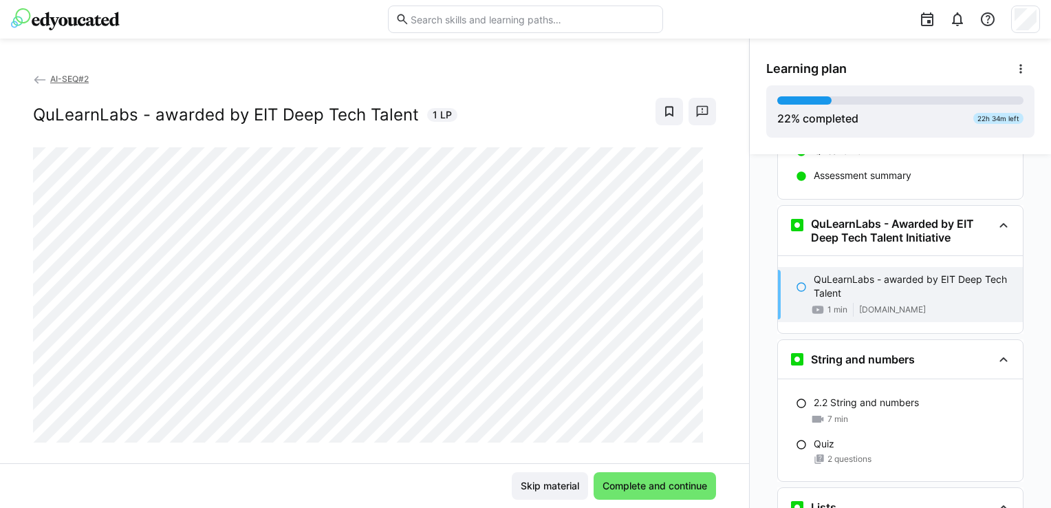
scroll to position [1860, 0]
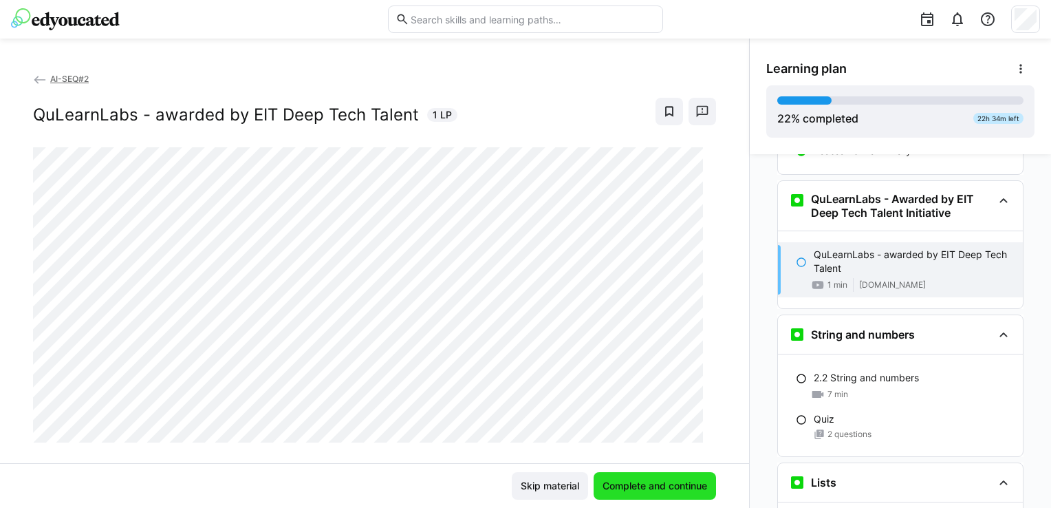
click at [657, 484] on span "Complete and continue" at bounding box center [655, 486] width 109 height 14
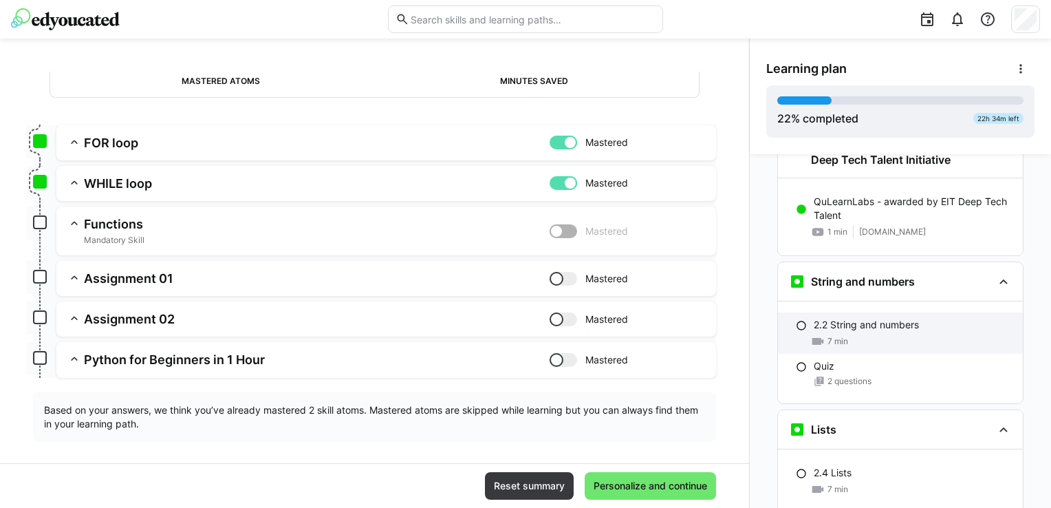
scroll to position [1826, 0]
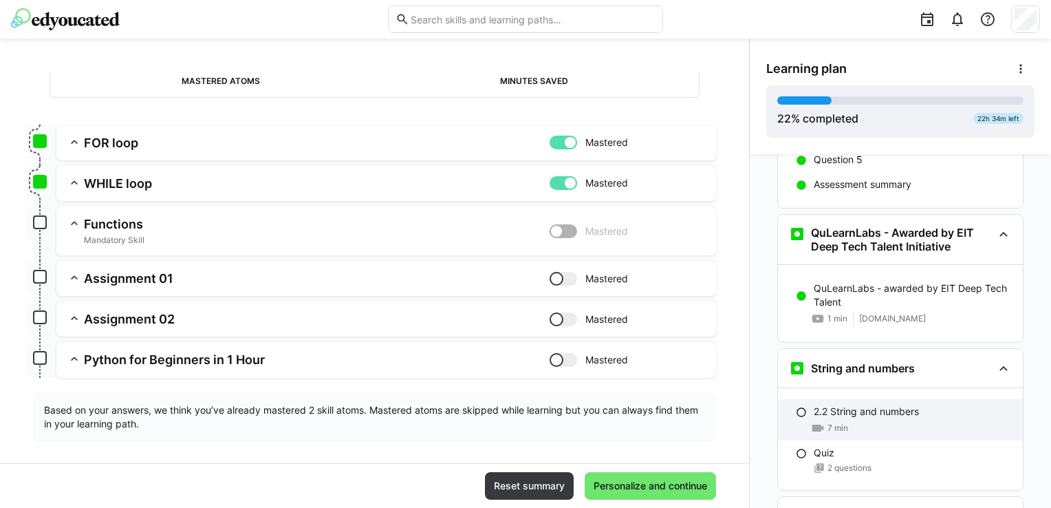
click at [886, 405] on p "2.2 String and numbers" at bounding box center [866, 412] width 105 height 14
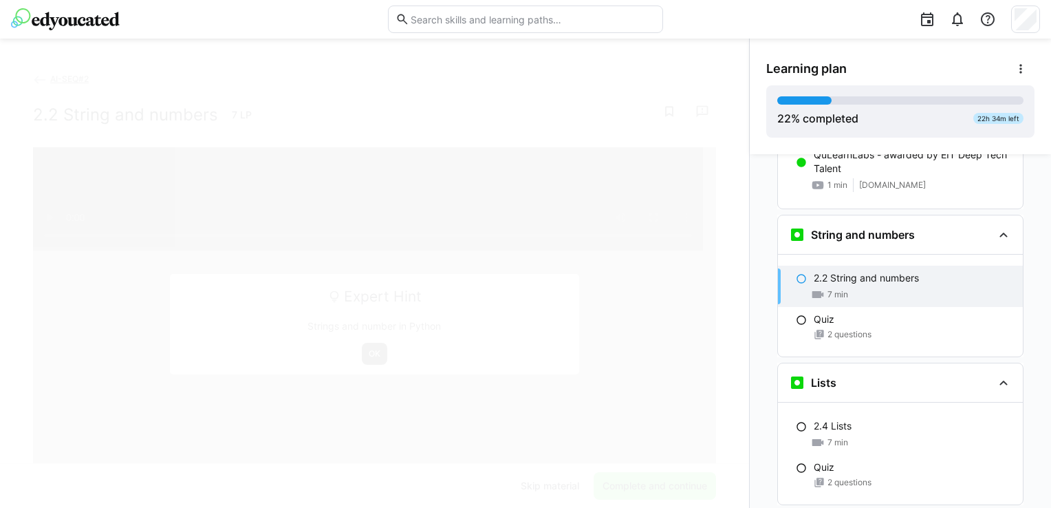
scroll to position [1994, 0]
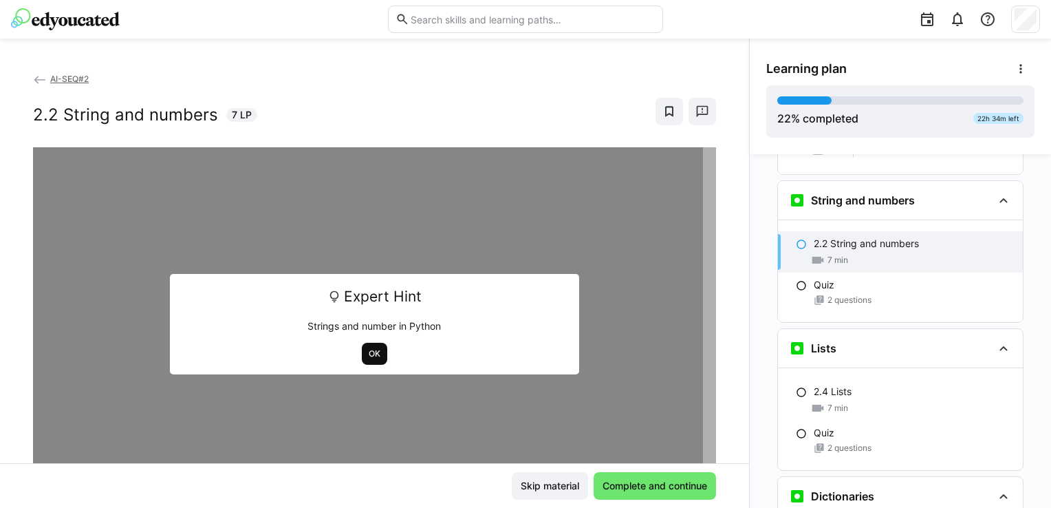
click at [372, 356] on span "OK" at bounding box center [374, 353] width 14 height 11
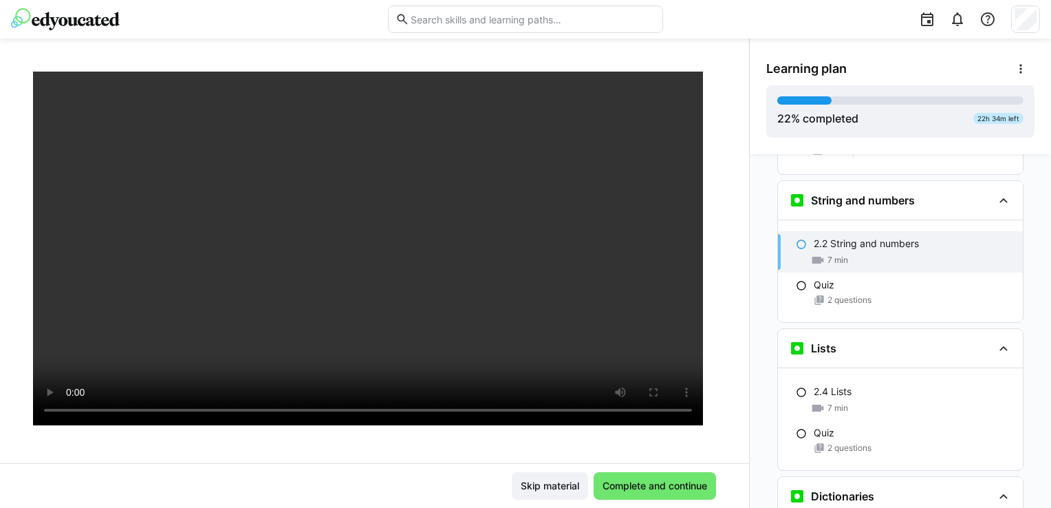
scroll to position [69, 0]
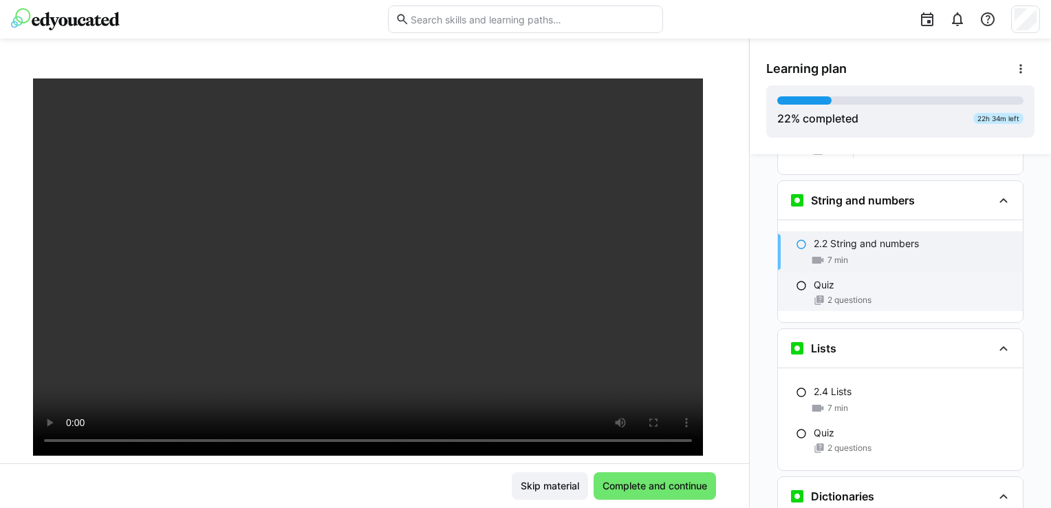
click at [869, 294] on div "2 questions" at bounding box center [913, 299] width 198 height 11
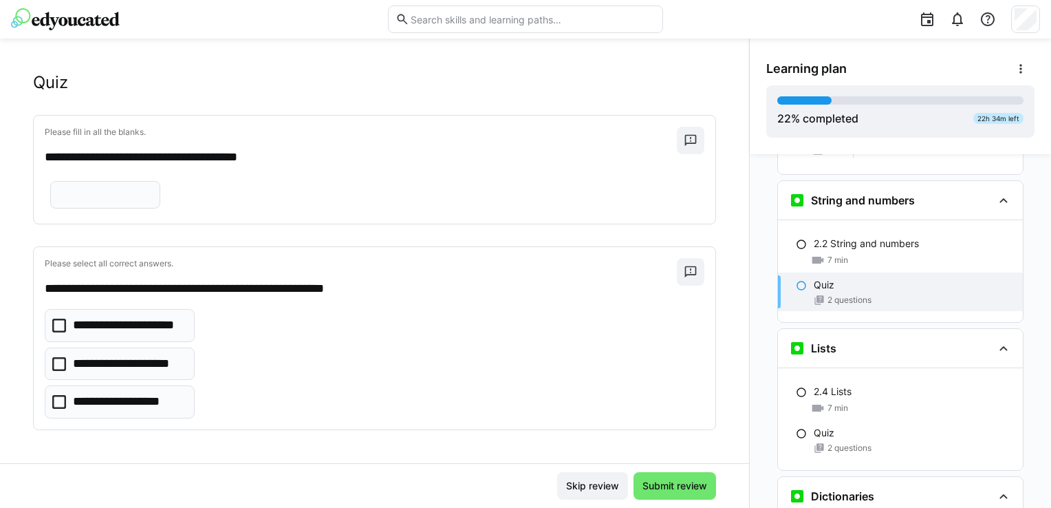
scroll to position [70, 0]
